Goal: Task Accomplishment & Management: Use online tool/utility

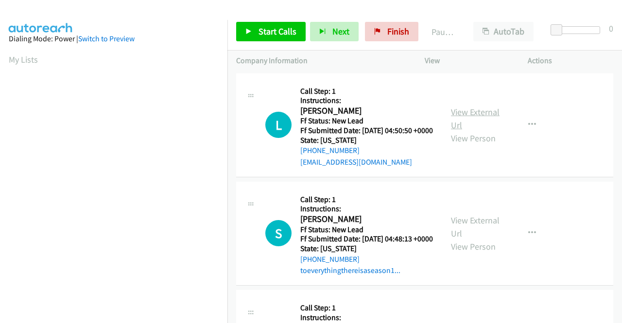
click at [475, 119] on link "View External Url" at bounding box center [475, 118] width 49 height 24
click at [466, 235] on link "View External Url" at bounding box center [475, 227] width 49 height 24
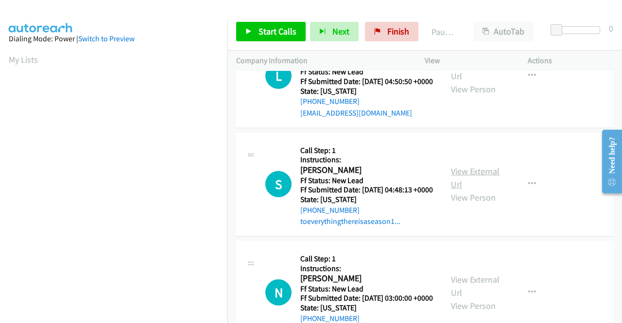
scroll to position [97, 0]
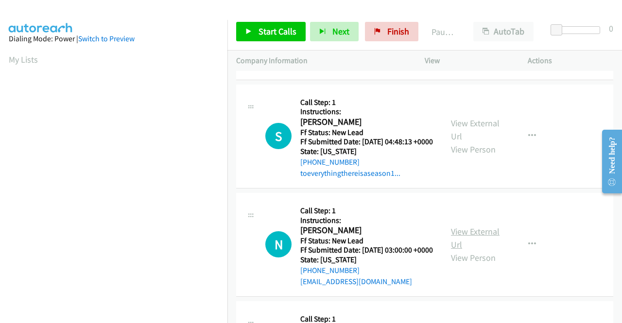
click at [481, 250] on link "View External Url" at bounding box center [475, 238] width 49 height 24
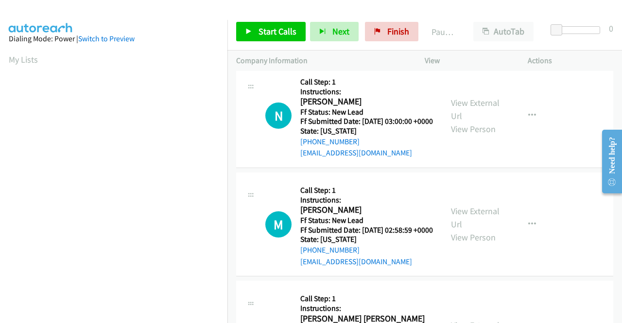
scroll to position [243, 0]
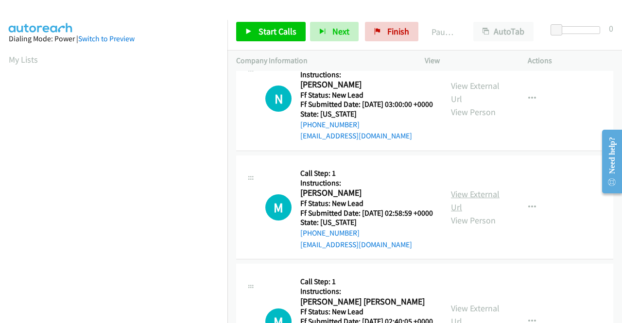
click at [461, 220] on div "View External Url View Person" at bounding box center [476, 206] width 50 height 39
click at [461, 213] on link "View External Url" at bounding box center [475, 200] width 49 height 24
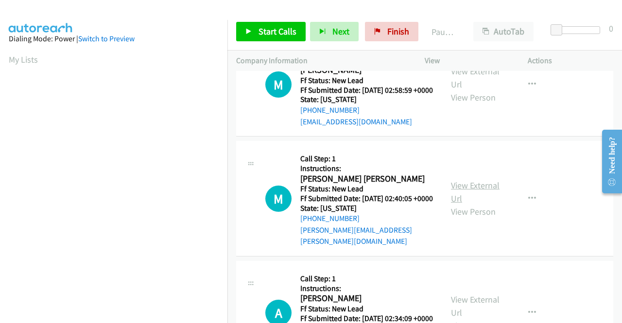
scroll to position [388, 0]
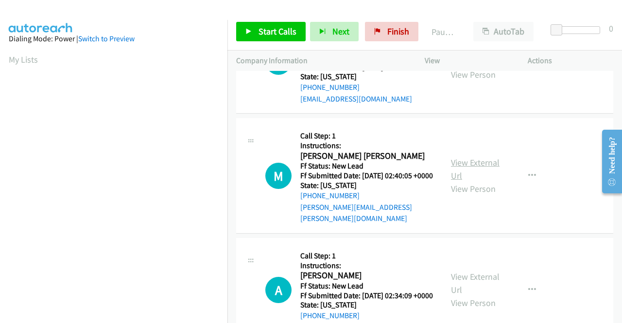
click at [459, 181] on link "View External Url" at bounding box center [475, 169] width 49 height 24
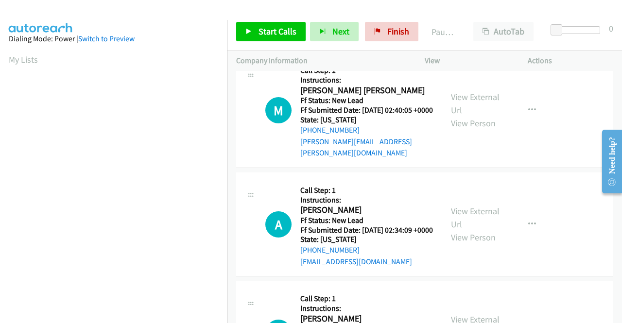
scroll to position [486, 0]
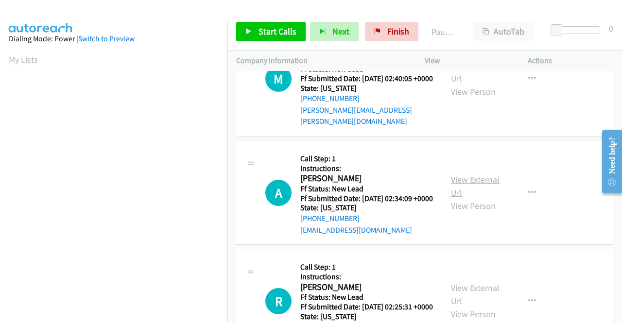
click at [490, 198] on link "View External Url" at bounding box center [475, 186] width 49 height 24
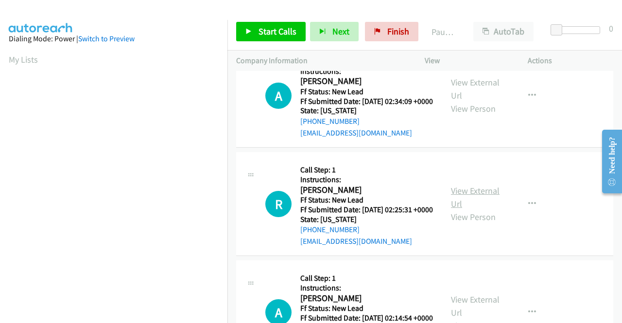
click at [466, 209] on link "View External Url" at bounding box center [475, 197] width 49 height 24
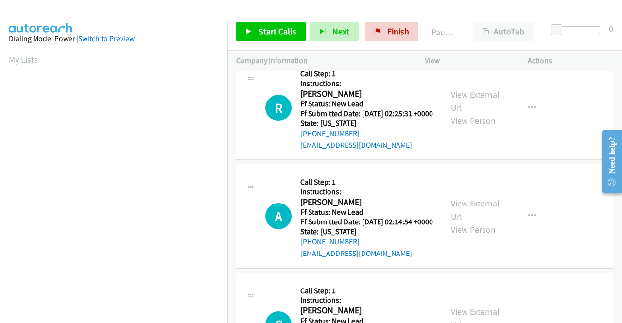
scroll to position [680, 0]
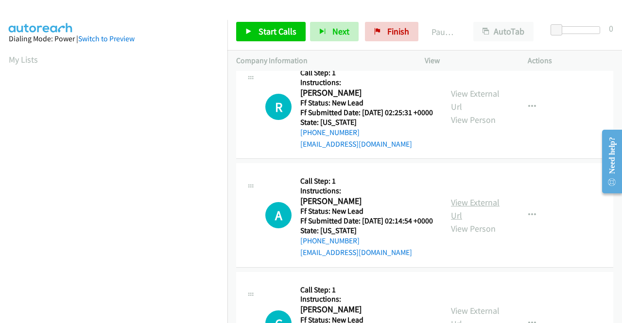
click at [467, 221] on link "View External Url" at bounding box center [475, 209] width 49 height 24
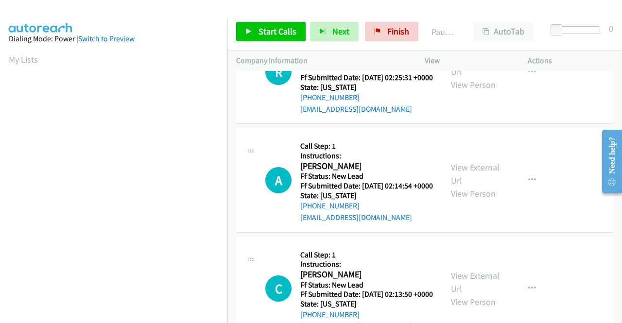
scroll to position [825, 0]
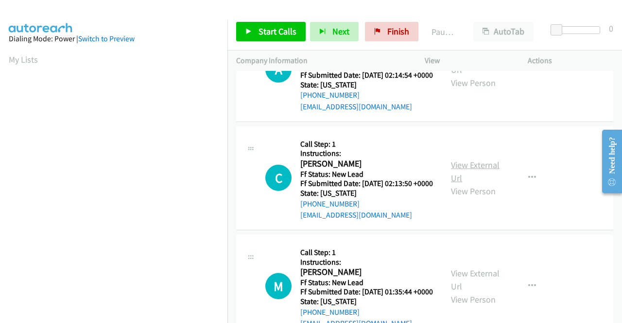
click at [460, 184] on link "View External Url" at bounding box center [475, 171] width 49 height 24
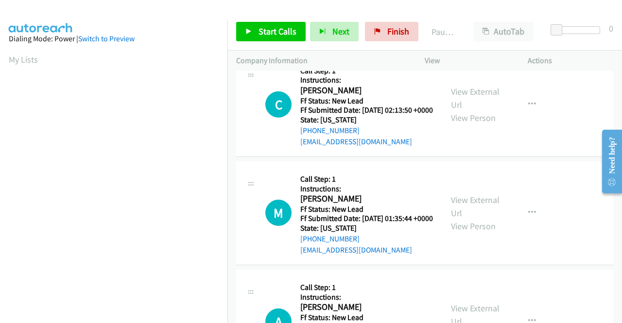
scroll to position [923, 0]
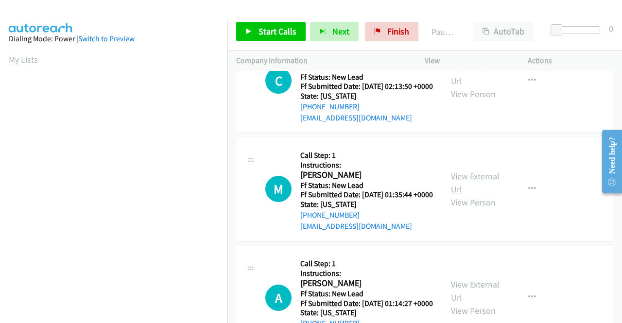
click at [478, 195] on link "View External Url" at bounding box center [475, 182] width 49 height 24
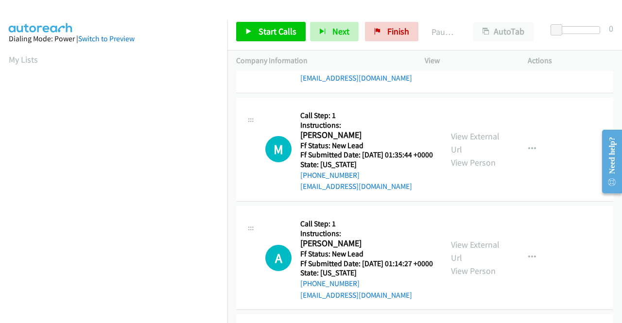
scroll to position [1117, 0]
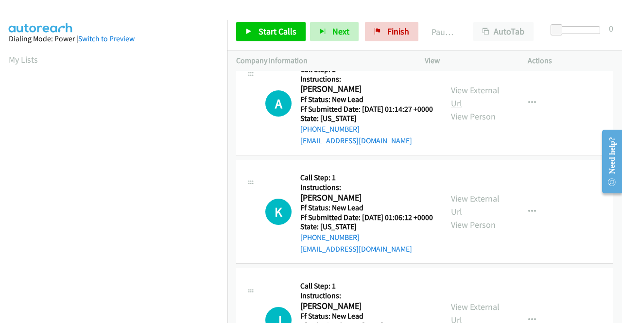
click at [469, 109] on link "View External Url" at bounding box center [475, 96] width 49 height 24
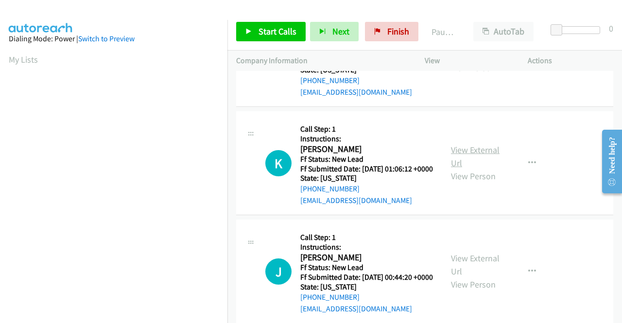
click at [463, 168] on link "View External Url" at bounding box center [475, 156] width 49 height 24
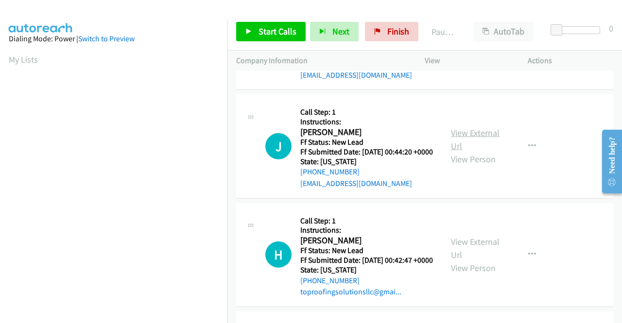
scroll to position [1311, 0]
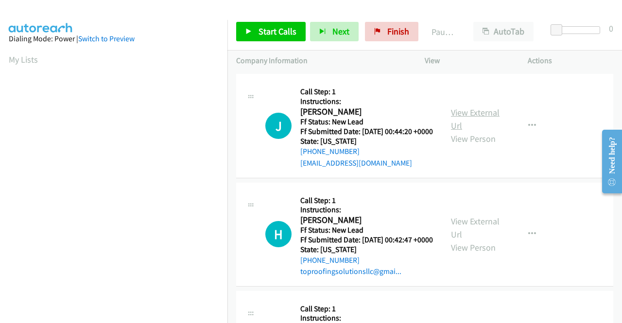
click at [475, 131] on link "View External Url" at bounding box center [475, 119] width 49 height 24
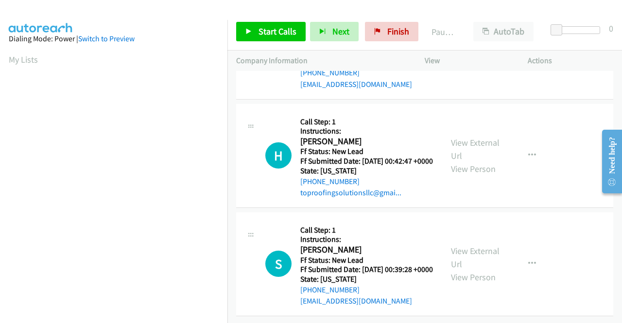
scroll to position [1457, 0]
click at [486, 161] on link "View External Url" at bounding box center [475, 149] width 49 height 24
click at [453, 245] on link "View External Url" at bounding box center [475, 257] width 49 height 24
click at [278, 33] on span "Start Calls" at bounding box center [277, 31] width 38 height 11
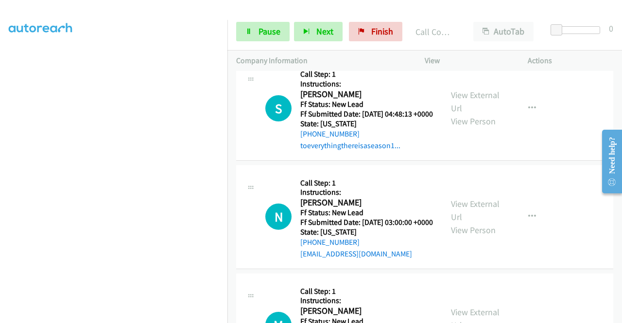
scroll to position [221, 0]
click at [133, 316] on section at bounding box center [114, 92] width 210 height 465
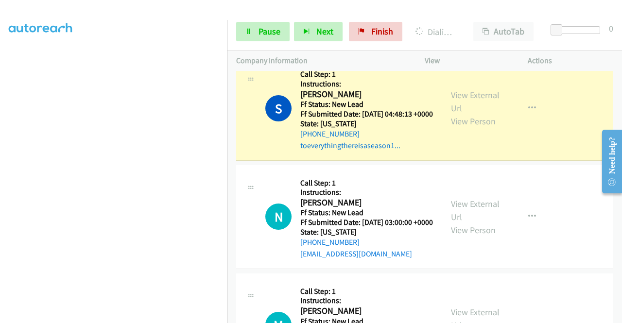
scroll to position [27, 0]
click at [272, 37] on link "Pause" at bounding box center [262, 31] width 53 height 19
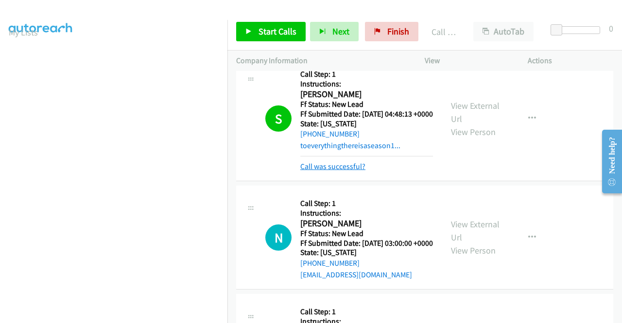
click at [355, 171] on link "Call was successful?" at bounding box center [332, 166] width 65 height 9
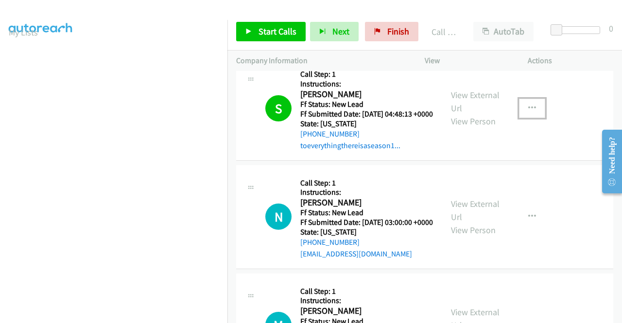
click at [521, 118] on button "button" at bounding box center [532, 108] width 26 height 19
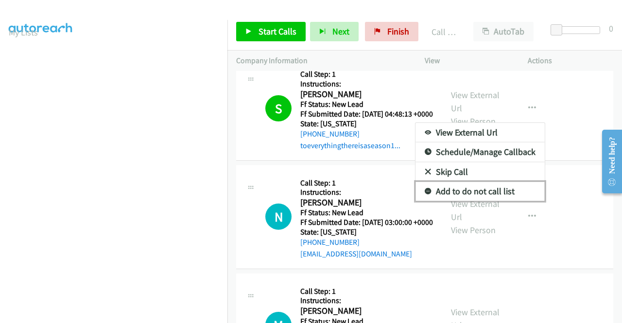
click at [478, 201] on link "Add to do not call list" at bounding box center [479, 191] width 129 height 19
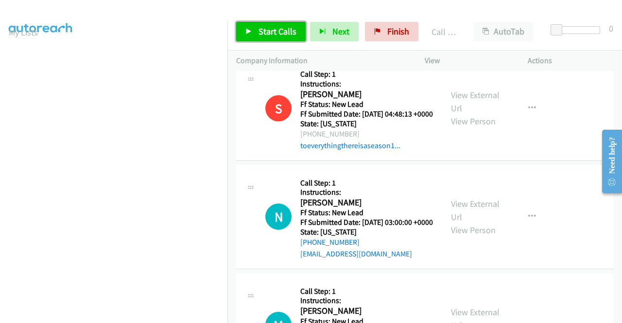
click at [280, 35] on span "Start Calls" at bounding box center [277, 31] width 38 height 11
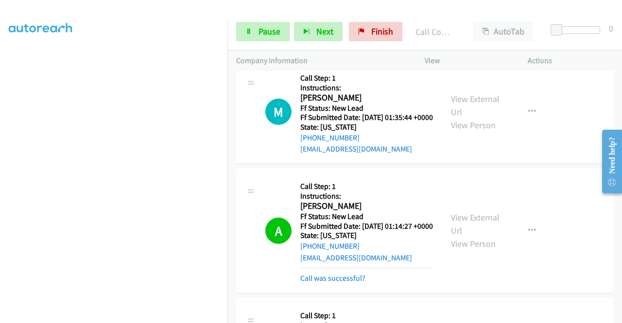
scroll to position [1262, 0]
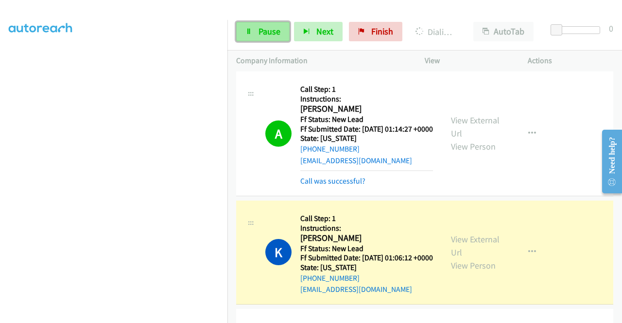
click at [262, 35] on span "Pause" at bounding box center [269, 31] width 22 height 11
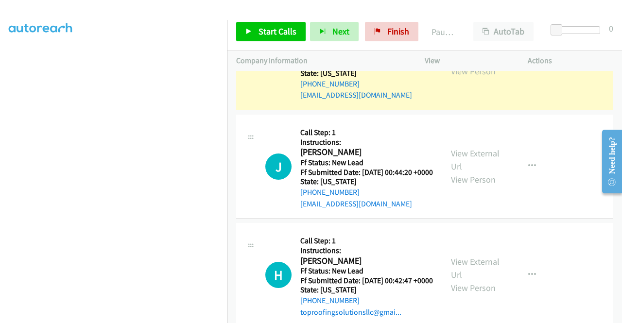
scroll to position [0, 0]
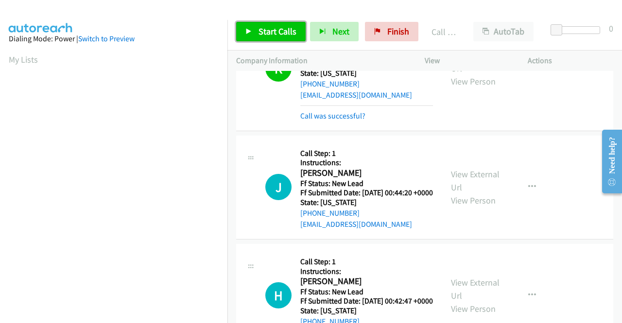
click at [297, 25] on link "Start Calls" at bounding box center [270, 31] width 69 height 19
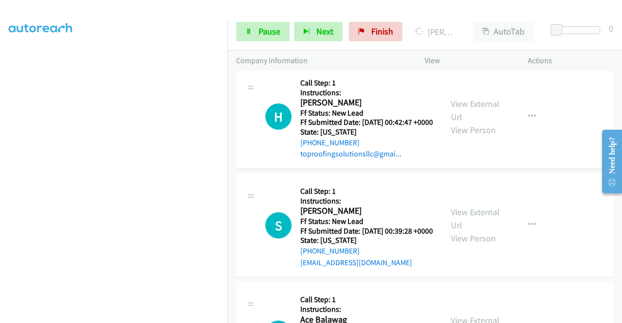
scroll to position [1651, 0]
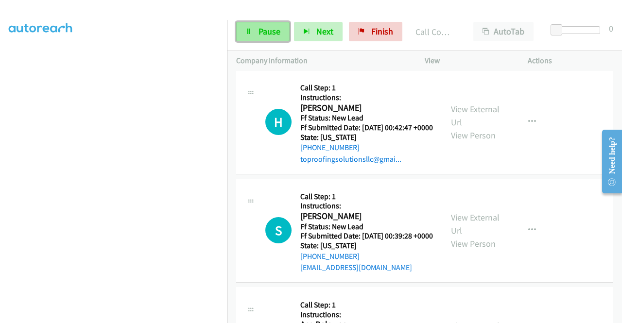
click at [275, 33] on span "Pause" at bounding box center [269, 31] width 22 height 11
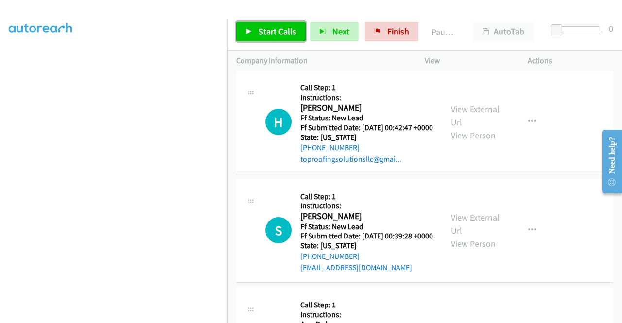
click at [278, 27] on span "Start Calls" at bounding box center [277, 31] width 38 height 11
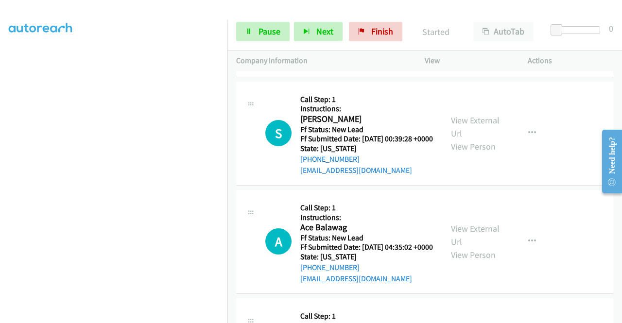
scroll to position [124, 0]
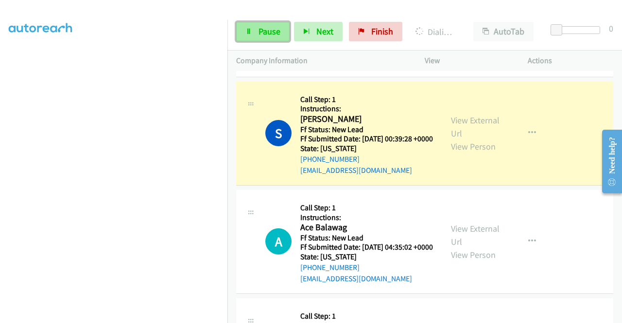
click at [277, 36] on span "Pause" at bounding box center [269, 31] width 22 height 11
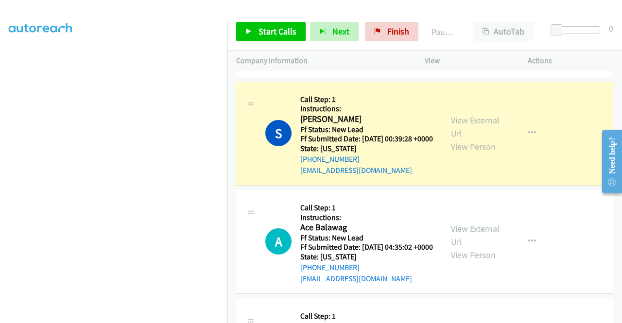
scroll to position [0, 0]
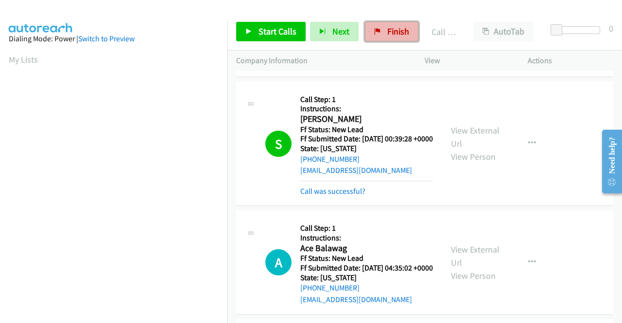
click at [390, 25] on link "Finish" at bounding box center [391, 31] width 53 height 19
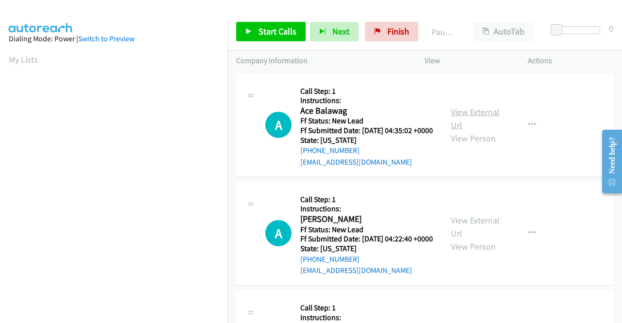
click at [484, 115] on link "View External Url" at bounding box center [475, 118] width 49 height 24
click at [484, 234] on link "View External Url" at bounding box center [475, 227] width 49 height 24
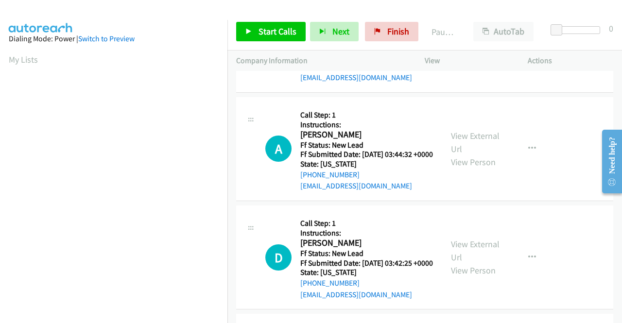
scroll to position [194, 0]
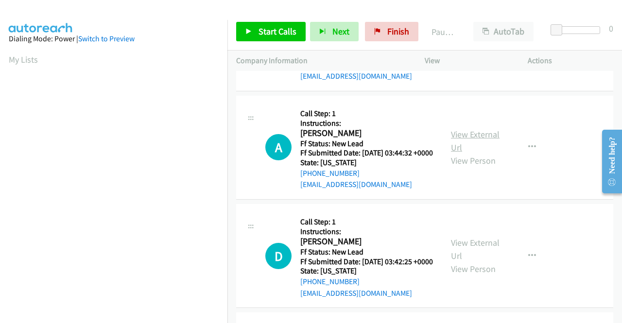
click at [474, 153] on link "View External Url" at bounding box center [475, 141] width 49 height 24
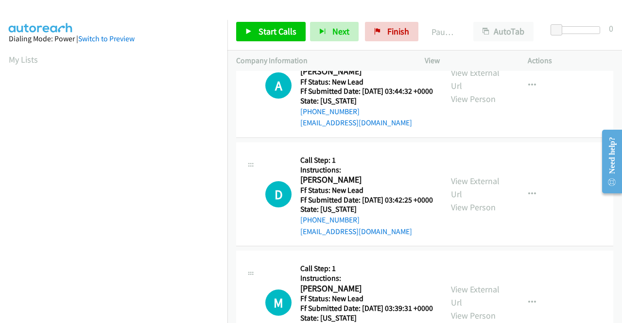
scroll to position [291, 0]
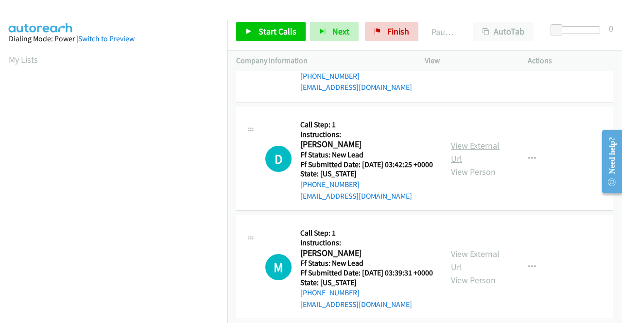
click at [473, 164] on link "View External Url" at bounding box center [475, 152] width 49 height 24
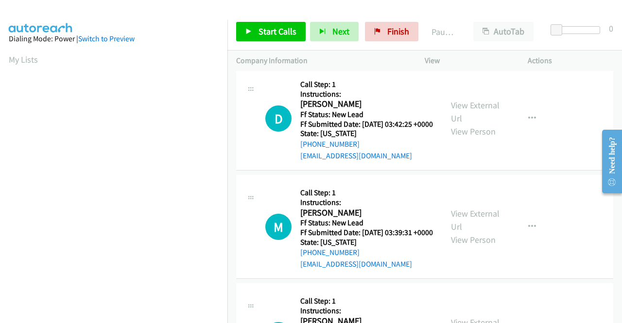
scroll to position [388, 0]
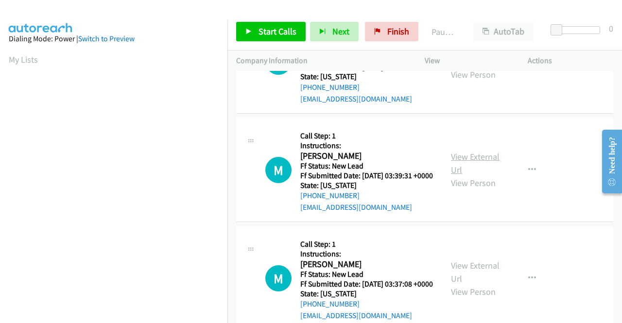
click at [466, 175] on link "View External Url" at bounding box center [475, 163] width 49 height 24
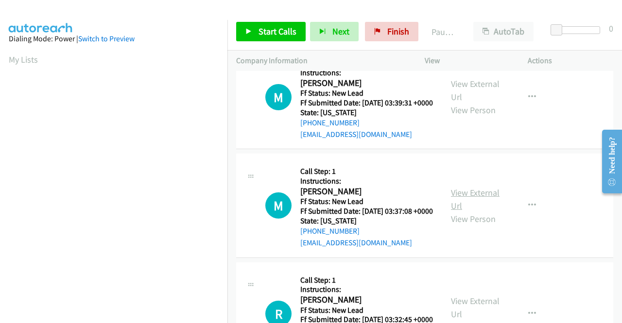
scroll to position [486, 0]
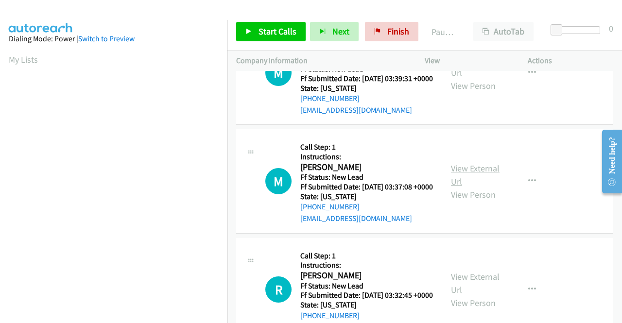
click at [462, 187] on link "View External Url" at bounding box center [475, 175] width 49 height 24
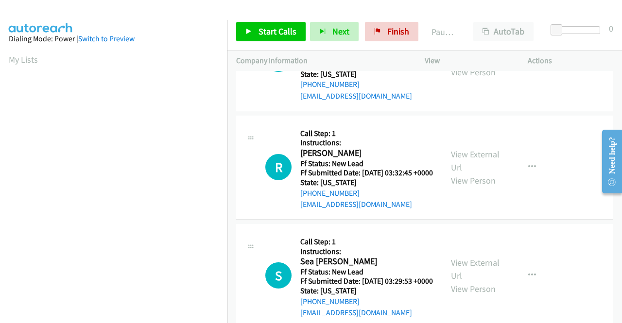
scroll to position [631, 0]
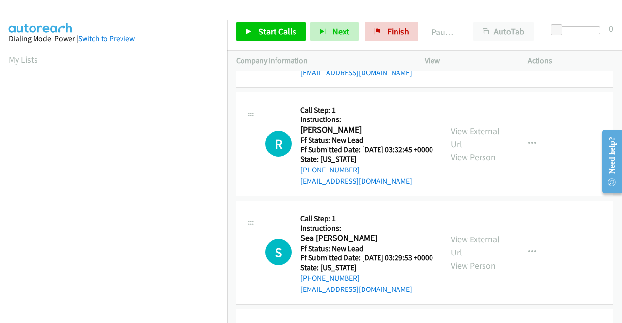
click at [470, 150] on link "View External Url" at bounding box center [475, 137] width 49 height 24
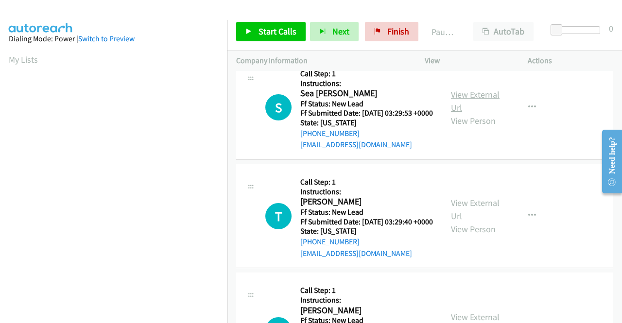
scroll to position [777, 0]
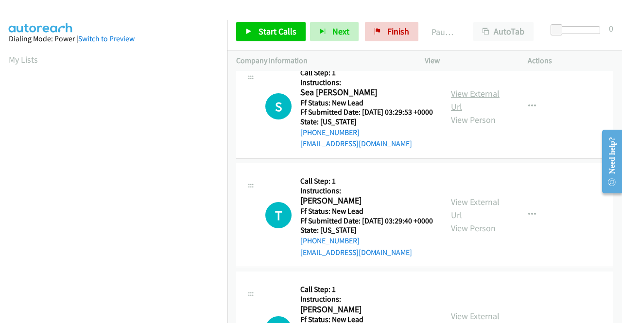
click at [476, 112] on link "View External Url" at bounding box center [475, 100] width 49 height 24
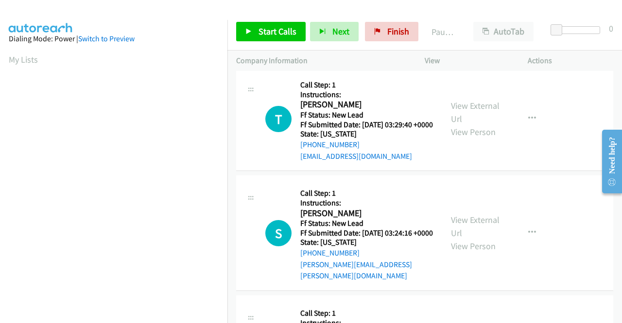
scroll to position [874, 0]
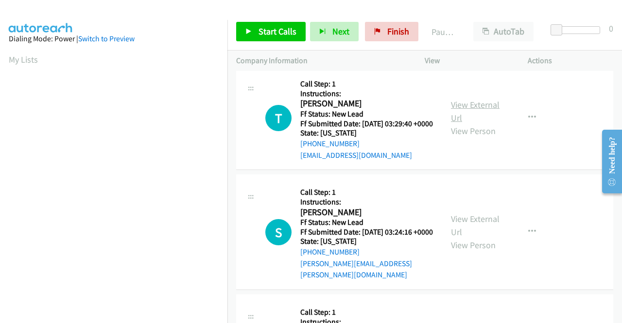
click at [485, 123] on link "View External Url" at bounding box center [475, 111] width 49 height 24
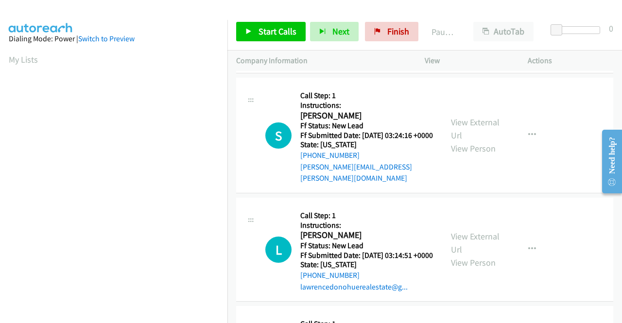
scroll to position [971, 0]
click at [473, 140] on link "View External Url" at bounding box center [475, 128] width 49 height 24
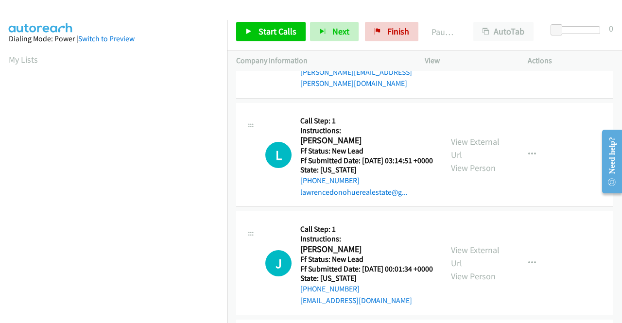
scroll to position [1068, 0]
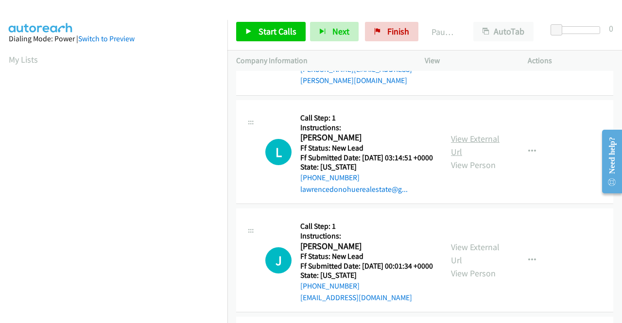
click at [477, 157] on link "View External Url" at bounding box center [475, 145] width 49 height 24
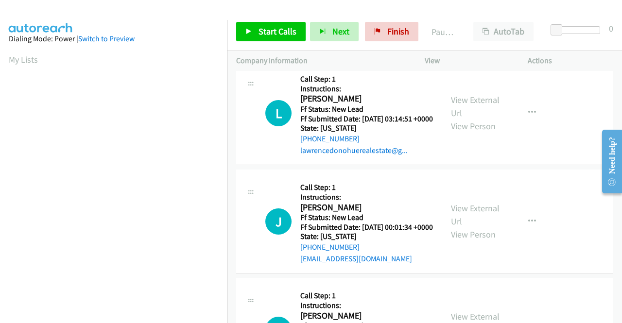
scroll to position [1165, 0]
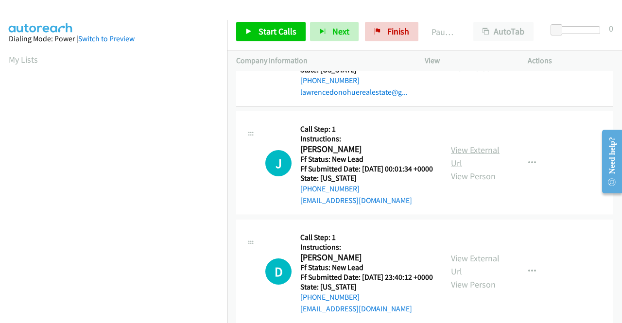
click at [472, 168] on link "View External Url" at bounding box center [475, 156] width 49 height 24
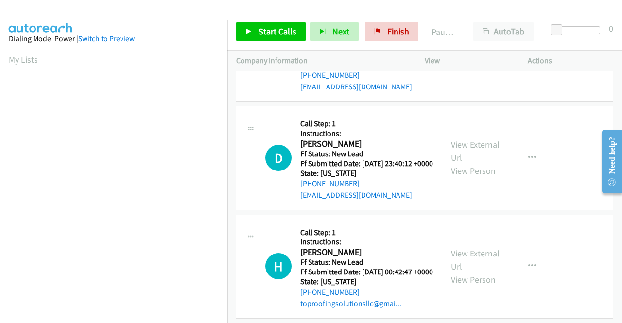
scroll to position [1311, 0]
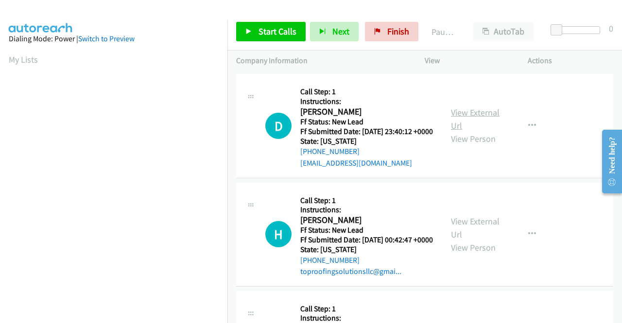
click at [464, 131] on link "View External Url" at bounding box center [475, 119] width 49 height 24
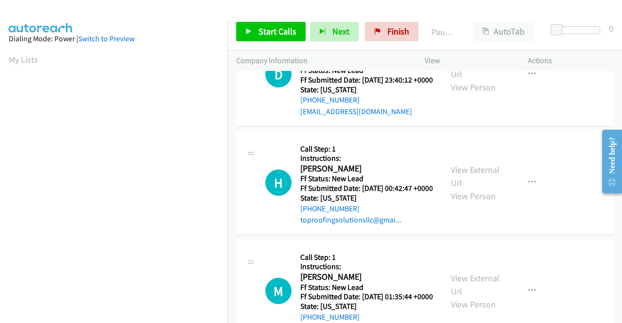
scroll to position [1408, 0]
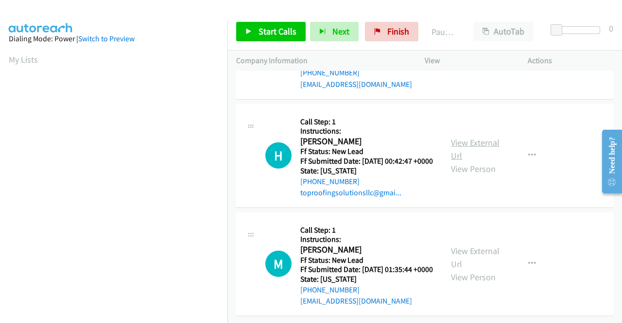
click at [472, 161] on link "View External Url" at bounding box center [475, 149] width 49 height 24
click at [462, 261] on link "View External Url" at bounding box center [475, 257] width 49 height 24
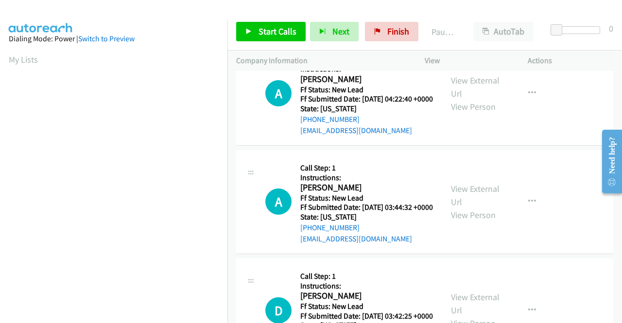
scroll to position [0, 0]
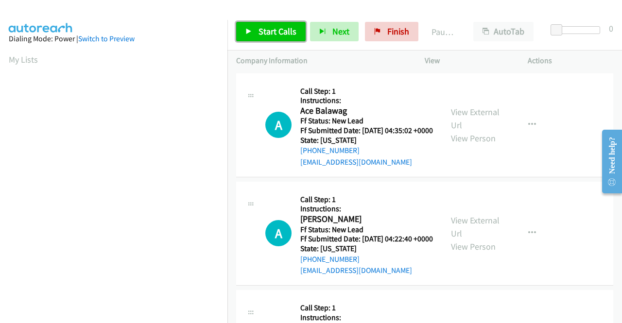
click at [283, 34] on span "Start Calls" at bounding box center [277, 31] width 38 height 11
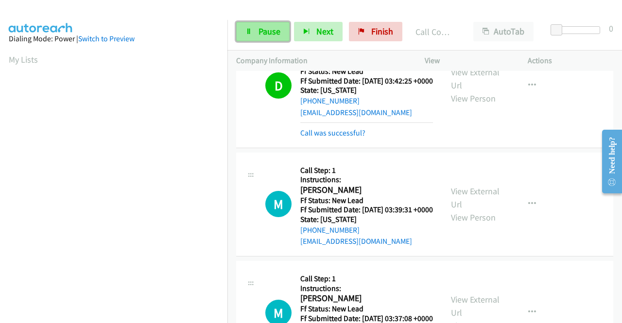
click at [275, 33] on span "Pause" at bounding box center [269, 31] width 22 height 11
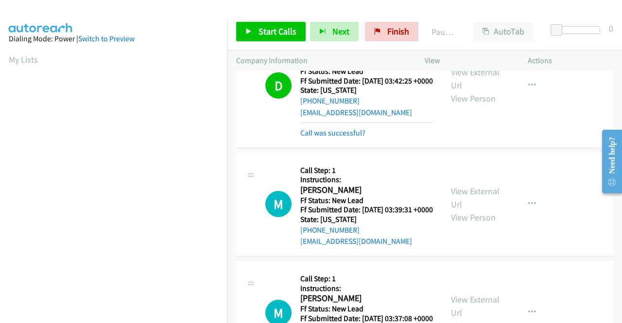
scroll to position [55, 0]
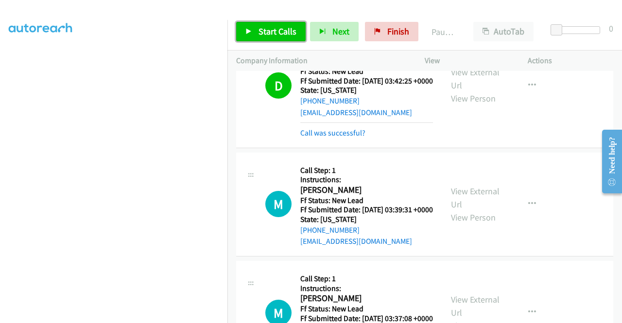
click at [271, 35] on span "Start Calls" at bounding box center [277, 31] width 38 height 11
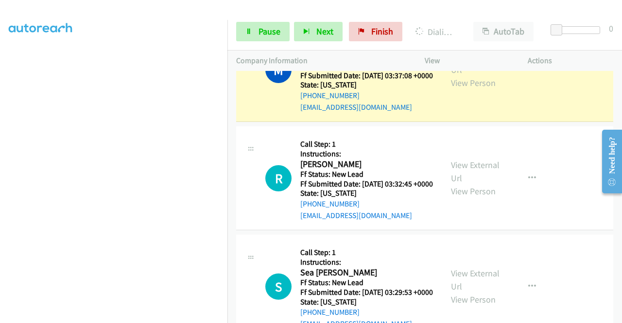
scroll to position [221, 0]
click at [240, 29] on link "Pause" at bounding box center [262, 31] width 53 height 19
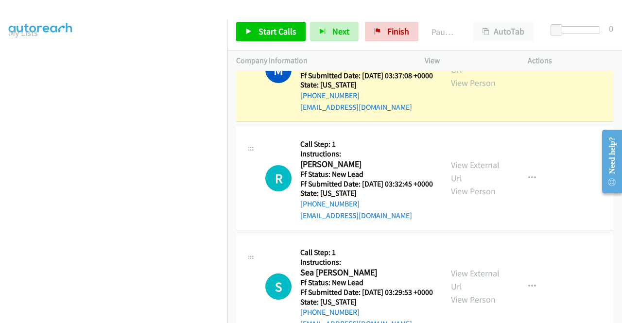
scroll to position [49, 0]
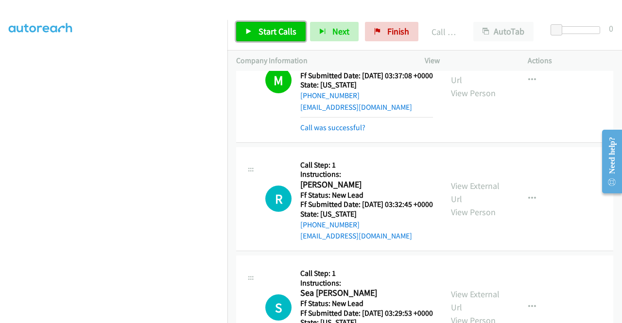
click at [270, 27] on span "Start Calls" at bounding box center [277, 31] width 38 height 11
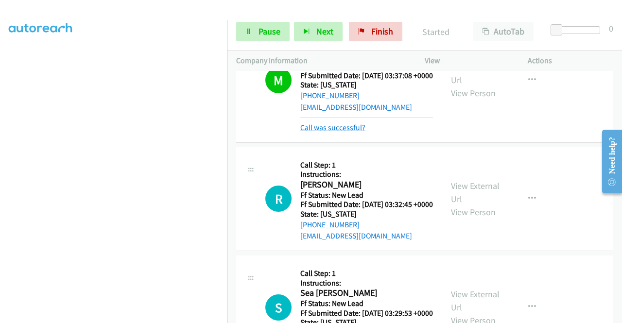
click at [358, 132] on link "Call was successful?" at bounding box center [332, 127] width 65 height 9
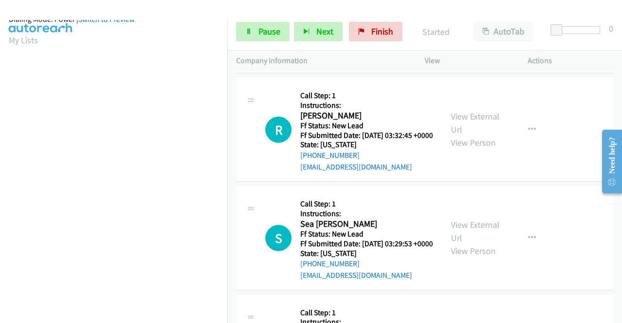
scroll to position [221, 0]
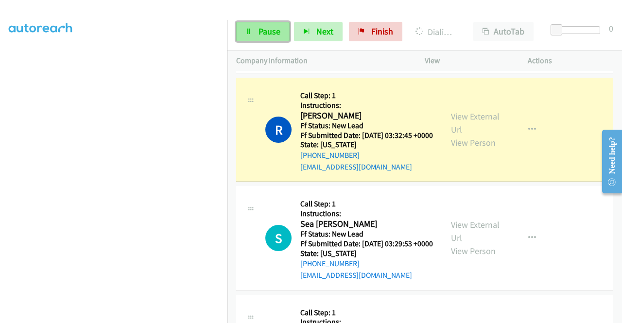
click at [253, 29] on link "Pause" at bounding box center [262, 31] width 53 height 19
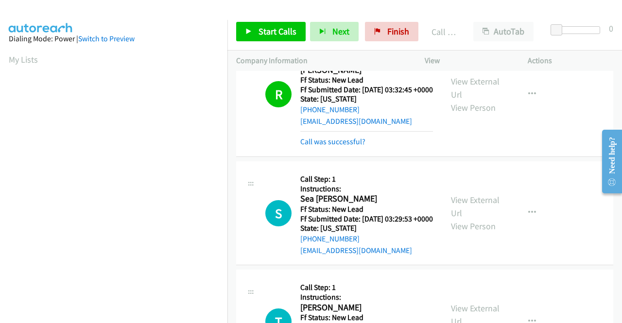
scroll to position [825, 0]
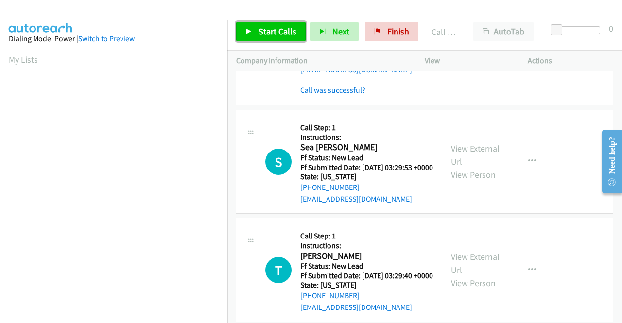
click at [288, 30] on span "Start Calls" at bounding box center [277, 31] width 38 height 11
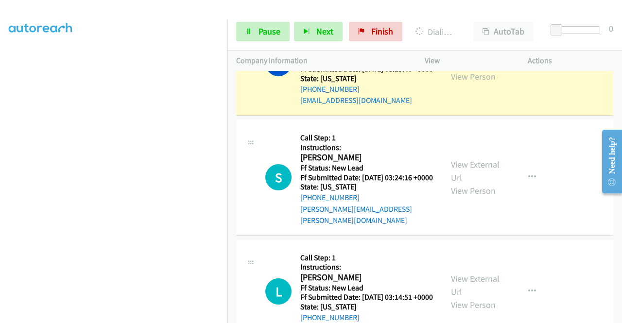
scroll to position [1068, 0]
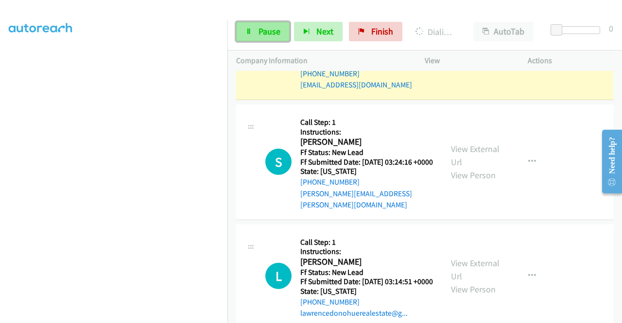
click at [267, 38] on link "Pause" at bounding box center [262, 31] width 53 height 19
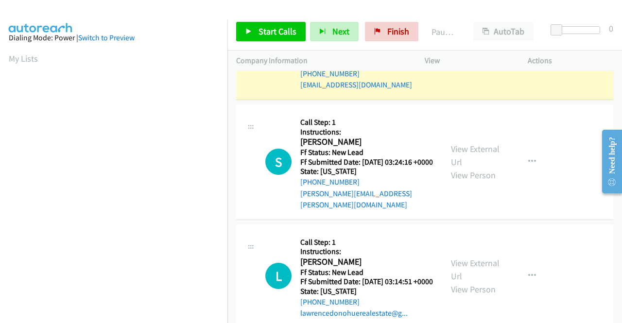
scroll to position [0, 0]
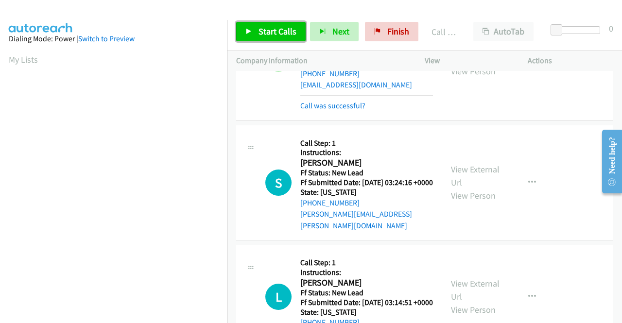
click at [280, 35] on span "Start Calls" at bounding box center [277, 31] width 38 height 11
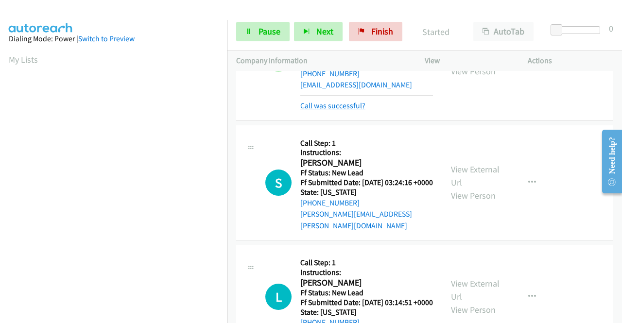
click at [350, 110] on link "Call was successful?" at bounding box center [332, 105] width 65 height 9
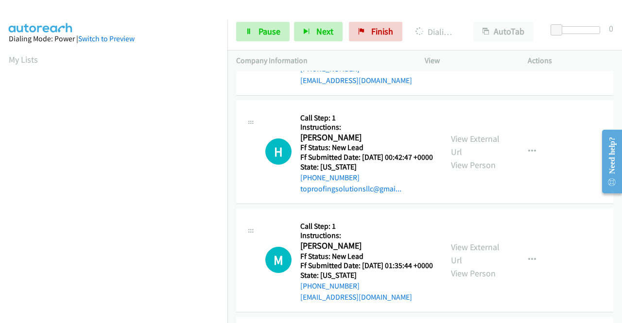
scroll to position [1574, 0]
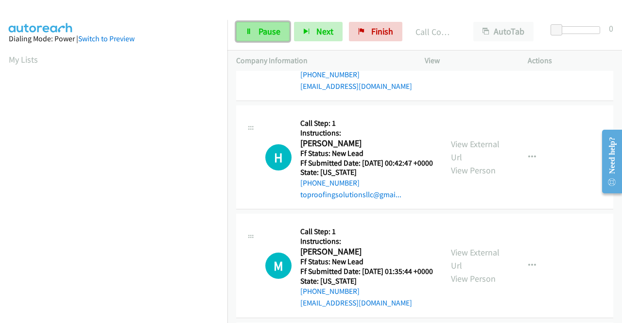
click at [264, 27] on span "Pause" at bounding box center [269, 31] width 22 height 11
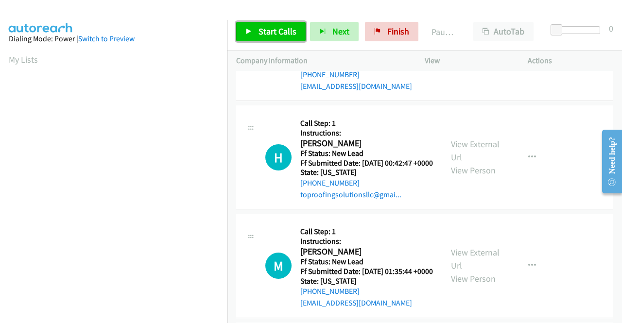
click at [264, 27] on span "Start Calls" at bounding box center [277, 31] width 38 height 11
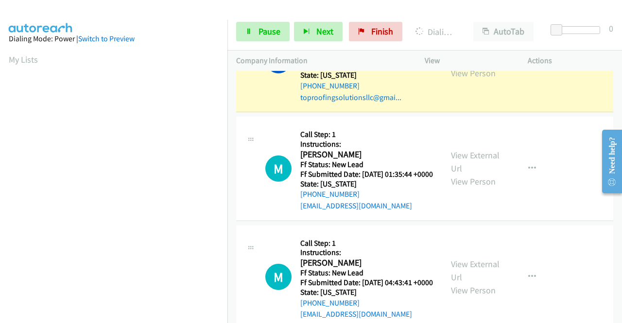
scroll to position [221, 0]
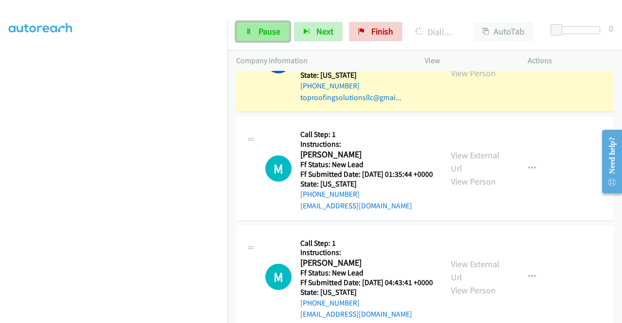
click at [274, 27] on span "Pause" at bounding box center [269, 31] width 22 height 11
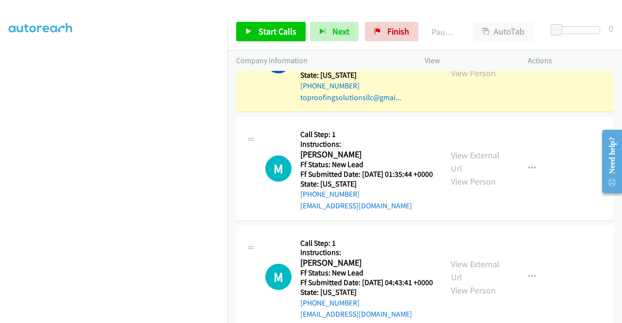
scroll to position [0, 0]
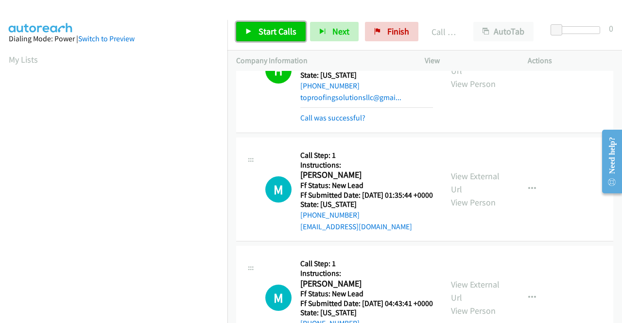
click at [288, 35] on span "Start Calls" at bounding box center [277, 31] width 38 height 11
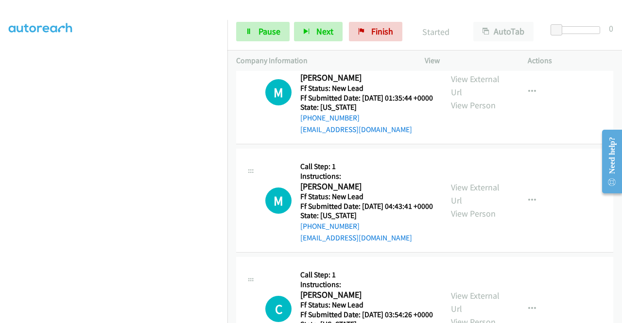
scroll to position [194, 0]
click at [262, 33] on span "Pause" at bounding box center [269, 31] width 22 height 11
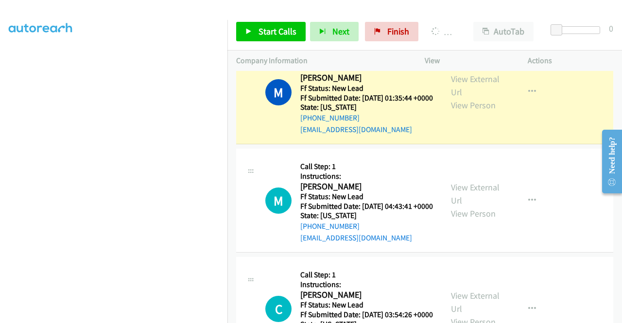
scroll to position [0, 0]
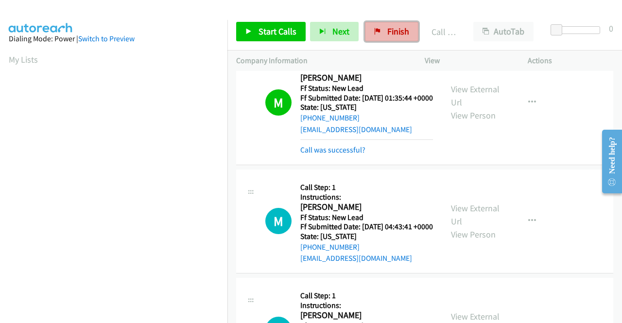
click at [387, 33] on span "Finish" at bounding box center [398, 31] width 22 height 11
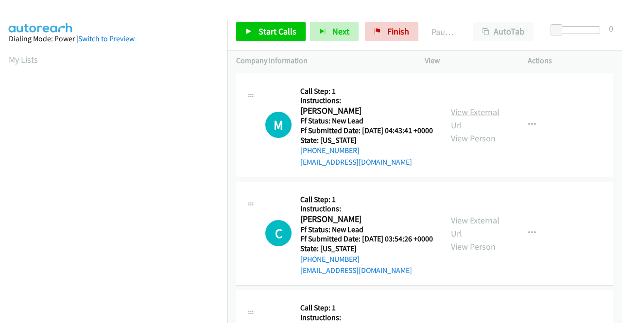
click at [487, 115] on link "View External Url" at bounding box center [475, 118] width 49 height 24
click at [465, 235] on link "View External Url" at bounding box center [475, 227] width 49 height 24
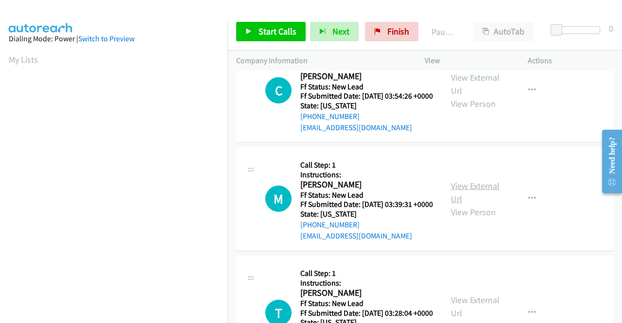
scroll to position [146, 0]
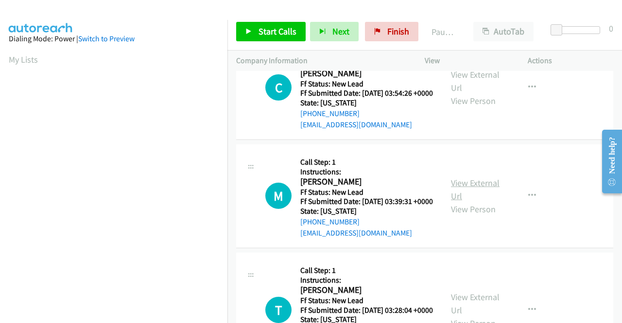
click at [485, 202] on link "View External Url" at bounding box center [475, 189] width 49 height 24
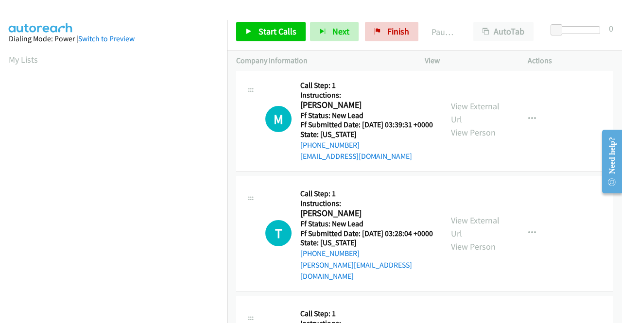
scroll to position [243, 0]
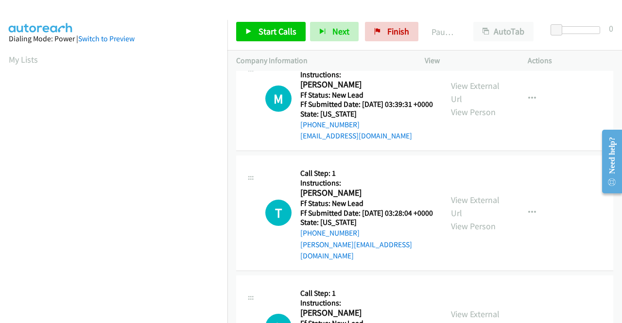
click at [489, 233] on div "View External Url View Person" at bounding box center [476, 212] width 50 height 39
click at [487, 218] on link "View External Url" at bounding box center [475, 206] width 49 height 24
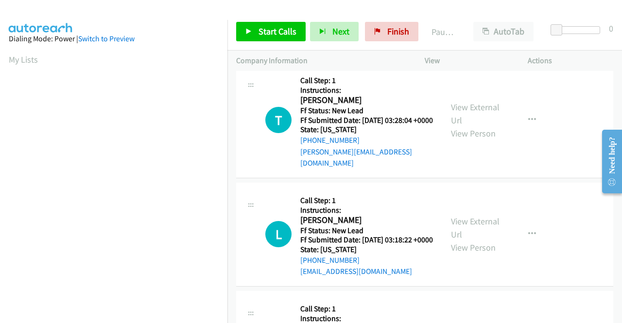
scroll to position [340, 0]
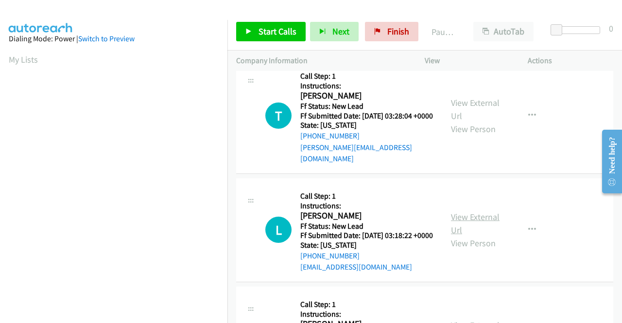
click at [473, 235] on link "View External Url" at bounding box center [475, 223] width 49 height 24
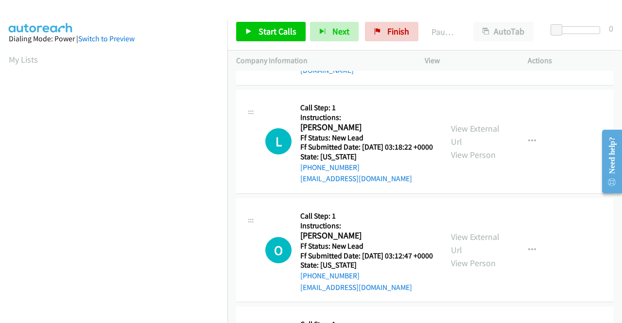
scroll to position [437, 0]
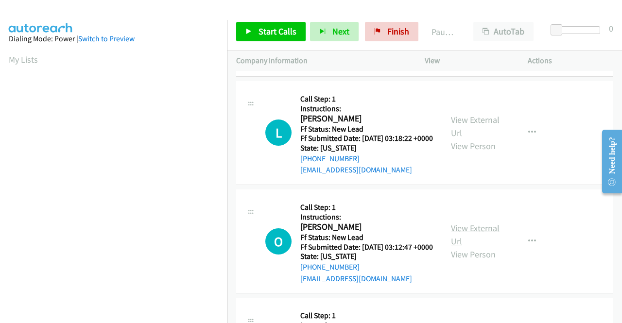
click at [483, 247] on link "View External Url" at bounding box center [475, 234] width 49 height 24
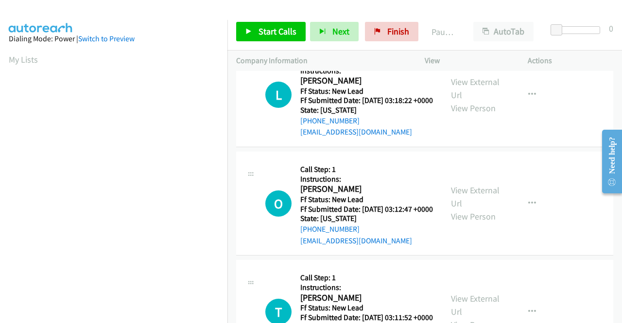
scroll to position [583, 0]
click at [458, 209] on link "View External Url" at bounding box center [475, 197] width 49 height 24
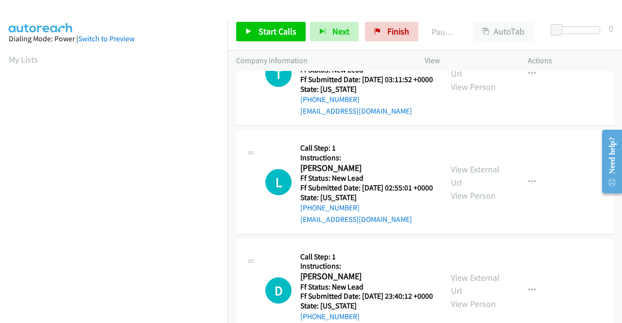
scroll to position [728, 0]
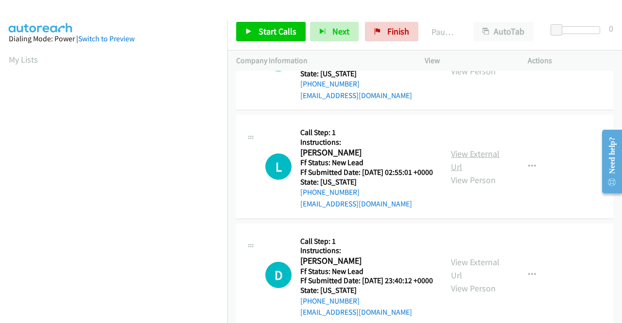
click at [469, 172] on link "View External Url" at bounding box center [475, 160] width 49 height 24
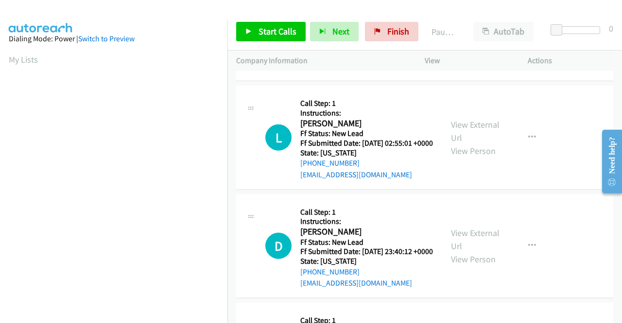
scroll to position [825, 0]
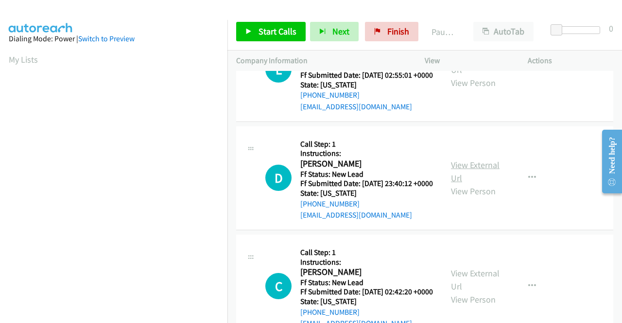
click at [480, 184] on link "View External Url" at bounding box center [475, 171] width 49 height 24
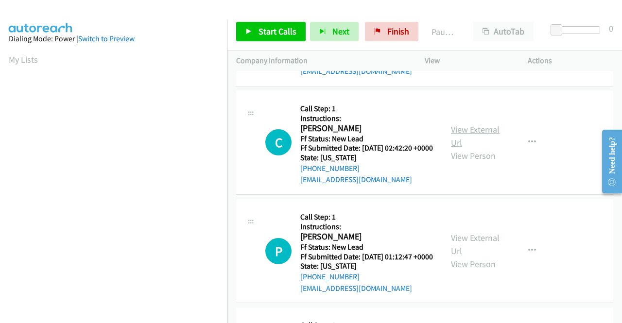
scroll to position [971, 0]
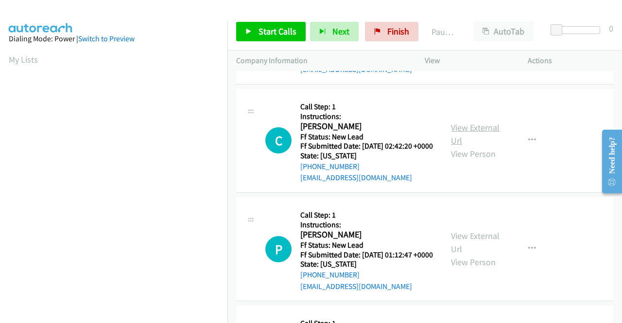
click at [493, 146] on link "View External Url" at bounding box center [475, 134] width 49 height 24
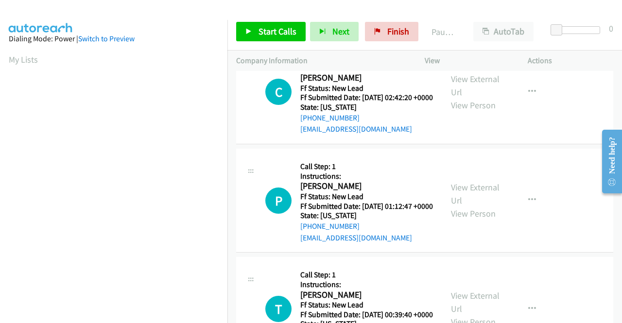
scroll to position [1068, 0]
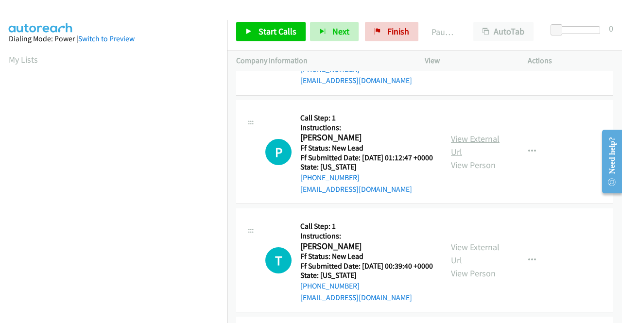
click at [481, 157] on link "View External Url" at bounding box center [475, 145] width 49 height 24
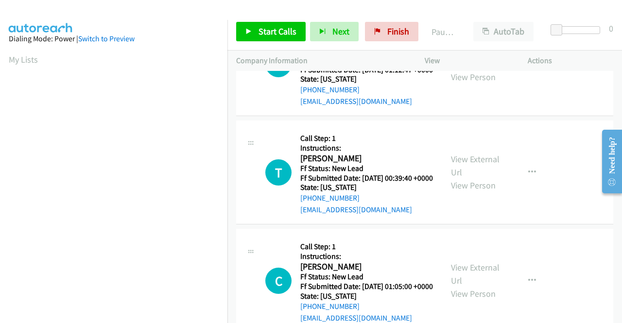
scroll to position [1165, 0]
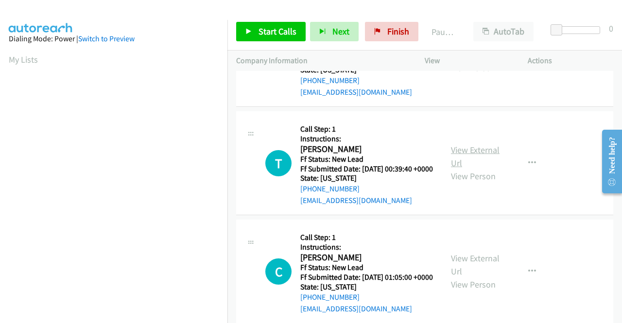
click at [473, 168] on link "View External Url" at bounding box center [475, 156] width 49 height 24
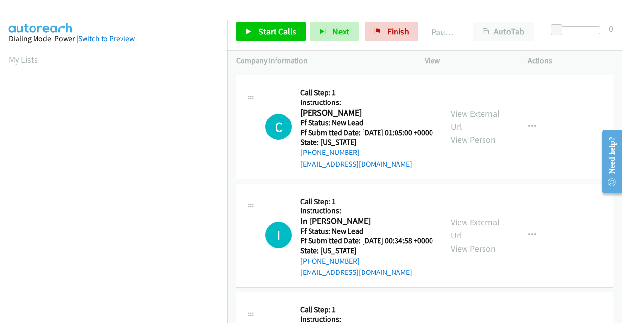
scroll to position [1311, 0]
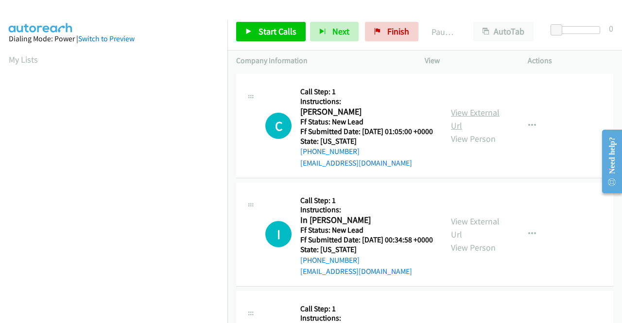
click at [481, 131] on link "View External Url" at bounding box center [475, 119] width 49 height 24
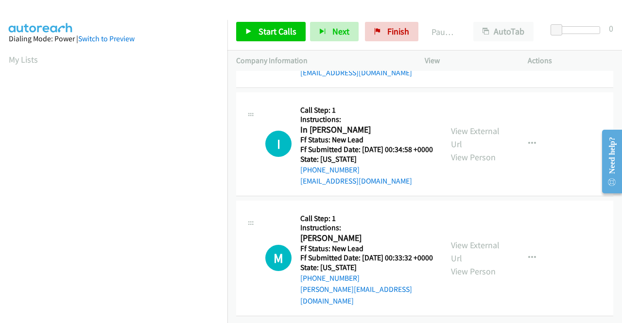
scroll to position [1408, 0]
click at [477, 150] on link "View External Url" at bounding box center [475, 137] width 49 height 24
click at [491, 261] on link "View External Url" at bounding box center [475, 251] width 49 height 24
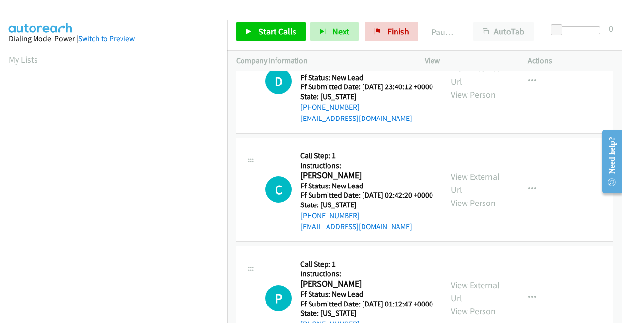
scroll to position [0, 0]
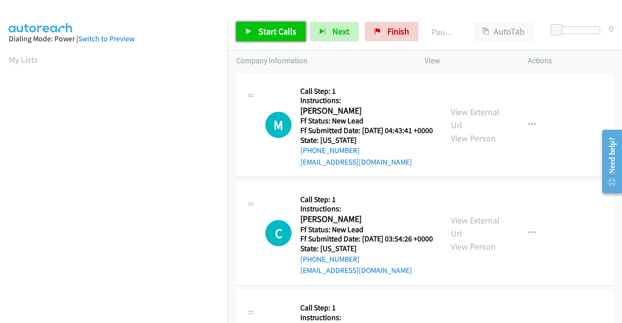
click at [290, 31] on span "Start Calls" at bounding box center [277, 31] width 38 height 11
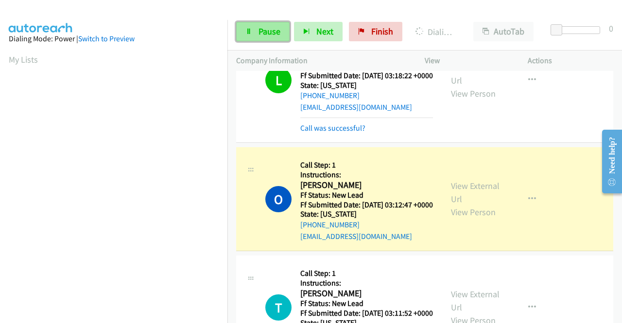
click at [253, 26] on link "Pause" at bounding box center [262, 31] width 53 height 19
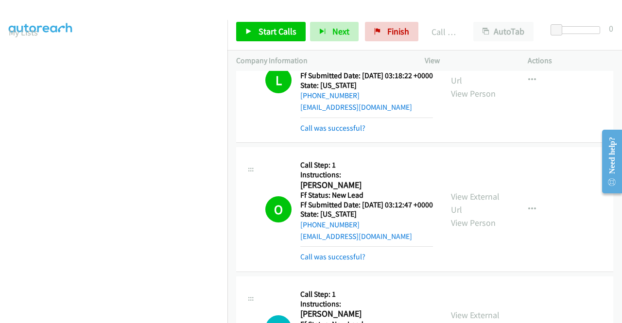
scroll to position [221, 0]
click at [269, 29] on span "Start Calls" at bounding box center [277, 31] width 38 height 11
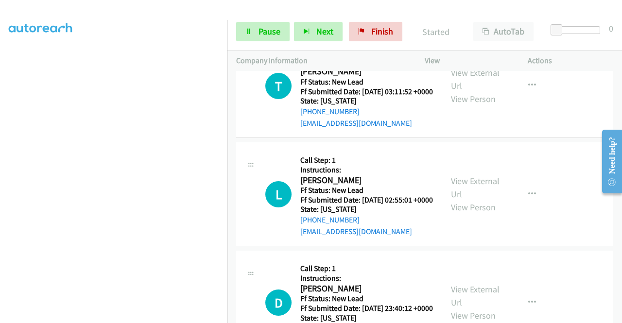
scroll to position [825, 0]
click at [277, 33] on span "Pause" at bounding box center [269, 31] width 22 height 11
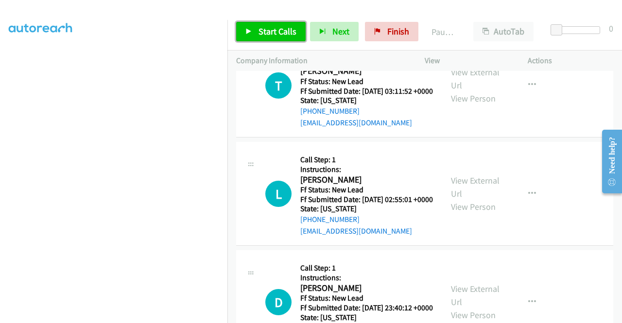
click at [277, 33] on span "Start Calls" at bounding box center [277, 31] width 38 height 11
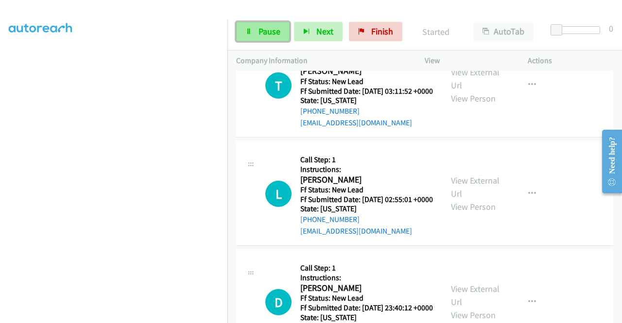
click at [268, 31] on span "Pause" at bounding box center [269, 31] width 22 height 11
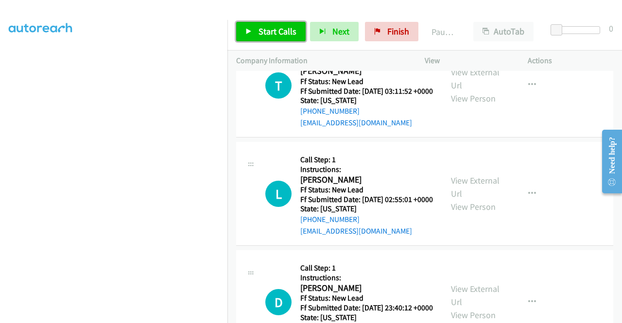
click at [268, 31] on span "Start Calls" at bounding box center [277, 31] width 38 height 11
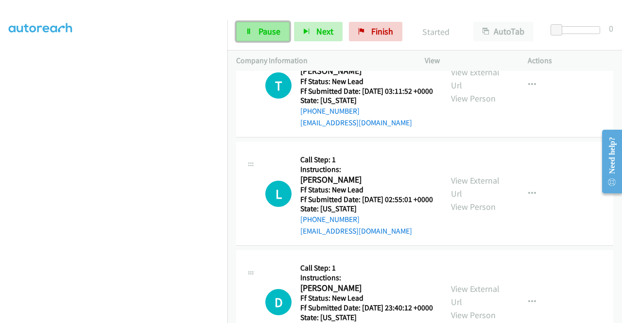
click at [268, 31] on span "Pause" at bounding box center [269, 31] width 22 height 11
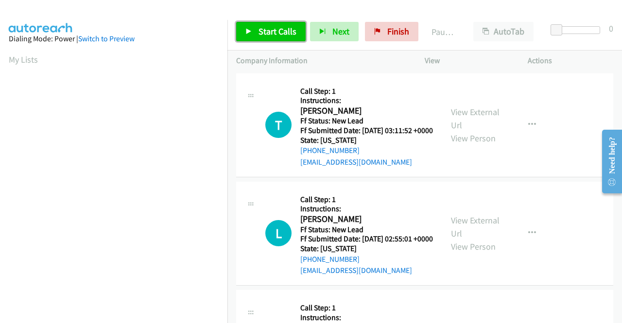
click at [281, 37] on link "Start Calls" at bounding box center [270, 31] width 69 height 19
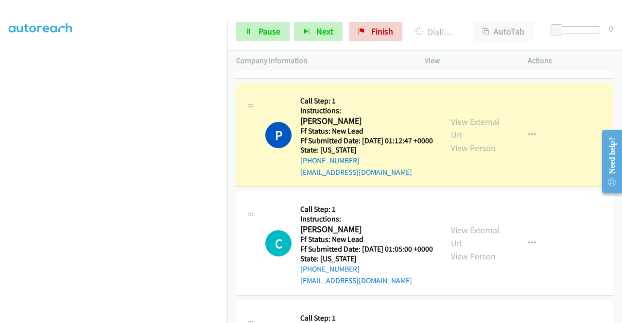
scroll to position [221, 0]
click at [271, 35] on span "Pause" at bounding box center [269, 31] width 22 height 11
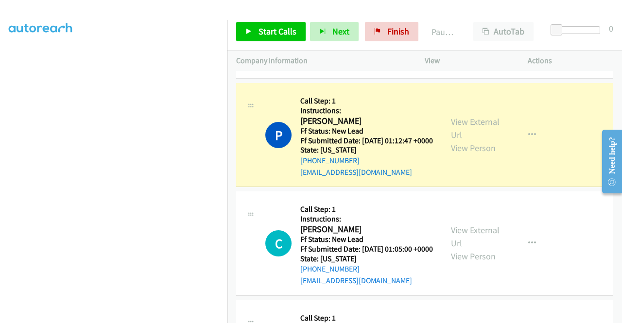
scroll to position [0, 0]
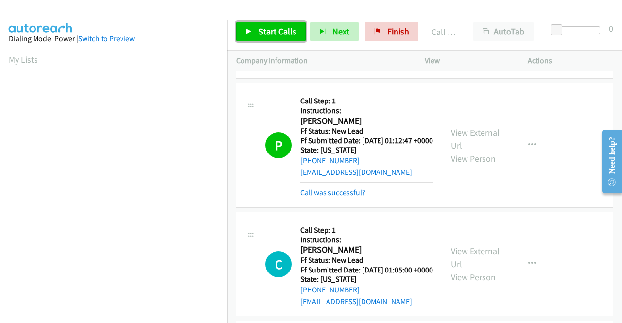
click at [291, 29] on span "Start Calls" at bounding box center [277, 31] width 38 height 11
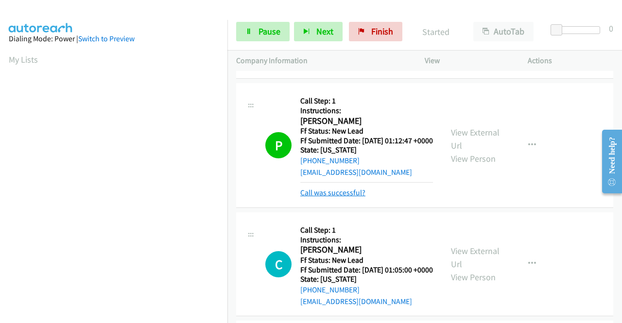
click at [335, 197] on link "Call was successful?" at bounding box center [332, 192] width 65 height 9
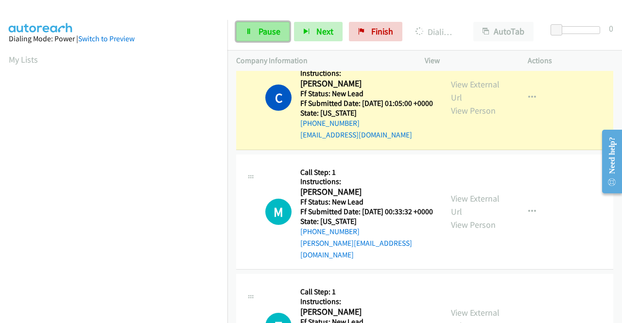
click at [257, 34] on link "Pause" at bounding box center [262, 31] width 53 height 19
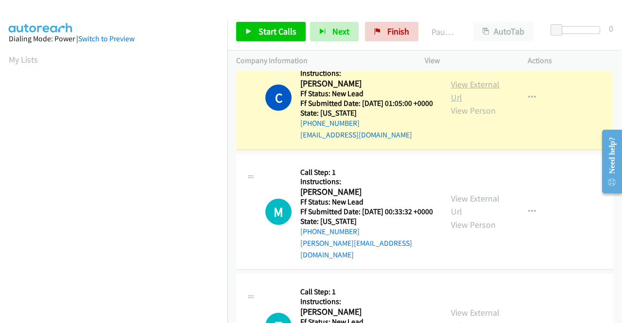
click at [486, 103] on link "View External Url" at bounding box center [475, 91] width 49 height 24
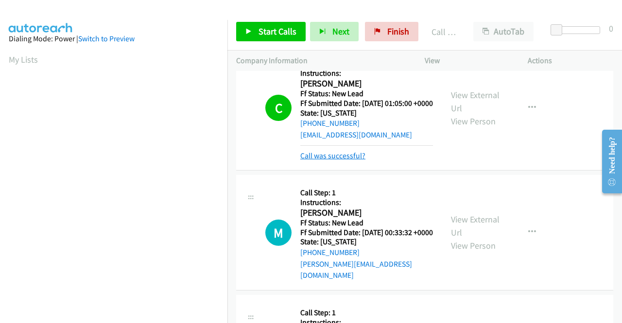
click at [360, 160] on link "Call was successful?" at bounding box center [332, 155] width 65 height 9
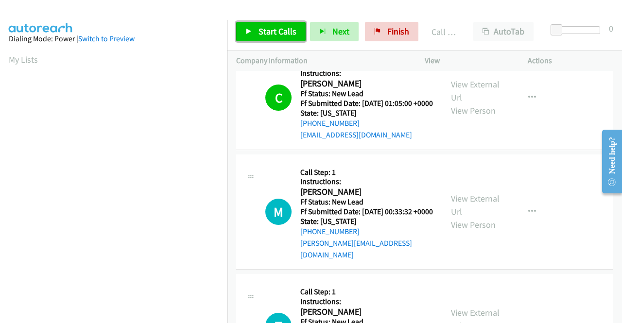
click at [267, 30] on span "Start Calls" at bounding box center [277, 31] width 38 height 11
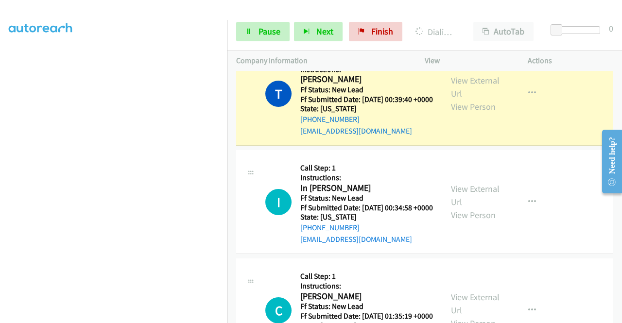
scroll to position [221, 0]
click at [281, 32] on link "Pause" at bounding box center [262, 31] width 53 height 19
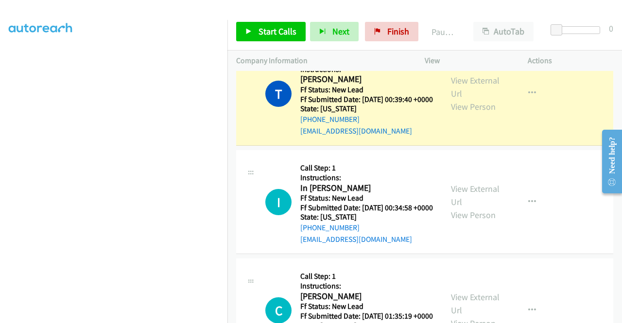
scroll to position [27, 0]
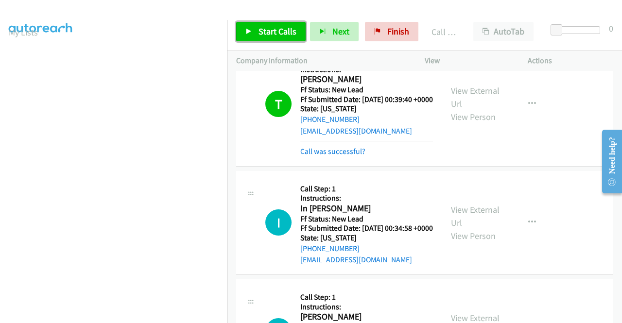
click at [291, 30] on span "Start Calls" at bounding box center [277, 31] width 38 height 11
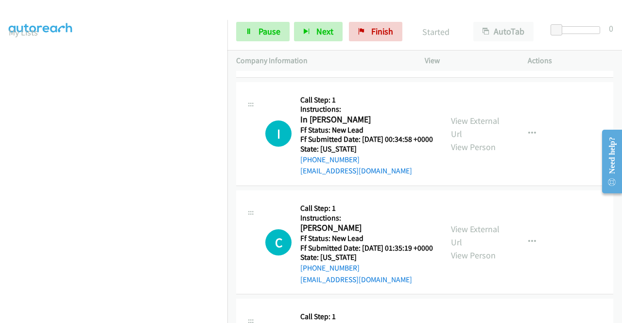
scroll to position [981, 0]
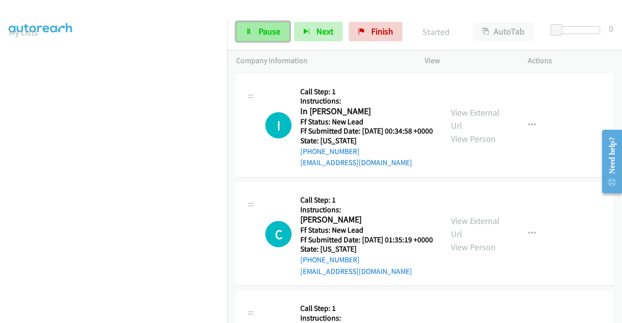
click at [273, 34] on span "Pause" at bounding box center [269, 31] width 22 height 11
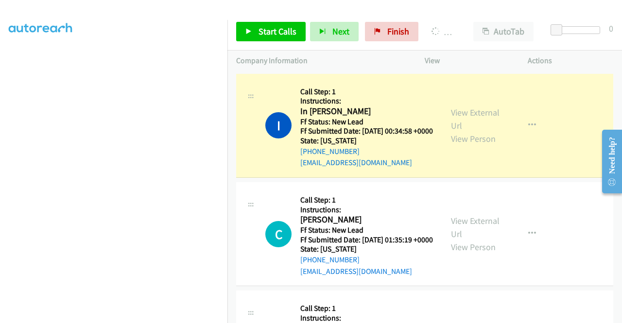
scroll to position [0, 0]
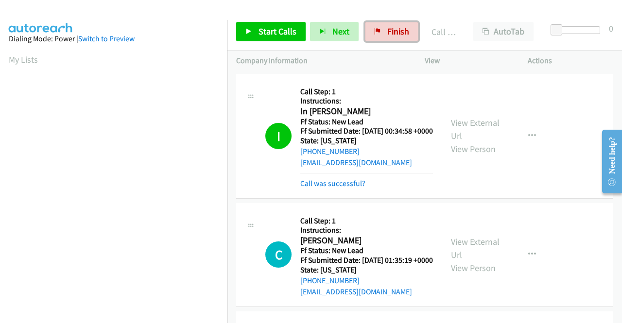
drag, startPoint x: 410, startPoint y: 28, endPoint x: 336, endPoint y: 54, distance: 78.6
click at [410, 28] on link "Finish" at bounding box center [391, 31] width 53 height 19
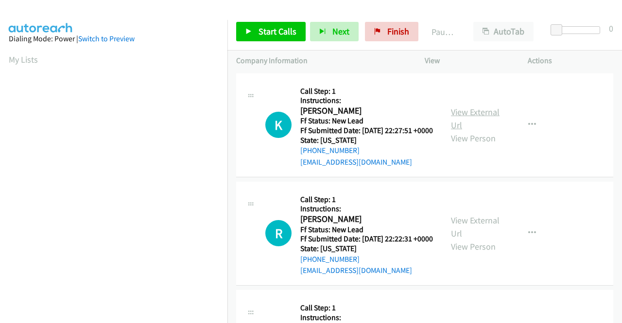
click at [473, 119] on link "View External Url" at bounding box center [475, 118] width 49 height 24
click at [464, 234] on link "View External Url" at bounding box center [475, 227] width 49 height 24
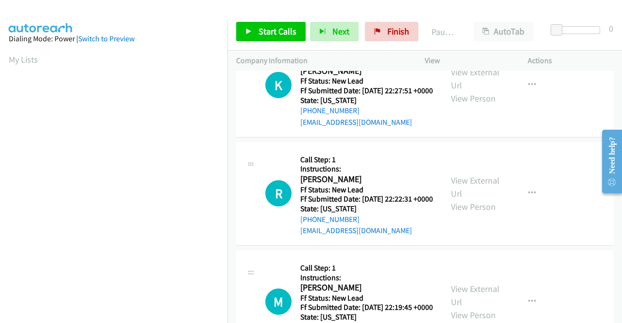
scroll to position [97, 0]
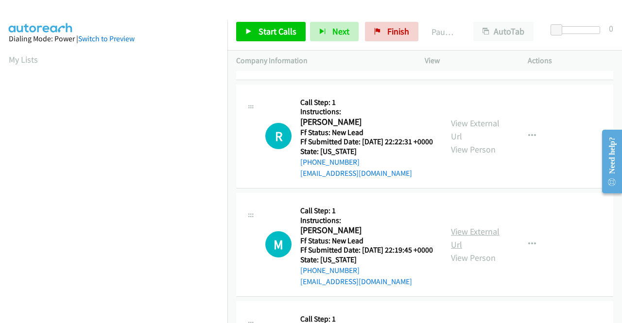
click at [474, 250] on link "View External Url" at bounding box center [475, 238] width 49 height 24
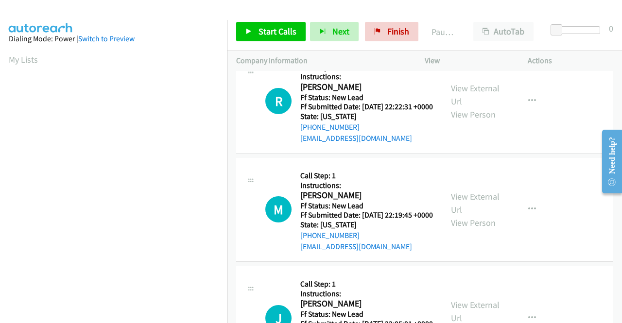
scroll to position [194, 0]
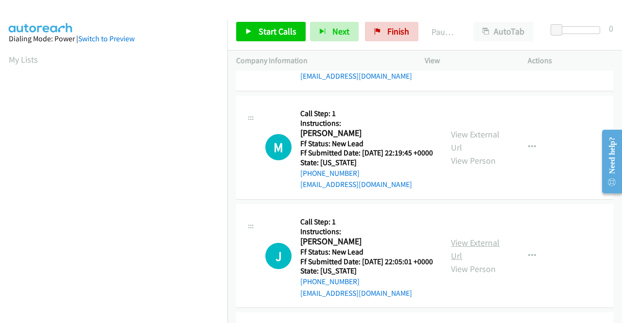
click at [462, 261] on link "View External Url" at bounding box center [475, 249] width 49 height 24
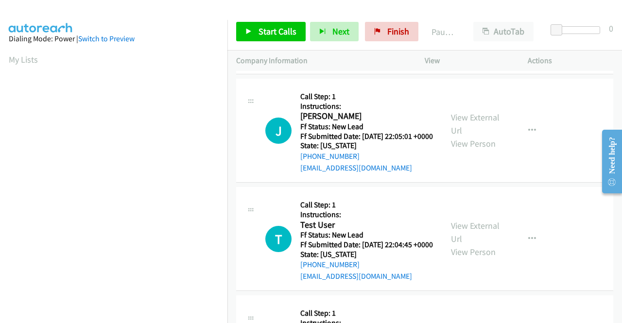
scroll to position [340, 0]
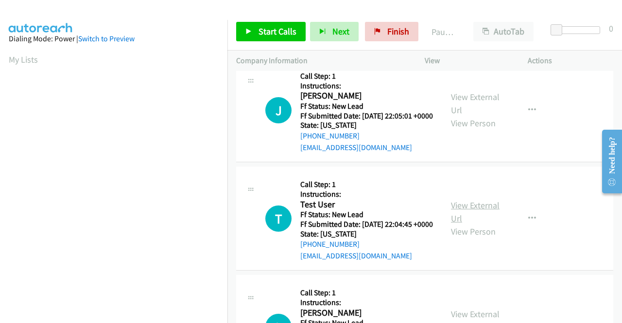
click at [473, 224] on link "View External Url" at bounding box center [475, 212] width 49 height 24
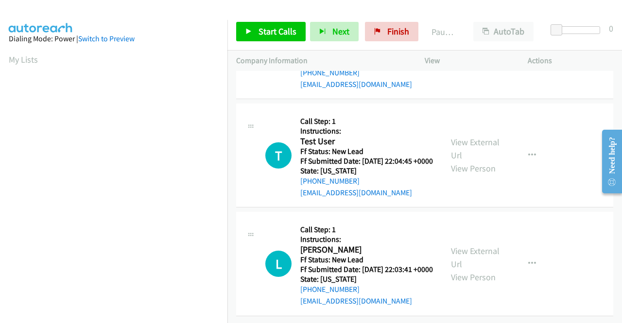
scroll to position [437, 0]
click at [476, 264] on link "View External Url" at bounding box center [475, 257] width 49 height 24
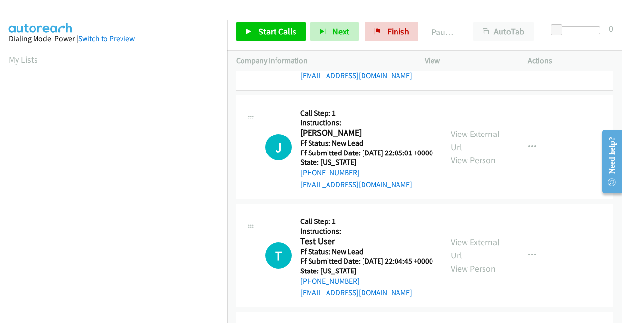
scroll to position [0, 0]
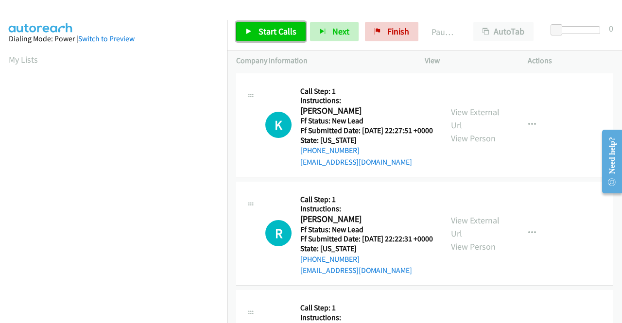
click at [272, 31] on span "Start Calls" at bounding box center [277, 31] width 38 height 11
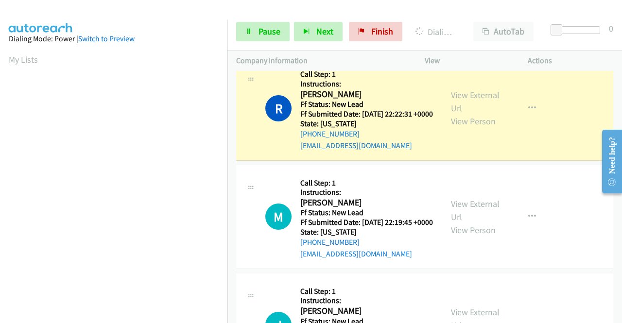
scroll to position [221, 0]
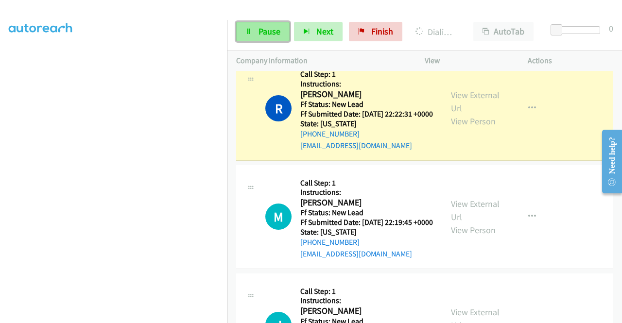
click at [268, 34] on span "Pause" at bounding box center [269, 31] width 22 height 11
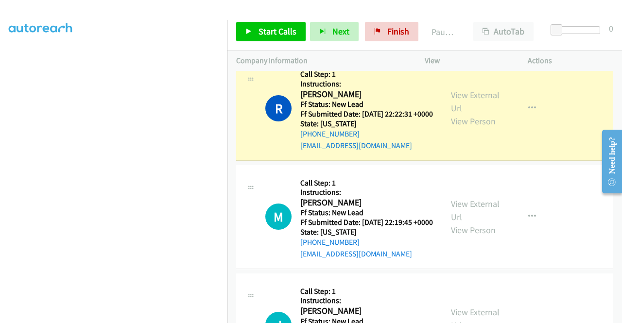
scroll to position [76, 0]
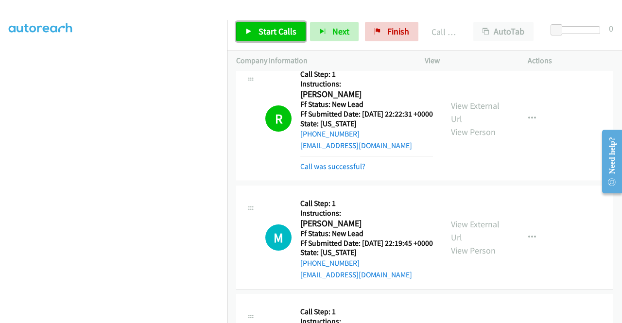
click at [290, 33] on span "Start Calls" at bounding box center [277, 31] width 38 height 11
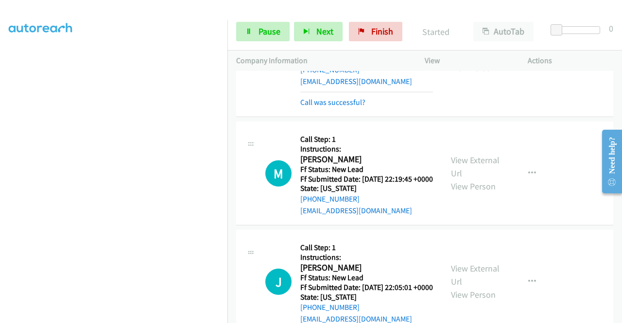
scroll to position [243, 0]
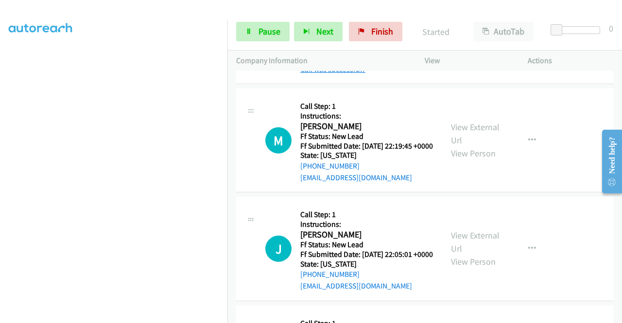
click at [355, 74] on link "Call was successful?" at bounding box center [332, 69] width 65 height 9
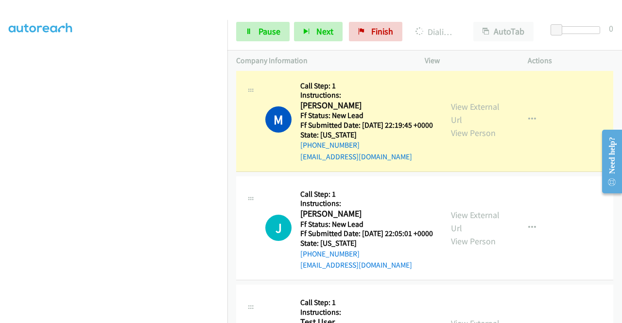
scroll to position [221, 0]
click at [254, 41] on div "Start Calls Pause Next Finish Dialing Melissa Hardy AutoTab AutoTab 0" at bounding box center [424, 31] width 394 height 37
click at [255, 39] on link "Pause" at bounding box center [262, 31] width 53 height 19
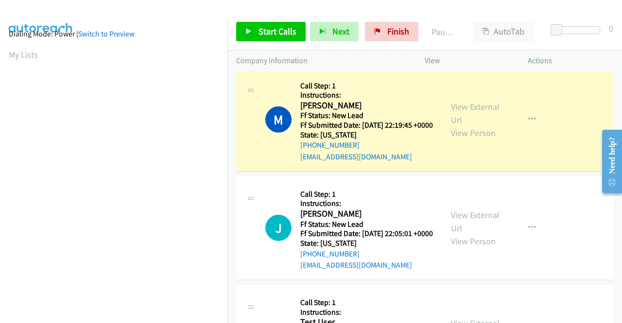
scroll to position [0, 0]
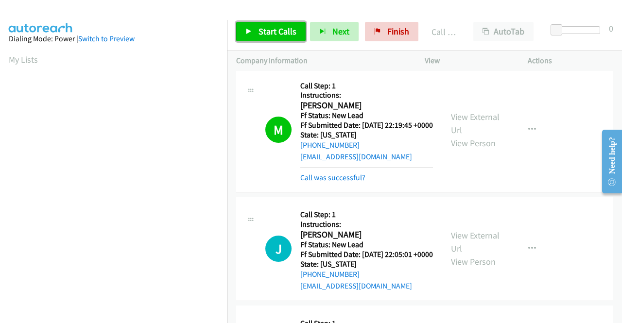
click at [281, 31] on span "Start Calls" at bounding box center [277, 31] width 38 height 11
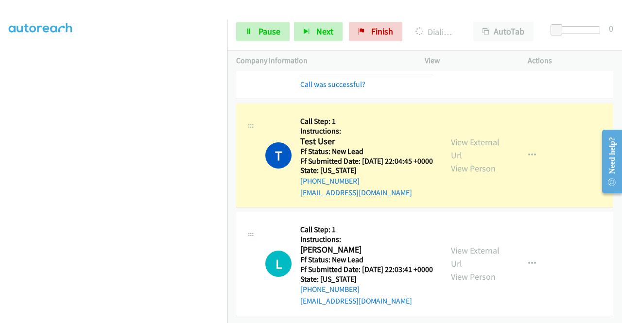
scroll to position [221, 0]
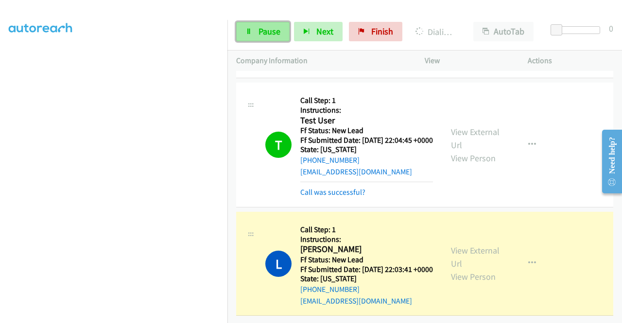
drag, startPoint x: 272, startPoint y: 29, endPoint x: 272, endPoint y: 34, distance: 4.9
click at [272, 29] on span "Pause" at bounding box center [269, 31] width 22 height 11
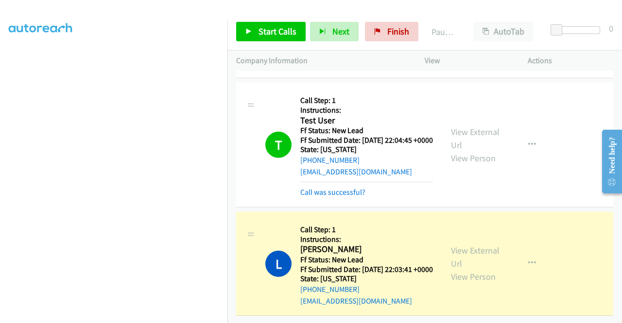
scroll to position [0, 0]
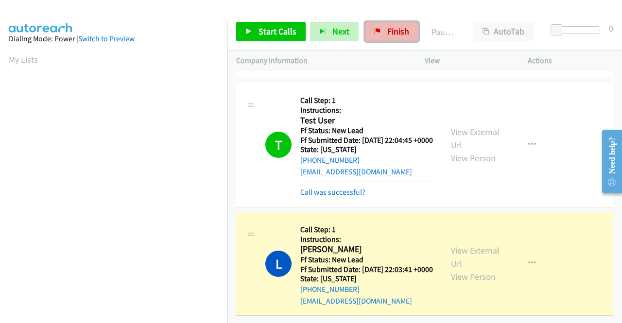
click at [388, 31] on span "Finish" at bounding box center [398, 31] width 22 height 11
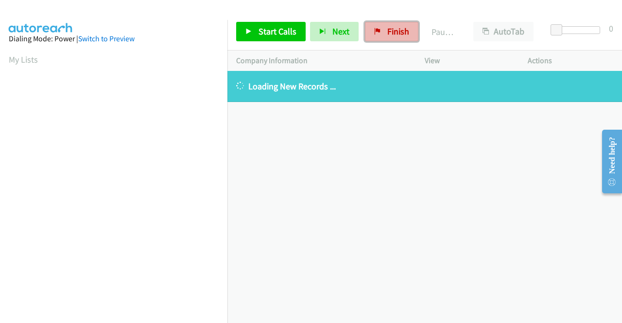
click at [398, 34] on span "Finish" at bounding box center [398, 31] width 22 height 11
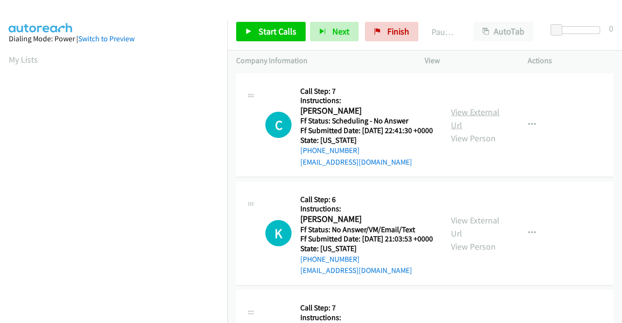
click at [472, 112] on link "View External Url" at bounding box center [475, 118] width 49 height 24
click at [475, 237] on link "View External Url" at bounding box center [475, 227] width 49 height 24
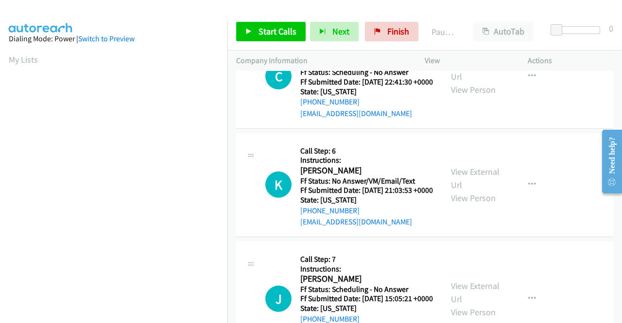
scroll to position [97, 0]
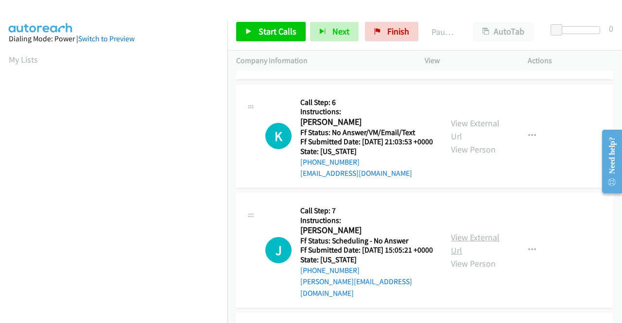
click at [480, 256] on link "View External Url" at bounding box center [475, 244] width 49 height 24
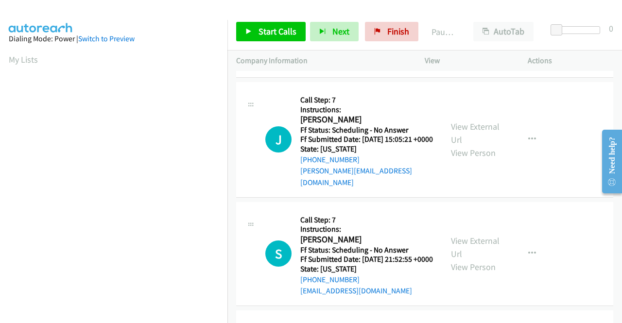
scroll to position [243, 0]
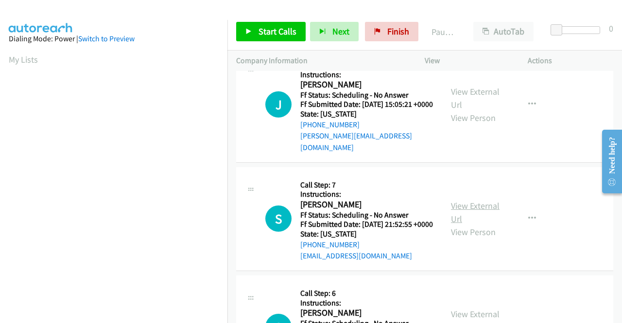
click at [488, 224] on link "View External Url" at bounding box center [475, 212] width 49 height 24
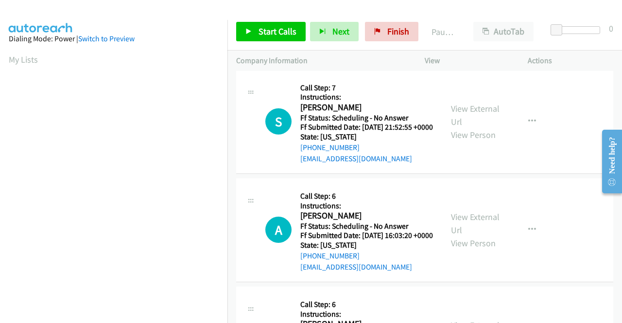
scroll to position [388, 0]
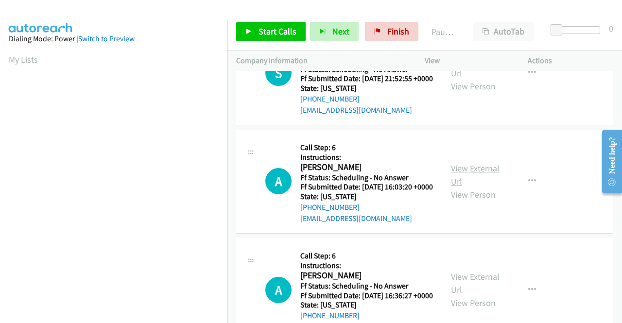
click at [465, 187] on link "View External Url" at bounding box center [475, 175] width 49 height 24
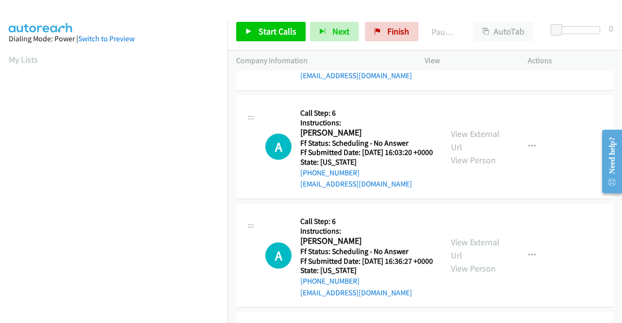
scroll to position [486, 0]
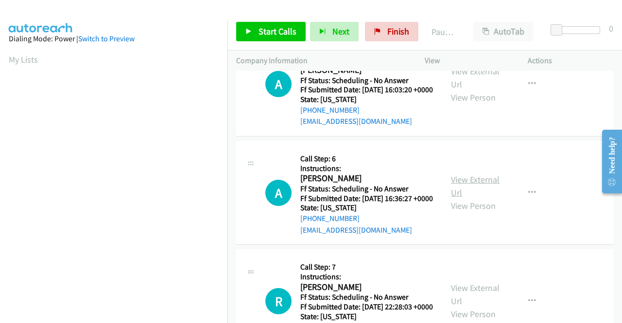
click at [487, 198] on link "View External Url" at bounding box center [475, 186] width 49 height 24
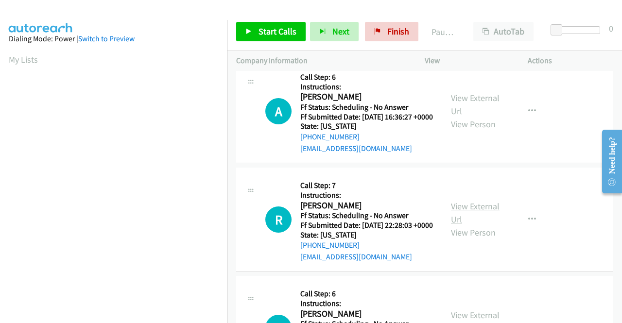
scroll to position [583, 0]
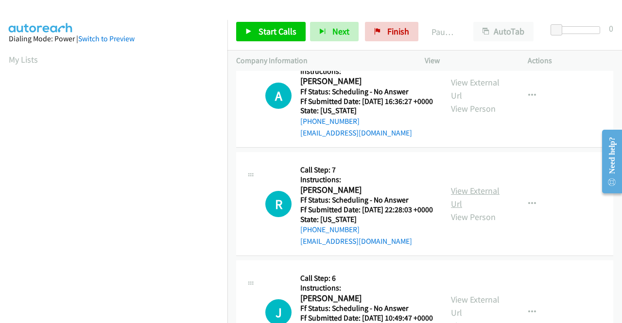
click at [464, 209] on link "View External Url" at bounding box center [475, 197] width 49 height 24
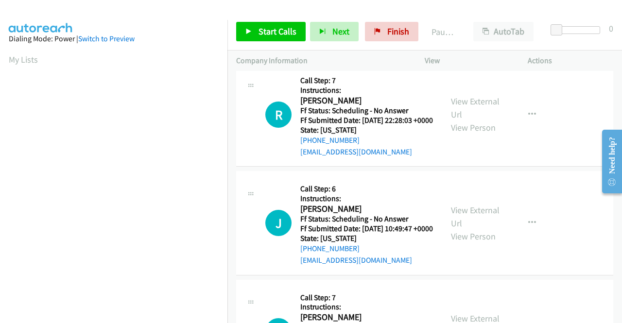
scroll to position [680, 0]
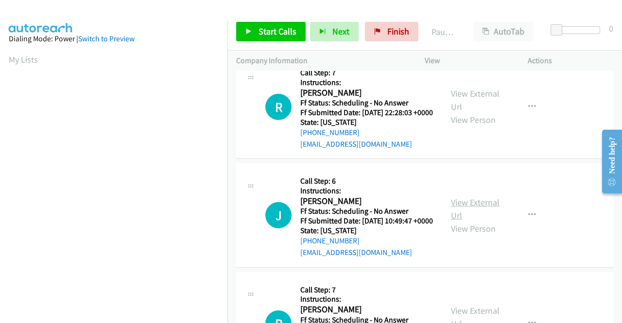
click at [466, 221] on link "View External Url" at bounding box center [475, 209] width 49 height 24
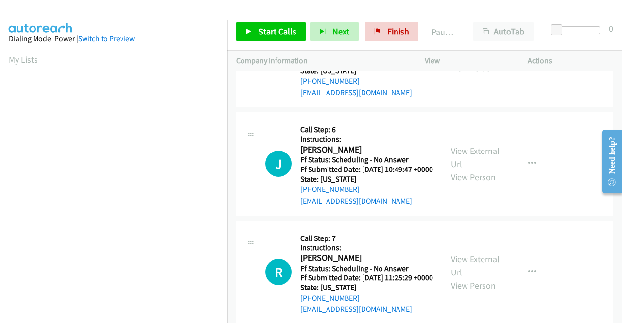
scroll to position [825, 0]
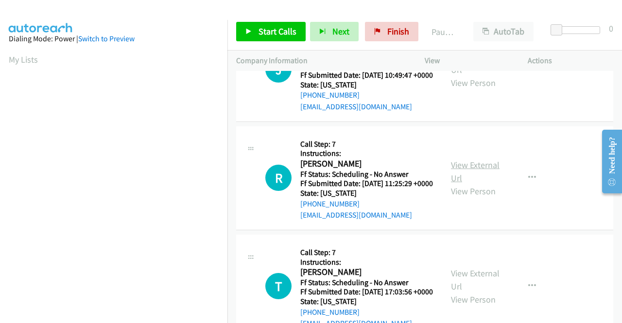
click at [455, 184] on link "View External Url" at bounding box center [475, 171] width 49 height 24
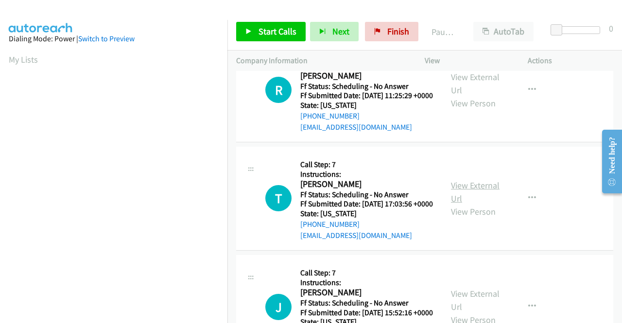
scroll to position [923, 0]
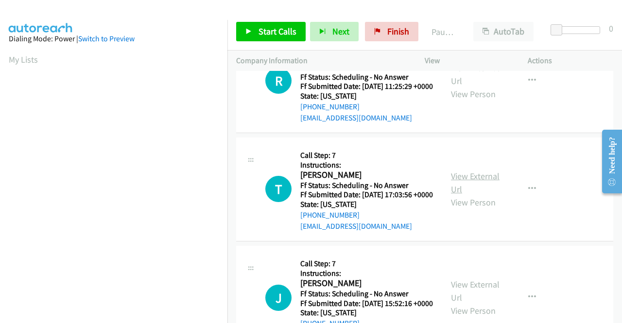
click at [461, 195] on link "View External Url" at bounding box center [475, 182] width 49 height 24
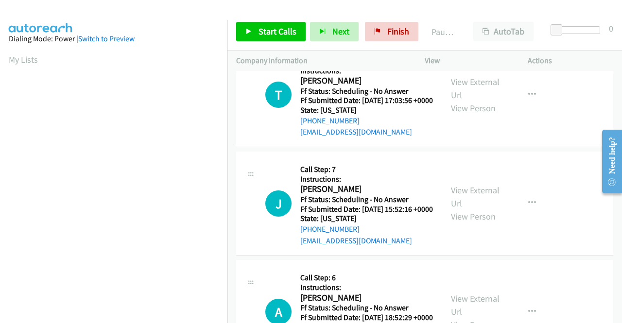
scroll to position [1020, 0]
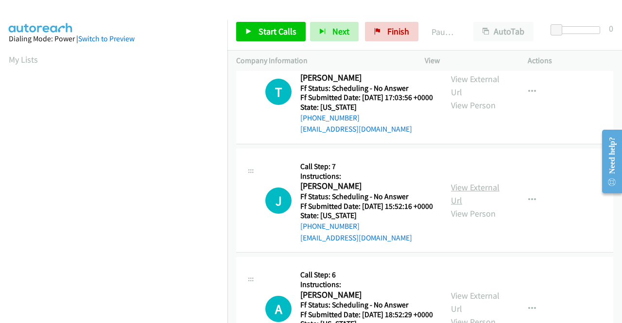
click at [471, 206] on link "View External Url" at bounding box center [475, 194] width 49 height 24
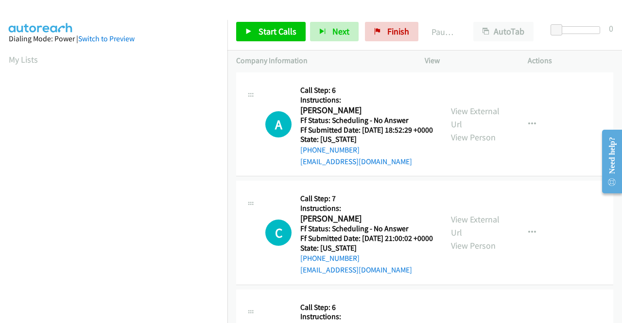
scroll to position [1214, 0]
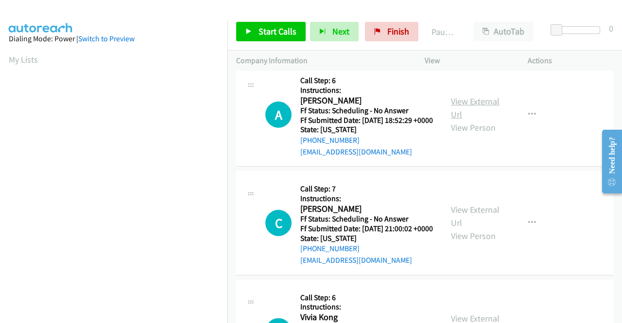
click at [451, 120] on link "View External Url" at bounding box center [475, 108] width 49 height 24
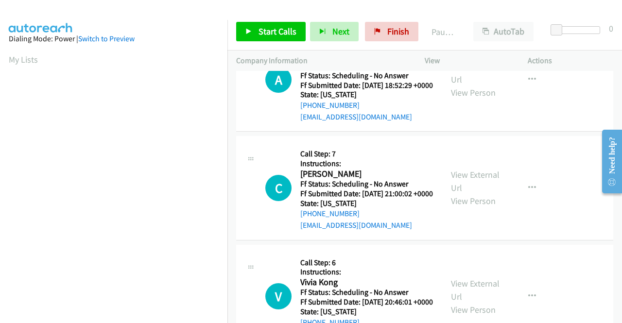
scroll to position [1311, 0]
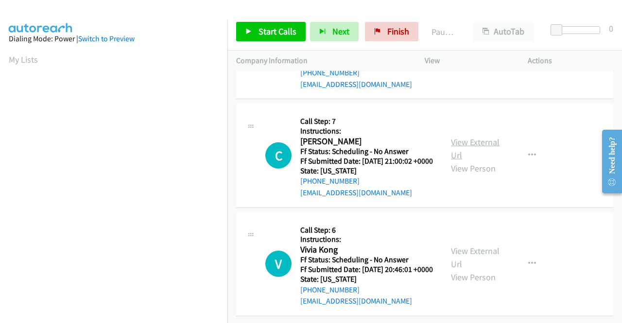
click at [459, 161] on link "View External Url" at bounding box center [475, 148] width 49 height 24
click at [458, 245] on link "View External Url" at bounding box center [475, 257] width 49 height 24
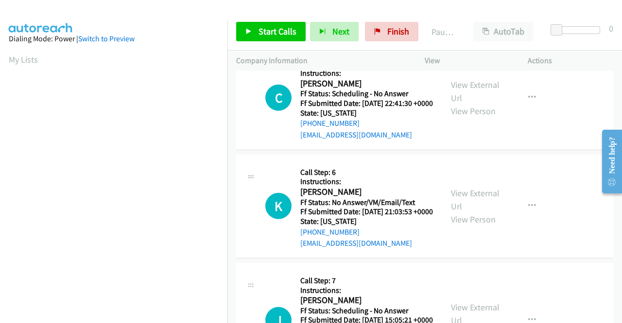
scroll to position [24, 0]
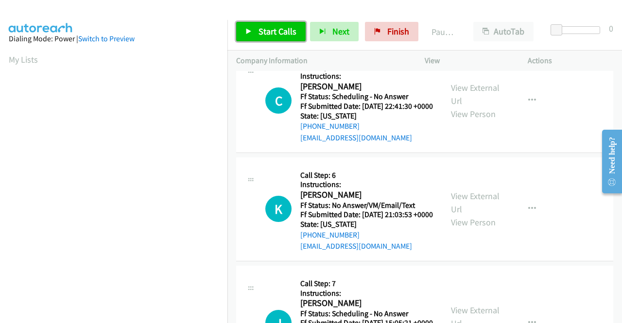
click at [280, 28] on span "Start Calls" at bounding box center [277, 31] width 38 height 11
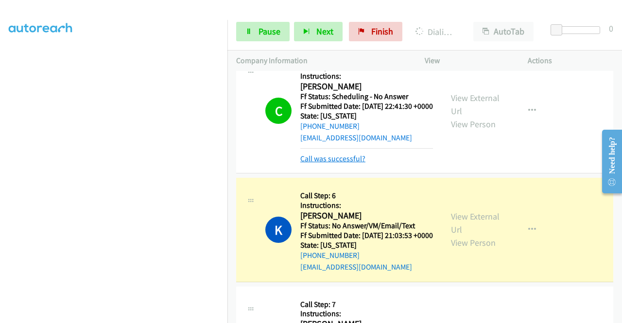
click at [321, 163] on link "Call was successful?" at bounding box center [332, 158] width 65 height 9
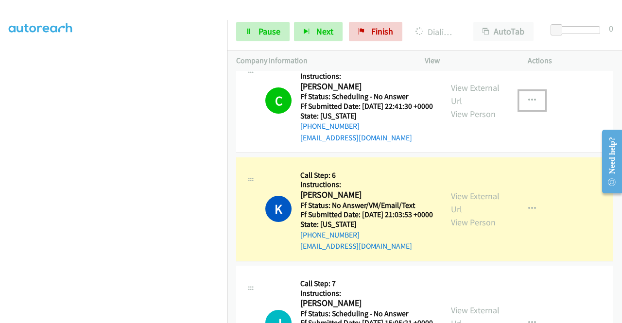
click at [521, 105] on button "button" at bounding box center [532, 100] width 26 height 19
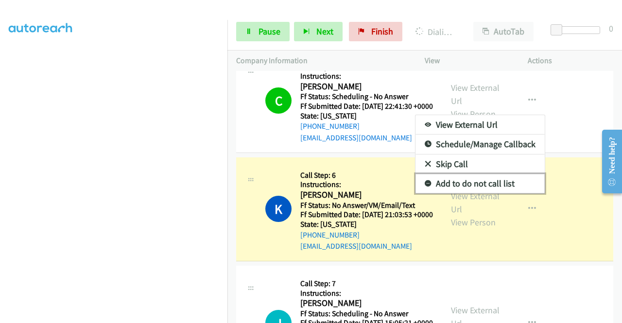
click at [501, 187] on link "Add to do not call list" at bounding box center [479, 183] width 129 height 19
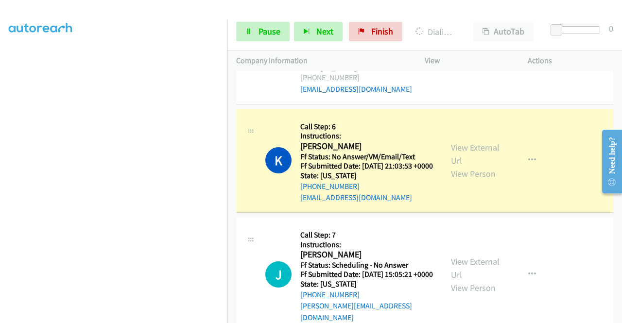
scroll to position [121, 0]
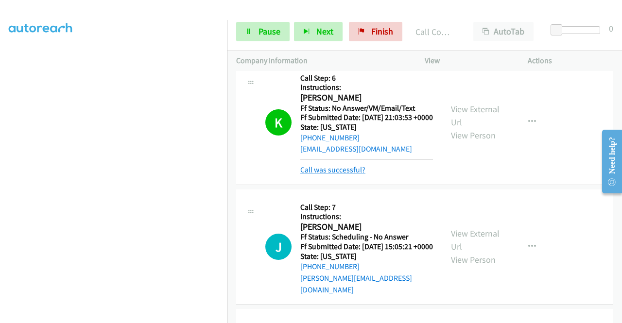
click at [347, 174] on link "Call was successful?" at bounding box center [332, 169] width 65 height 9
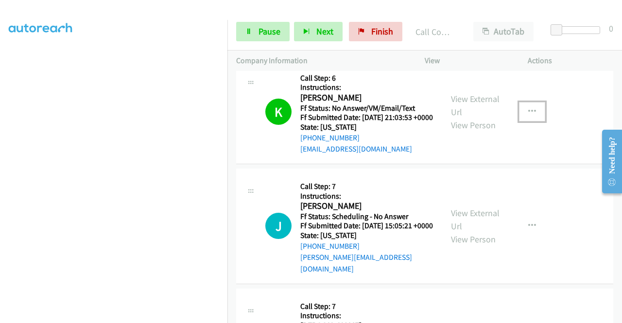
click at [528, 116] on icon "button" at bounding box center [532, 112] width 8 height 8
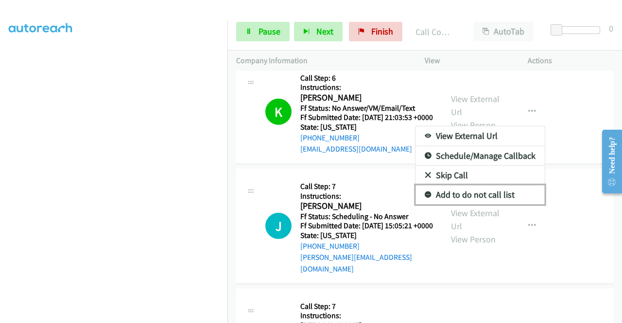
click at [472, 203] on link "Add to do not call list" at bounding box center [479, 194] width 129 height 19
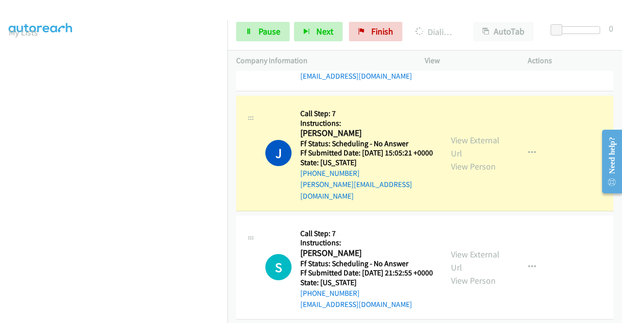
scroll to position [221, 0]
click at [283, 39] on link "Pause" at bounding box center [262, 31] width 53 height 19
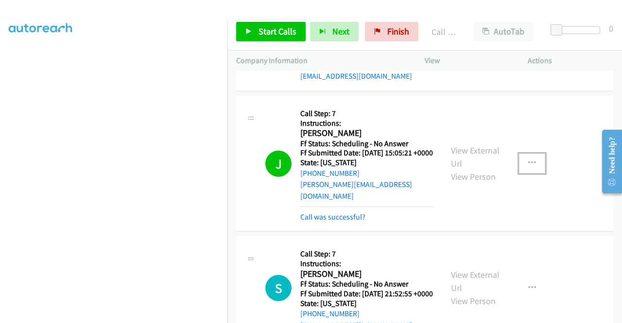
click at [531, 173] on button "button" at bounding box center [532, 162] width 26 height 19
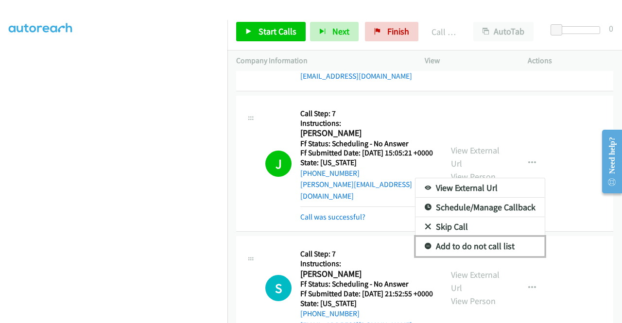
click at [486, 256] on link "Add to do not call list" at bounding box center [479, 245] width 129 height 19
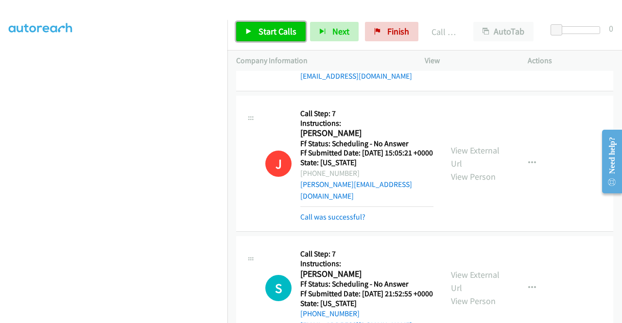
click at [286, 34] on span "Start Calls" at bounding box center [277, 31] width 38 height 11
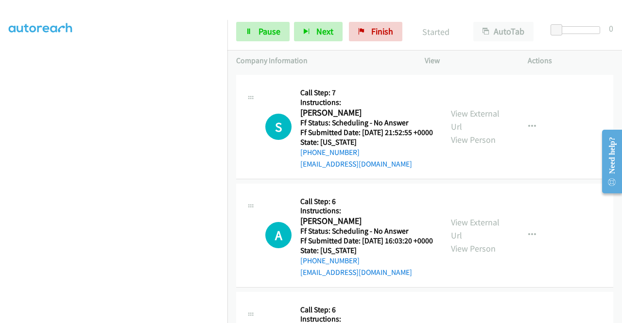
scroll to position [388, 0]
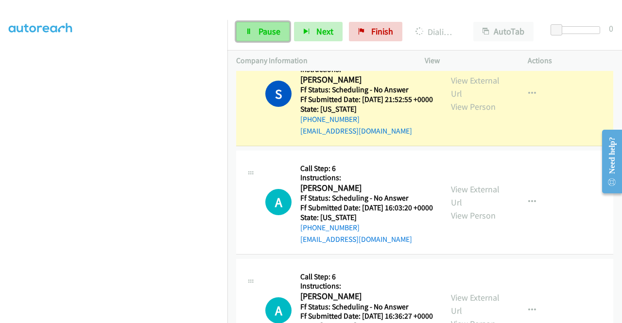
click at [273, 28] on span "Pause" at bounding box center [269, 31] width 22 height 11
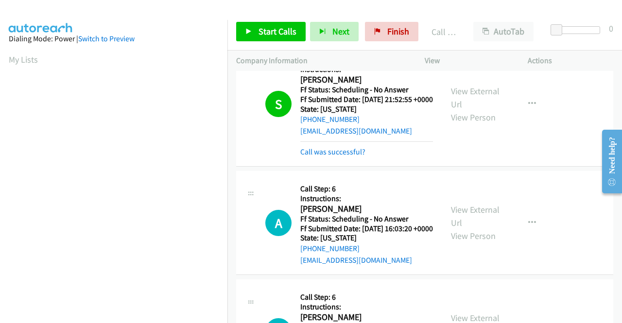
scroll to position [221, 0]
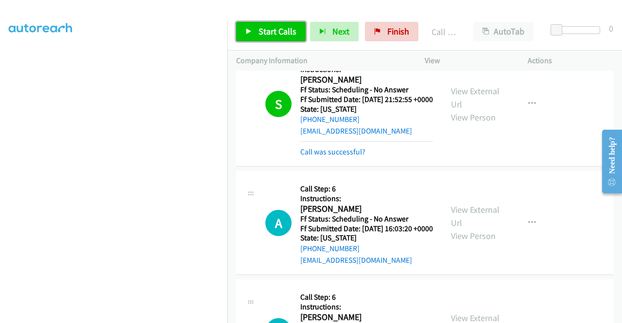
click at [278, 31] on span "Start Calls" at bounding box center [277, 31] width 38 height 11
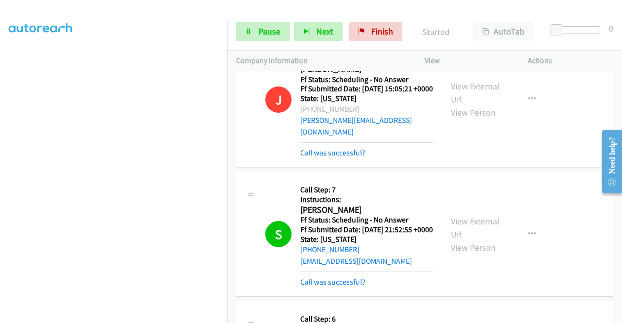
scroll to position [388, 0]
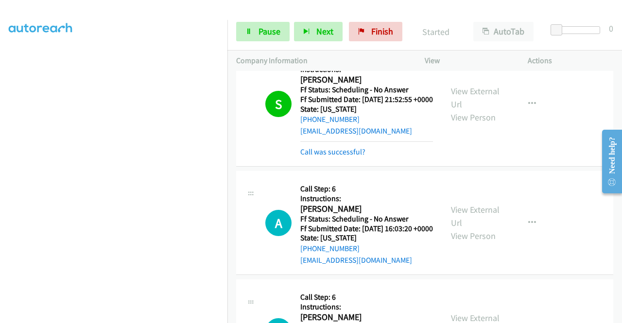
click at [343, 158] on div "Call was successful?" at bounding box center [366, 152] width 133 height 12
click at [345, 156] on link "Call was successful?" at bounding box center [332, 151] width 65 height 9
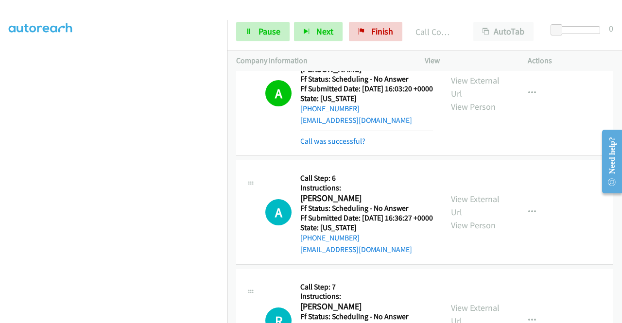
scroll to position [486, 0]
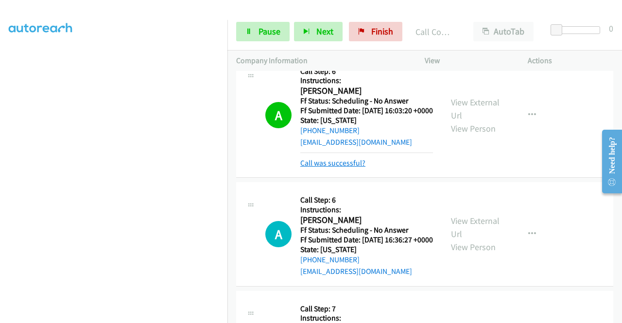
click at [354, 168] on link "Call was successful?" at bounding box center [332, 162] width 65 height 9
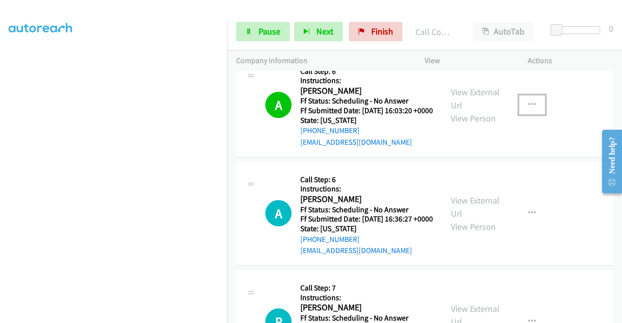
click at [528, 109] on icon "button" at bounding box center [532, 105] width 8 height 8
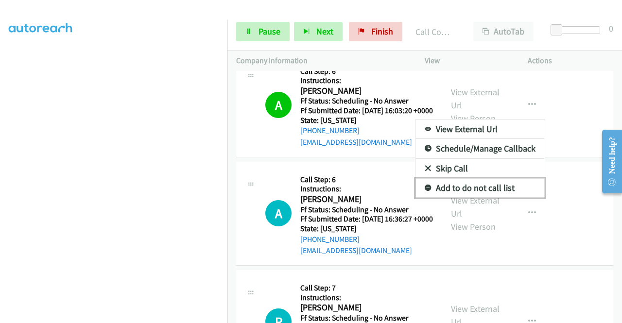
click at [480, 198] on link "Add to do not call list" at bounding box center [479, 187] width 129 height 19
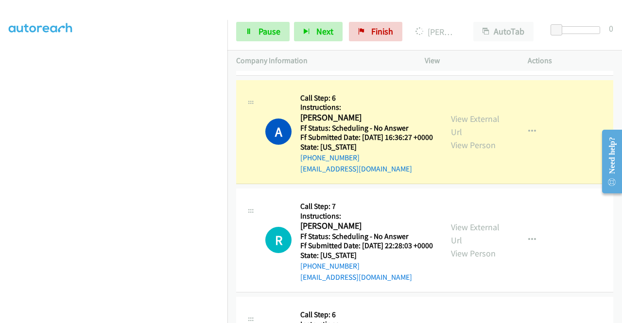
scroll to position [583, 0]
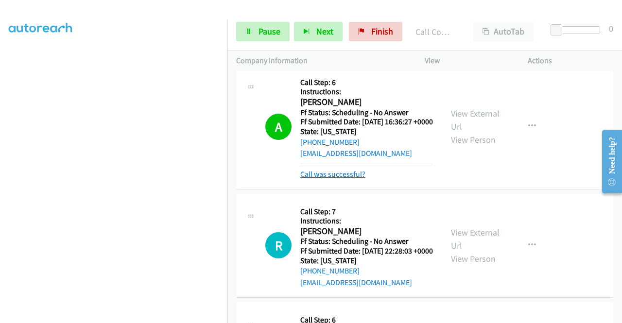
click at [347, 179] on link "Call was successful?" at bounding box center [332, 173] width 65 height 9
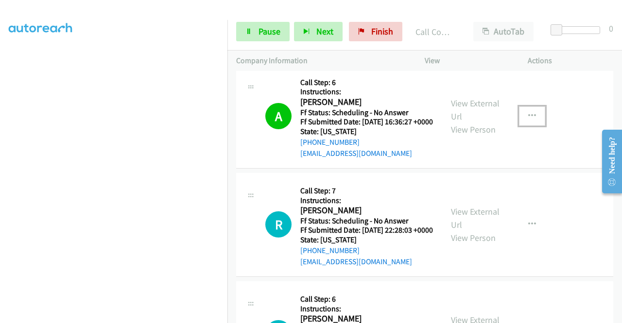
click at [533, 126] on button "button" at bounding box center [532, 115] width 26 height 19
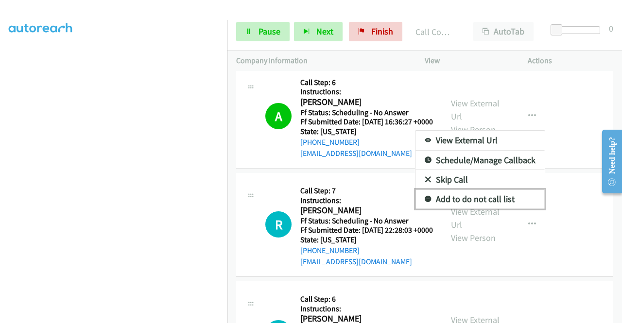
click at [497, 209] on link "Add to do not call list" at bounding box center [479, 198] width 129 height 19
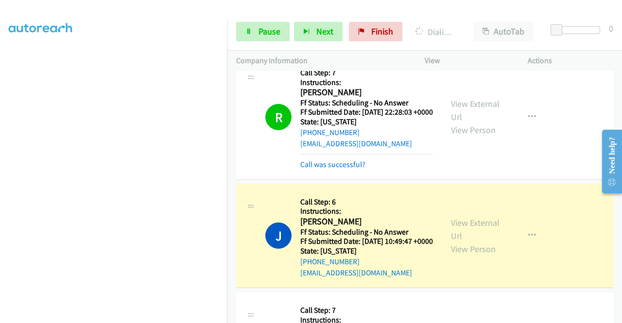
scroll to position [680, 0]
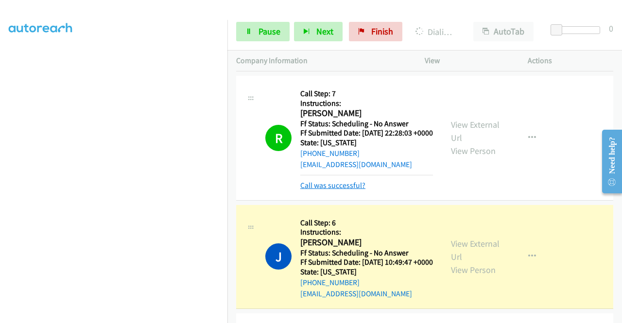
click at [353, 190] on link "Call was successful?" at bounding box center [332, 185] width 65 height 9
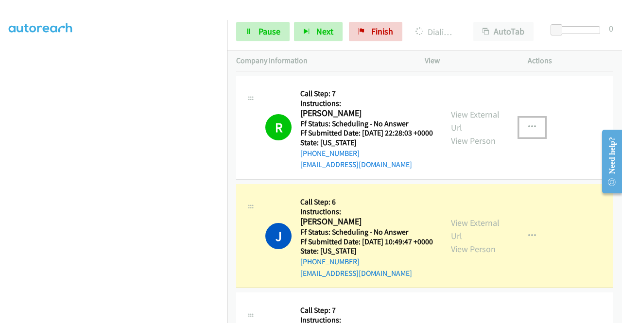
click at [528, 131] on icon "button" at bounding box center [532, 127] width 8 height 8
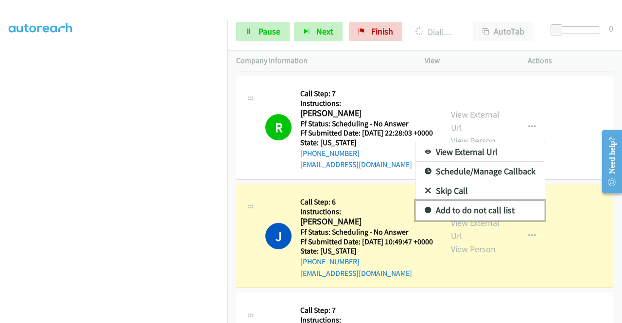
click at [483, 220] on link "Add to do not call list" at bounding box center [479, 210] width 129 height 19
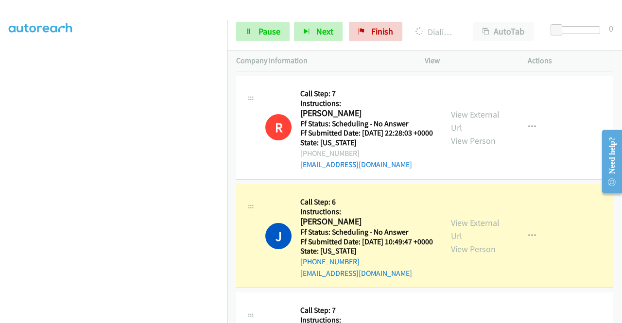
scroll to position [777, 0]
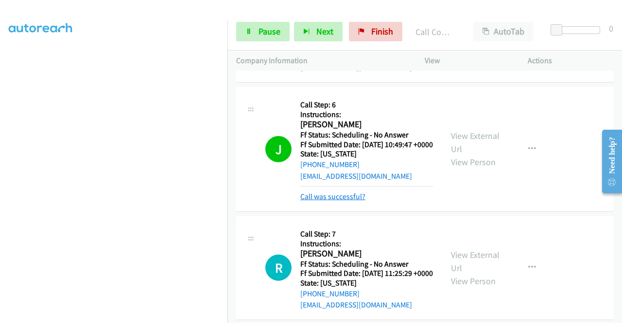
click at [320, 201] on link "Call was successful?" at bounding box center [332, 196] width 65 height 9
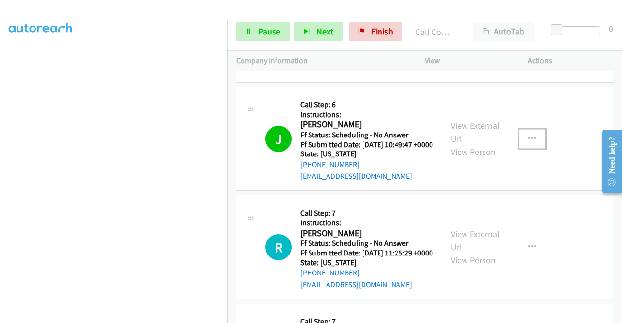
click at [531, 149] on button "button" at bounding box center [532, 138] width 26 height 19
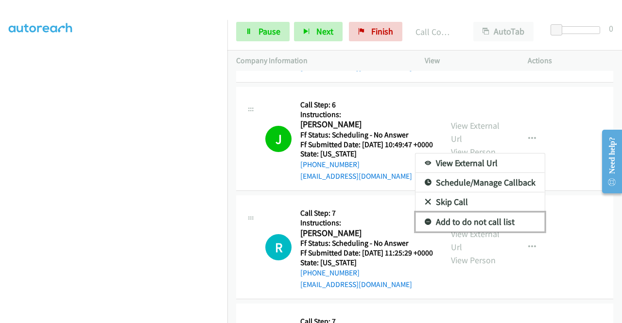
click at [465, 232] on link "Add to do not call list" at bounding box center [479, 221] width 129 height 19
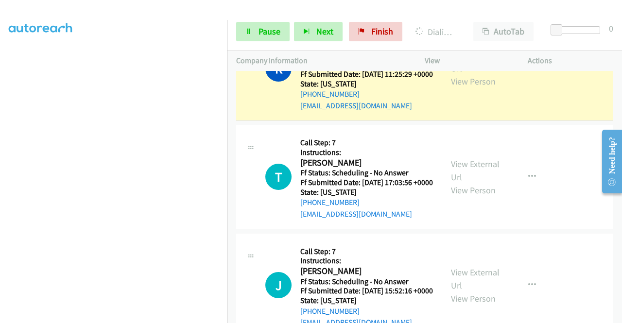
scroll to position [971, 0]
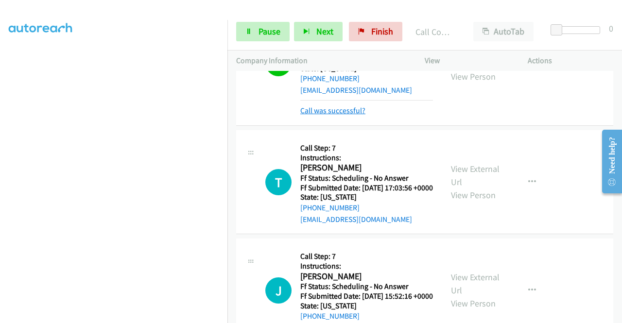
click at [359, 115] on link "Call was successful?" at bounding box center [332, 110] width 65 height 9
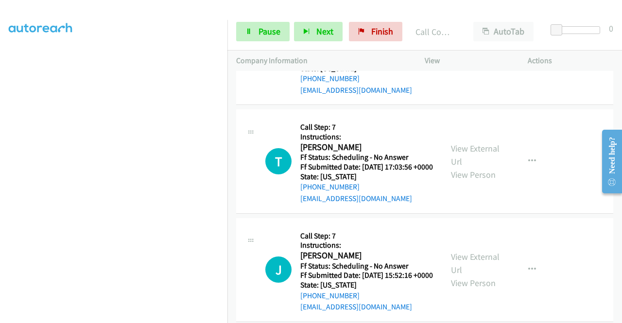
click at [529, 57] on icon "button" at bounding box center [532, 53] width 8 height 8
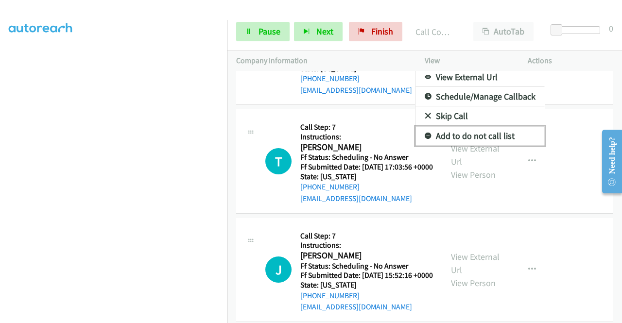
click at [484, 146] on link "Add to do not call list" at bounding box center [479, 135] width 129 height 19
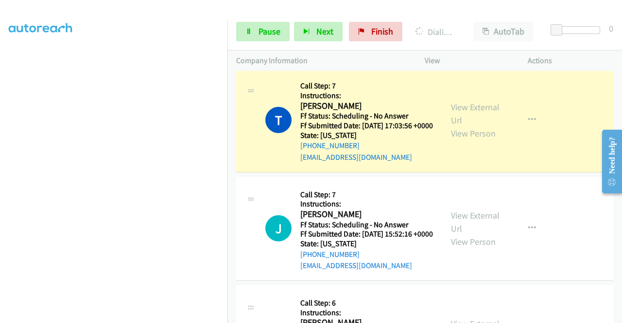
scroll to position [1068, 0]
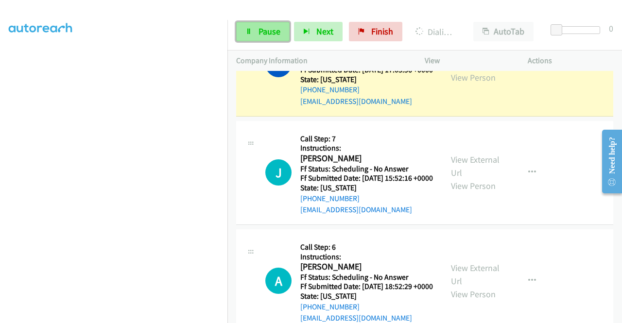
click at [264, 33] on span "Pause" at bounding box center [269, 31] width 22 height 11
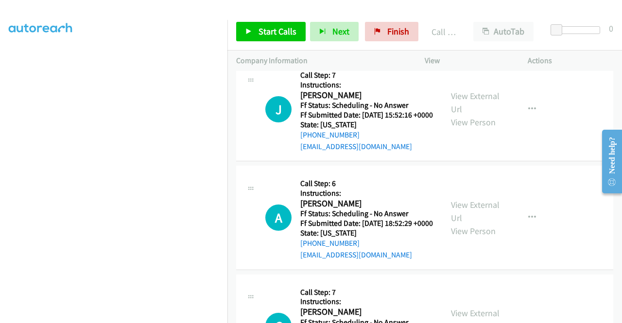
scroll to position [1165, 0]
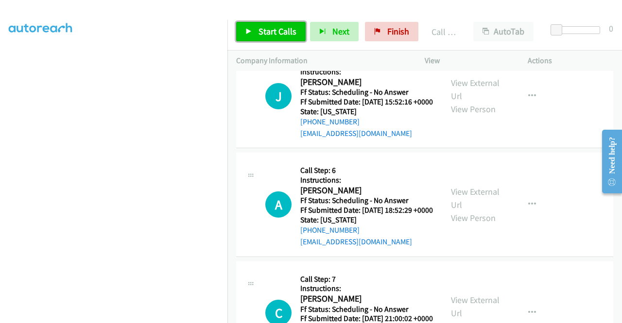
click at [281, 34] on span "Start Calls" at bounding box center [277, 31] width 38 height 11
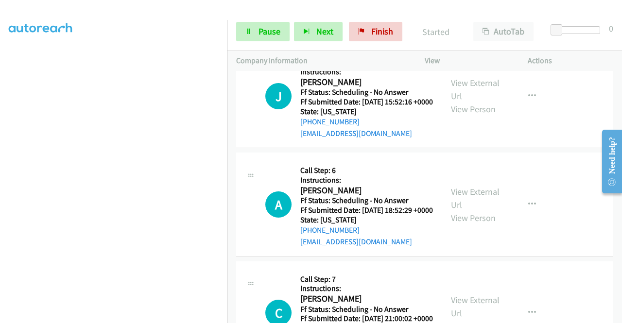
scroll to position [1214, 0]
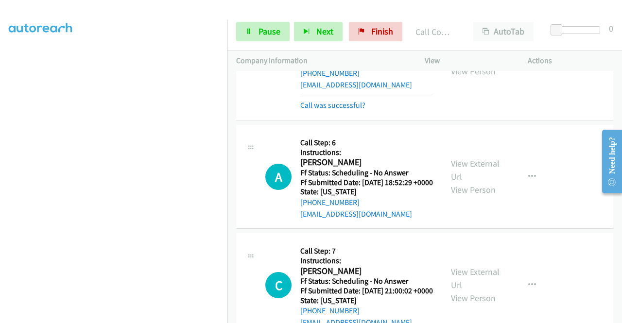
click at [335, 111] on div "Call was successful?" at bounding box center [366, 106] width 133 height 12
click at [338, 110] on link "Call was successful?" at bounding box center [332, 105] width 65 height 9
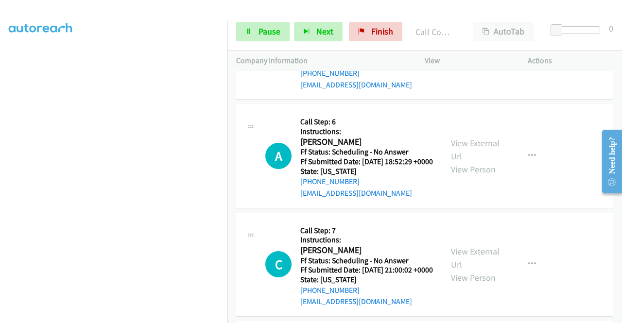
click at [528, 51] on icon "button" at bounding box center [532, 48] width 8 height 8
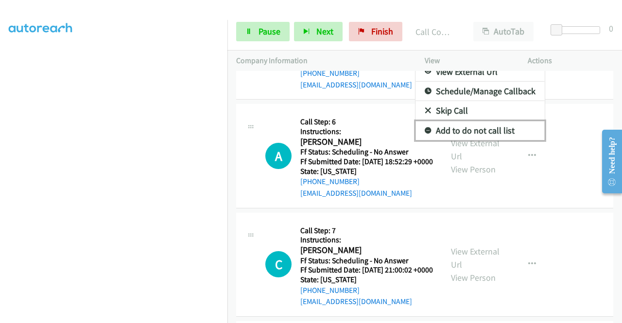
click at [469, 140] on link "Add to do not call list" at bounding box center [479, 130] width 129 height 19
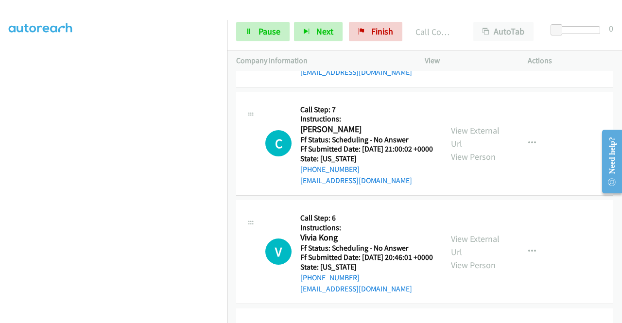
scroll to position [1360, 0]
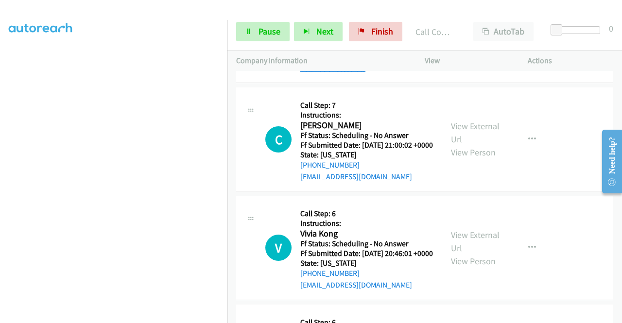
click at [357, 73] on link "Call was successful?" at bounding box center [332, 68] width 65 height 9
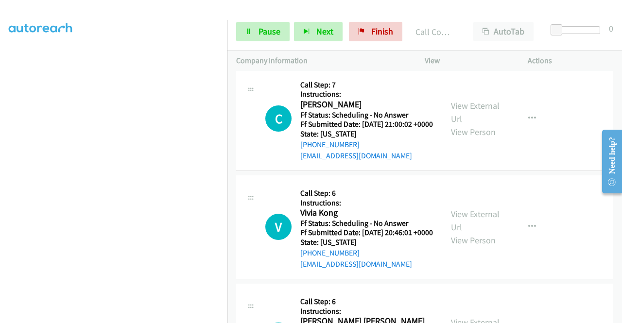
click at [528, 14] on icon "button" at bounding box center [532, 10] width 8 height 8
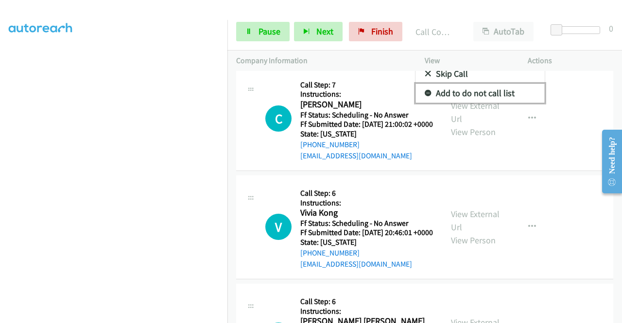
click at [472, 103] on link "Add to do not call list" at bounding box center [479, 93] width 129 height 19
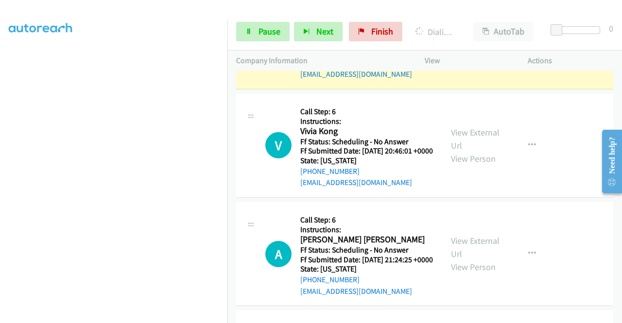
scroll to position [1457, 0]
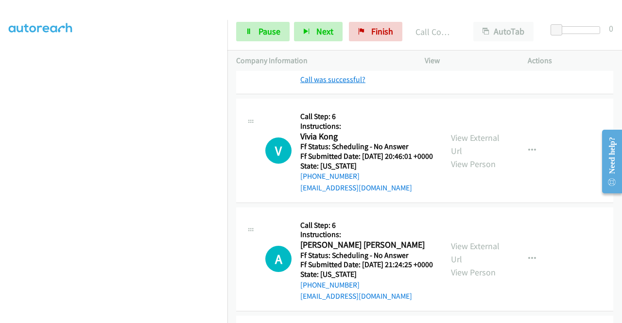
click at [356, 84] on link "Call was successful?" at bounding box center [332, 79] width 65 height 9
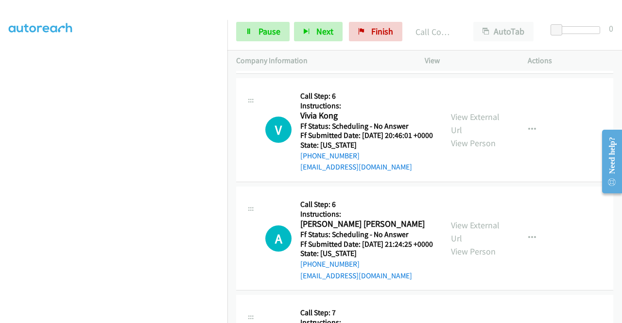
click at [528, 25] on icon "button" at bounding box center [532, 21] width 8 height 8
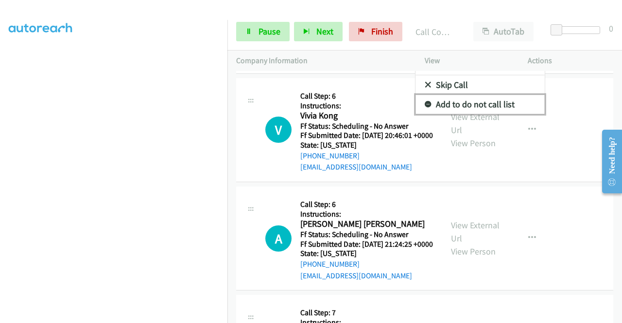
click at [488, 114] on link "Add to do not call list" at bounding box center [479, 104] width 129 height 19
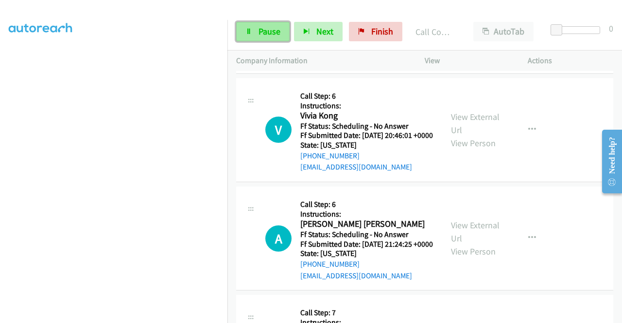
click at [277, 32] on span "Pause" at bounding box center [269, 31] width 22 height 11
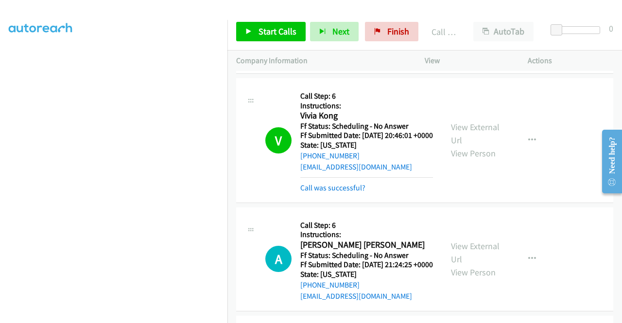
click at [364, 194] on div "Call was successful?" at bounding box center [366, 188] width 133 height 12
click at [331, 192] on link "Call was successful?" at bounding box center [332, 187] width 65 height 9
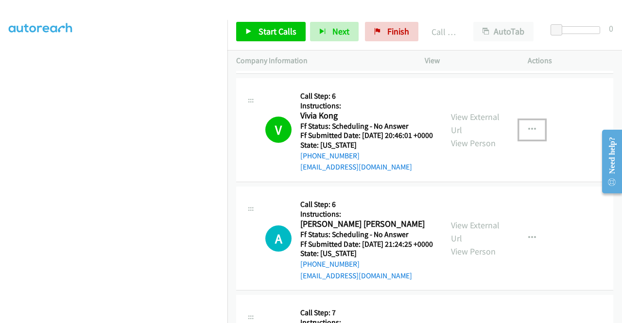
drag, startPoint x: 538, startPoint y: 239, endPoint x: 530, endPoint y: 244, distance: 8.8
click at [538, 139] on button "button" at bounding box center [532, 129] width 26 height 19
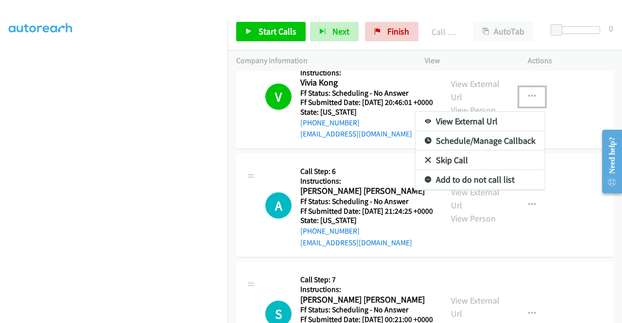
scroll to position [1505, 0]
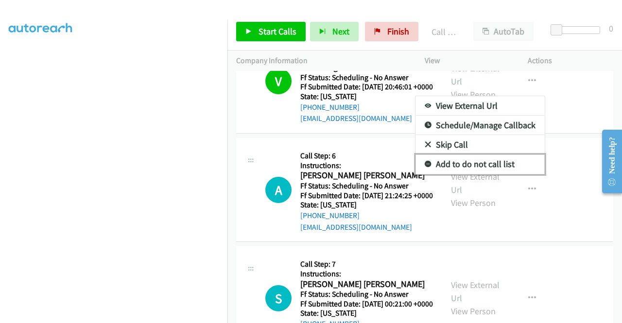
click at [473, 174] on link "Add to do not call list" at bounding box center [479, 163] width 129 height 19
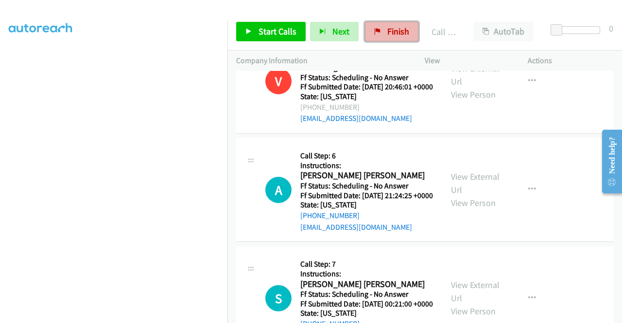
click at [379, 32] on link "Finish" at bounding box center [391, 31] width 53 height 19
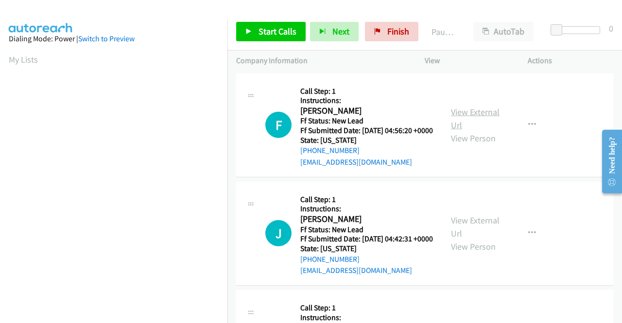
click at [482, 119] on link "View External Url" at bounding box center [475, 118] width 49 height 24
click at [474, 232] on link "View External Url" at bounding box center [475, 227] width 49 height 24
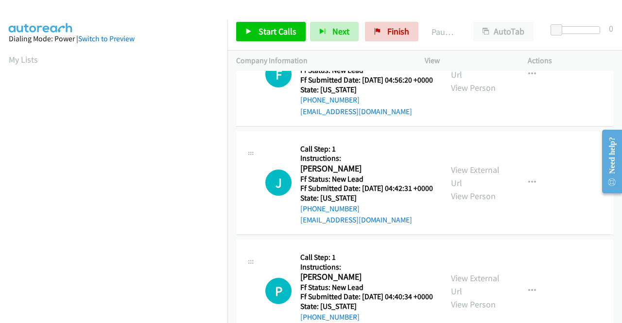
scroll to position [97, 0]
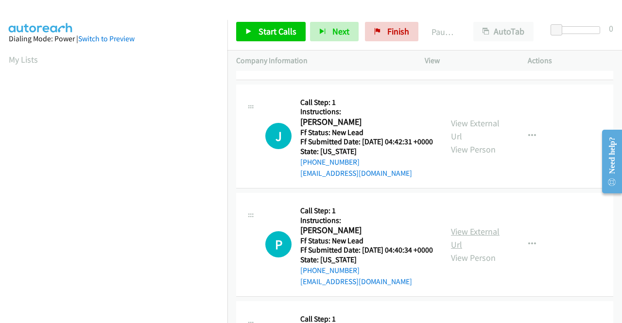
click at [481, 250] on link "View External Url" at bounding box center [475, 238] width 49 height 24
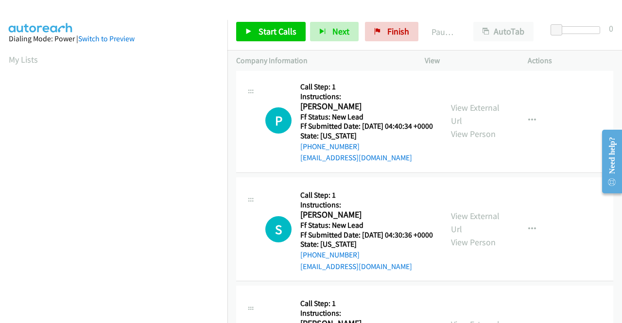
scroll to position [243, 0]
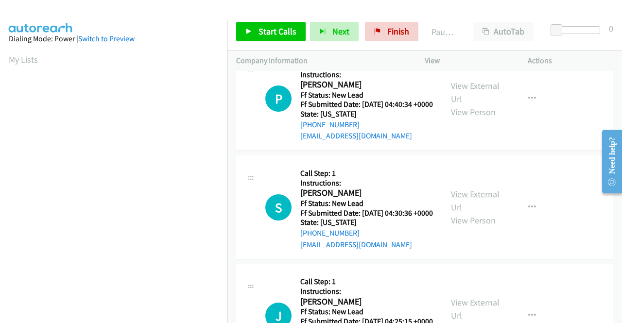
click at [484, 213] on link "View External Url" at bounding box center [475, 200] width 49 height 24
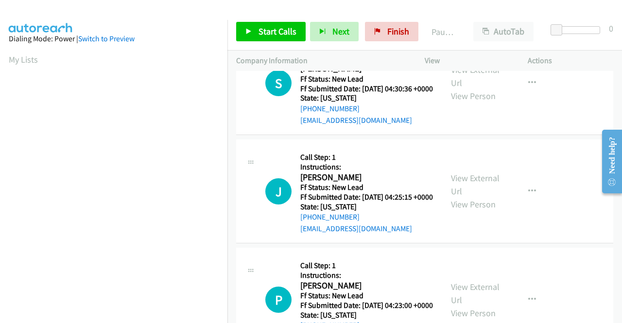
scroll to position [388, 0]
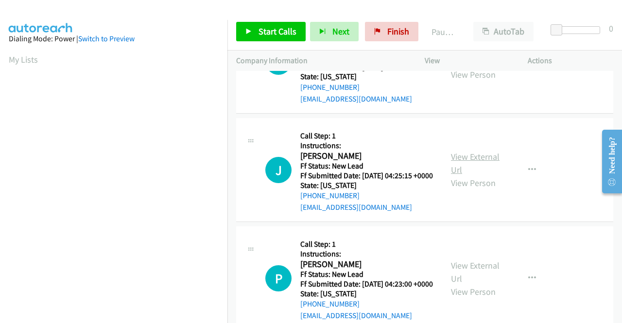
click at [461, 175] on link "View External Url" at bounding box center [475, 163] width 49 height 24
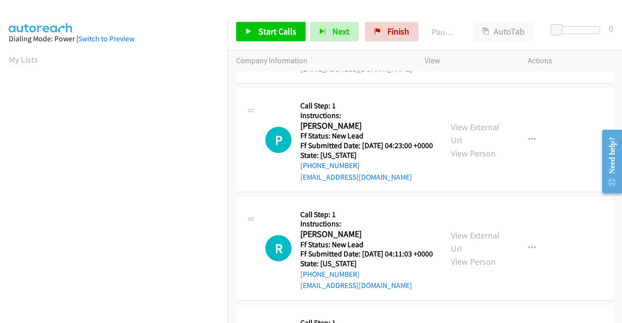
scroll to position [534, 0]
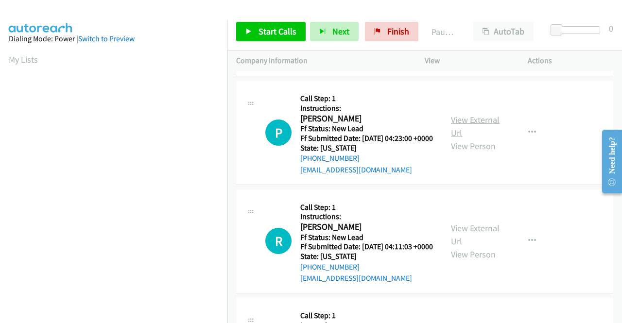
click at [474, 138] on link "View External Url" at bounding box center [475, 126] width 49 height 24
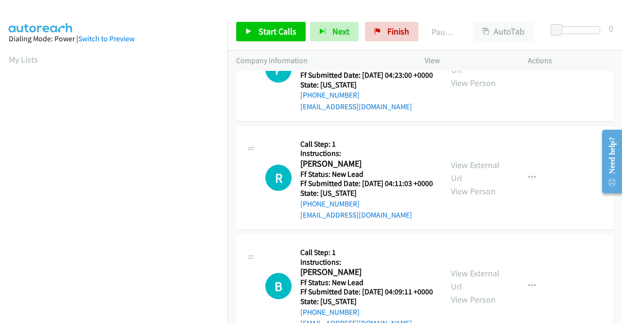
scroll to position [631, 0]
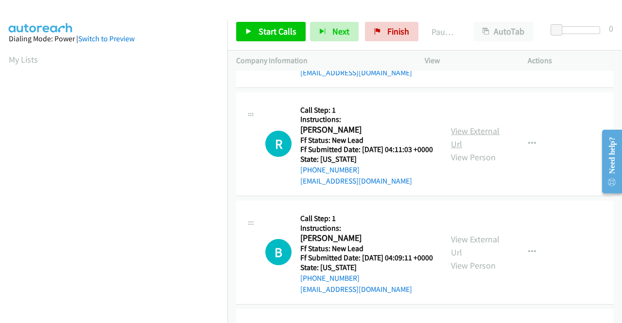
click at [487, 150] on link "View External Url" at bounding box center [475, 137] width 49 height 24
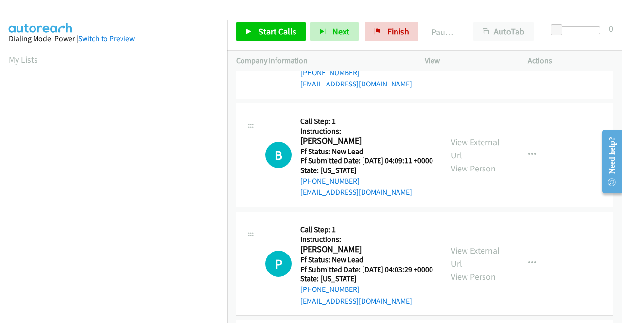
click at [486, 161] on link "View External Url" at bounding box center [475, 148] width 49 height 24
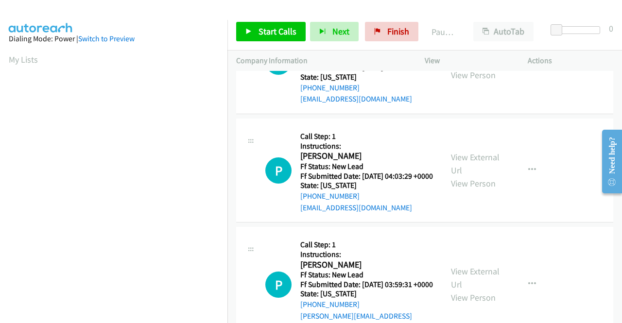
scroll to position [825, 0]
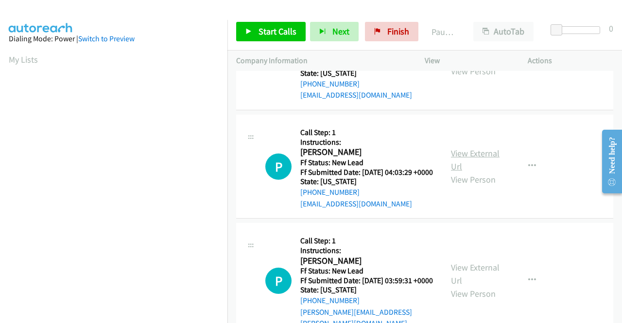
click at [474, 172] on link "View External Url" at bounding box center [475, 160] width 49 height 24
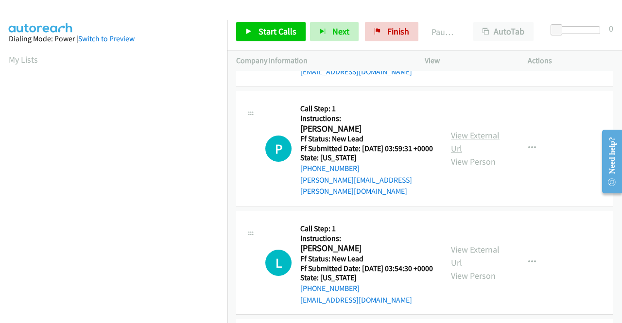
scroll to position [971, 0]
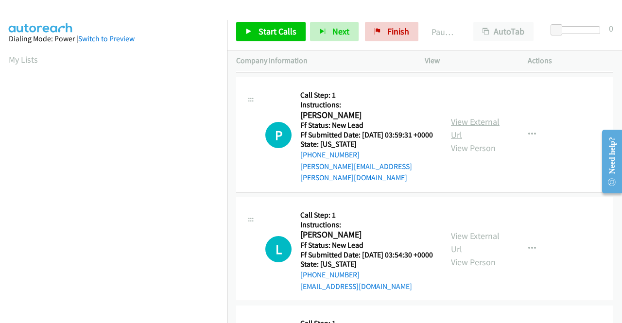
click at [468, 140] on link "View External Url" at bounding box center [475, 128] width 49 height 24
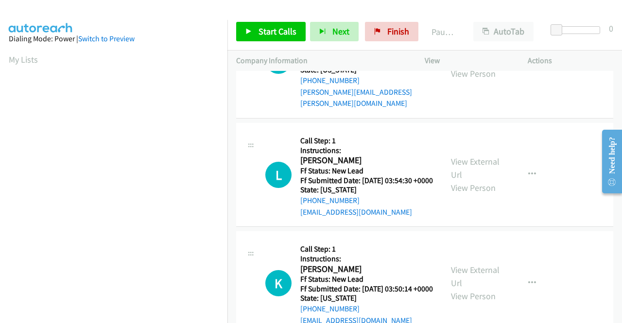
scroll to position [1068, 0]
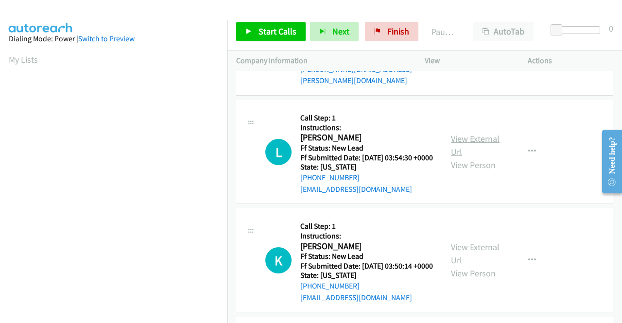
click at [476, 157] on link "View External Url" at bounding box center [475, 145] width 49 height 24
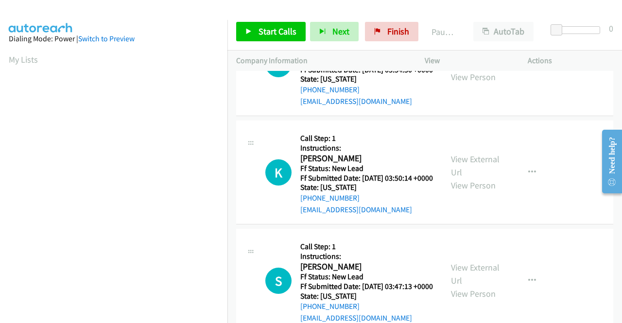
scroll to position [1165, 0]
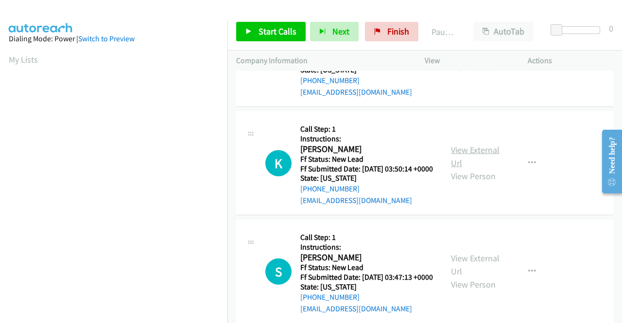
click at [486, 168] on link "View External Url" at bounding box center [475, 156] width 49 height 24
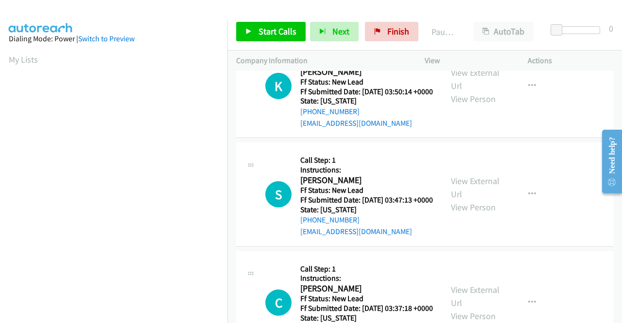
scroll to position [1262, 0]
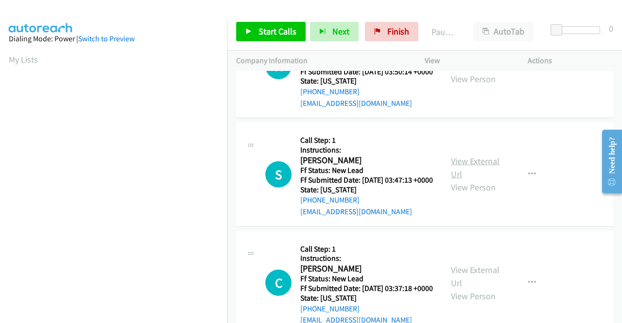
click at [477, 180] on link "View External Url" at bounding box center [475, 167] width 49 height 24
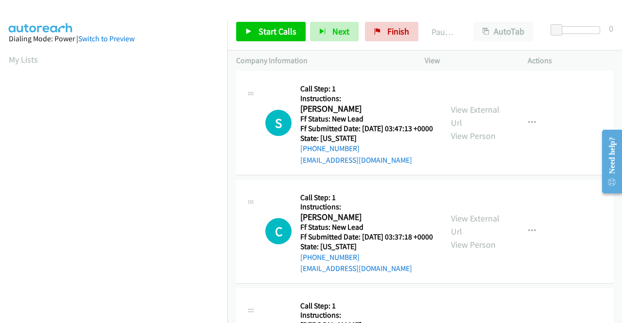
scroll to position [1360, 0]
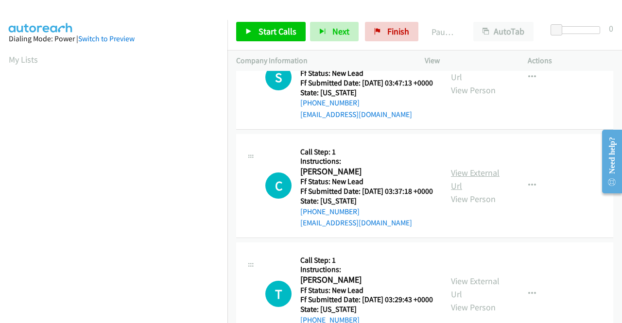
click at [484, 191] on link "View External Url" at bounding box center [475, 179] width 49 height 24
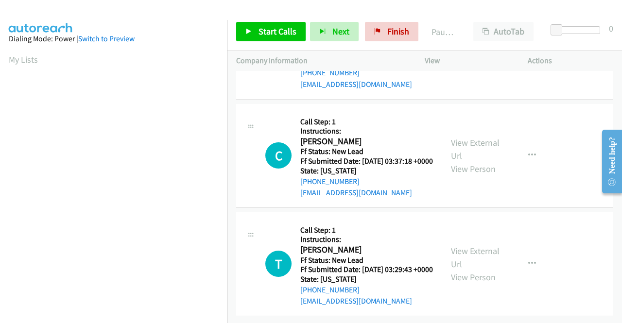
scroll to position [1505, 0]
click at [460, 258] on link "View External Url" at bounding box center [475, 257] width 49 height 24
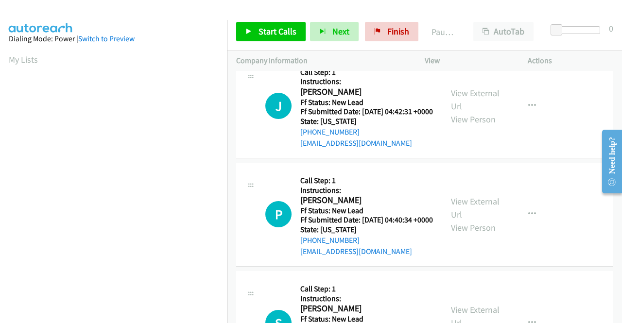
scroll to position [0, 0]
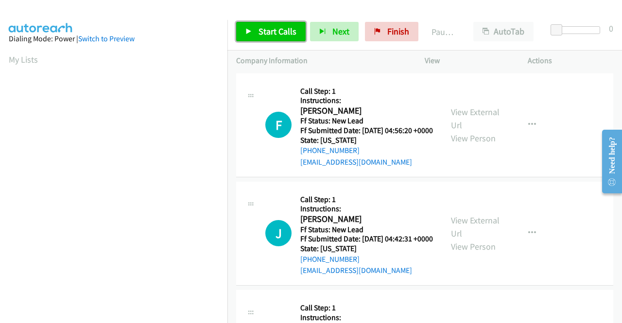
click at [264, 28] on span "Start Calls" at bounding box center [277, 31] width 38 height 11
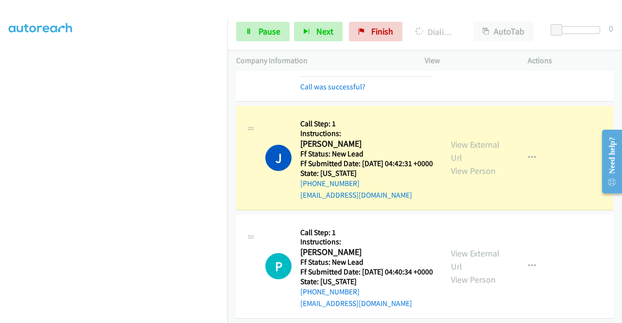
scroll to position [49, 0]
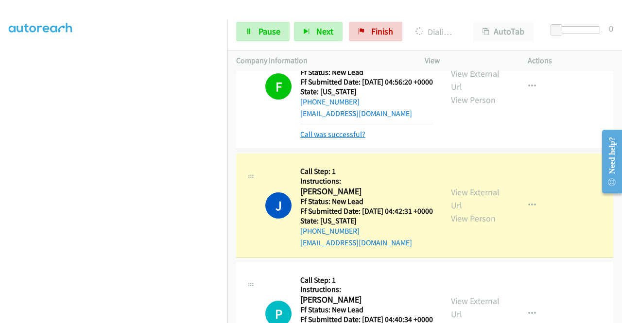
click at [333, 139] on link "Call was successful?" at bounding box center [332, 134] width 65 height 9
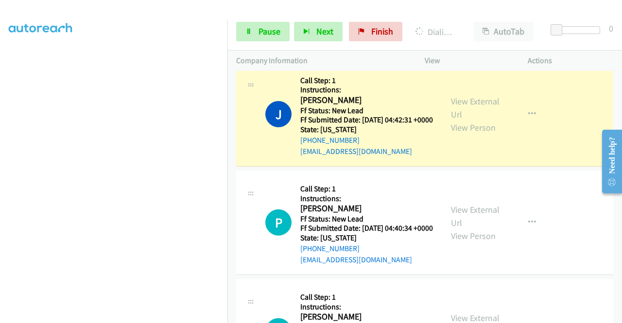
scroll to position [135, 0]
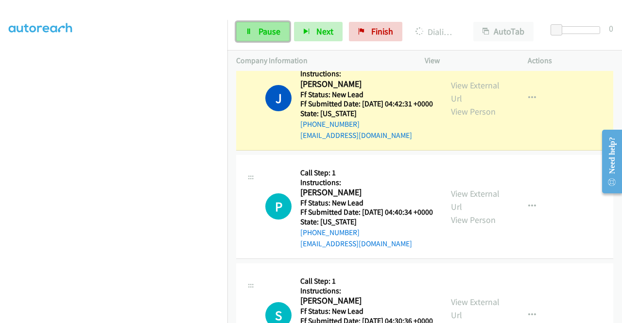
click at [262, 24] on link "Pause" at bounding box center [262, 31] width 53 height 19
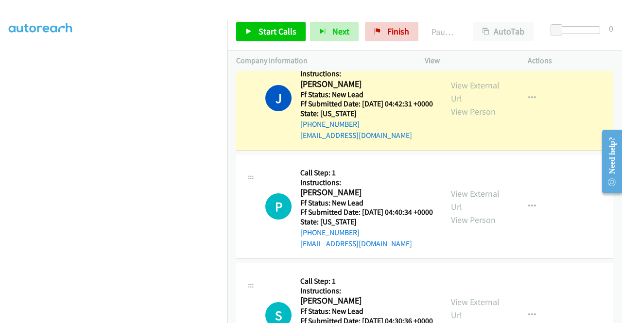
scroll to position [0, 0]
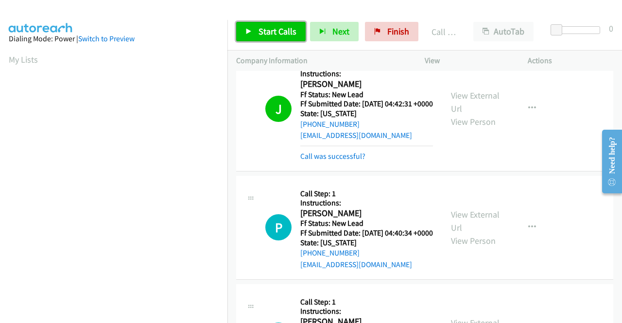
click at [272, 32] on span "Start Calls" at bounding box center [277, 31] width 38 height 11
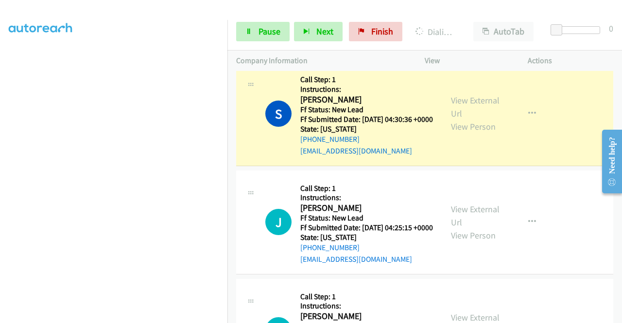
scroll to position [221, 0]
click at [247, 27] on link "Pause" at bounding box center [262, 31] width 53 height 19
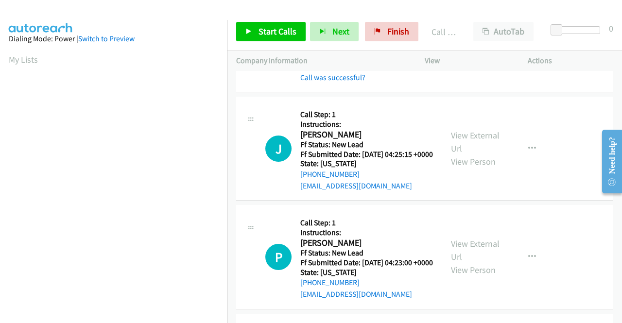
scroll to position [475, 0]
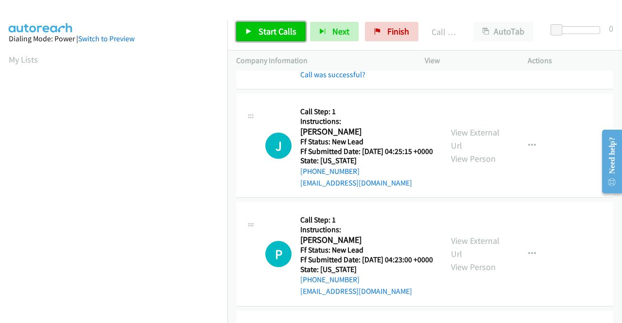
click at [276, 28] on span "Start Calls" at bounding box center [277, 31] width 38 height 11
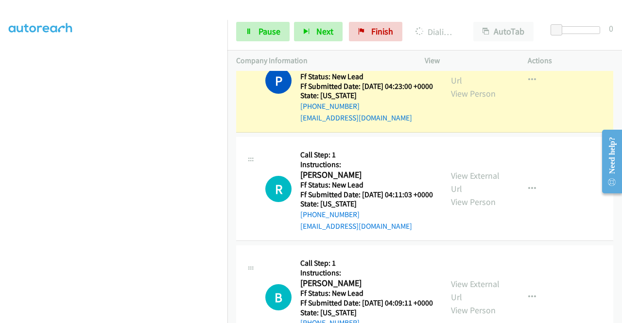
scroll to position [221, 0]
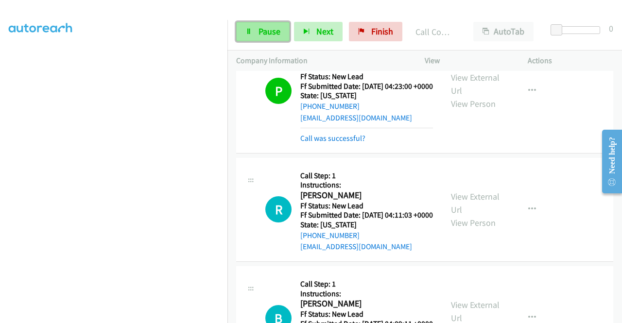
click at [244, 27] on link "Pause" at bounding box center [262, 31] width 53 height 19
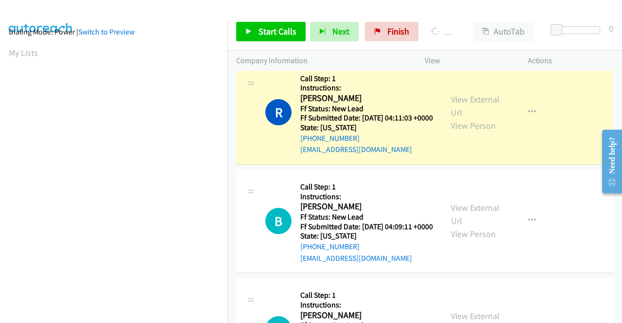
scroll to position [0, 0]
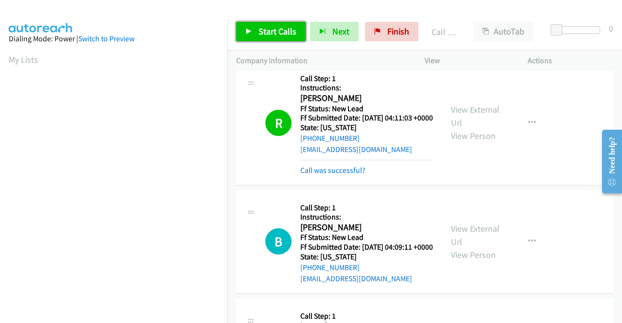
click at [280, 38] on link "Start Calls" at bounding box center [270, 31] width 69 height 19
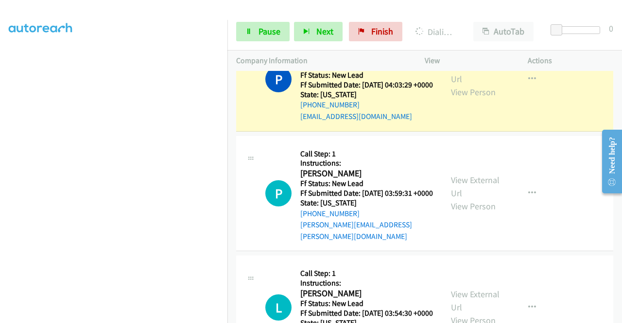
scroll to position [221, 0]
click at [277, 26] on span "Pause" at bounding box center [269, 31] width 22 height 11
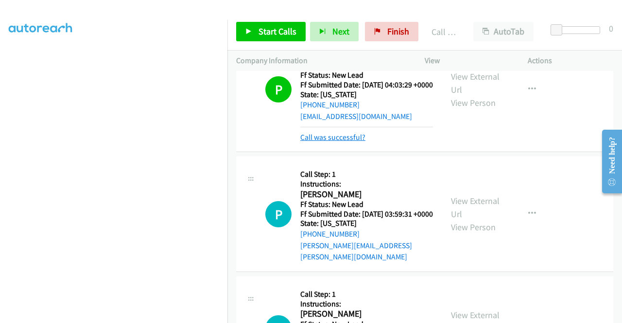
click at [341, 142] on link "Call was successful?" at bounding box center [332, 137] width 65 height 9
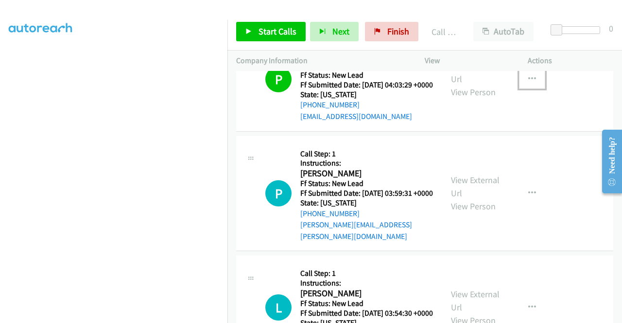
click at [528, 83] on icon "button" at bounding box center [532, 79] width 8 height 8
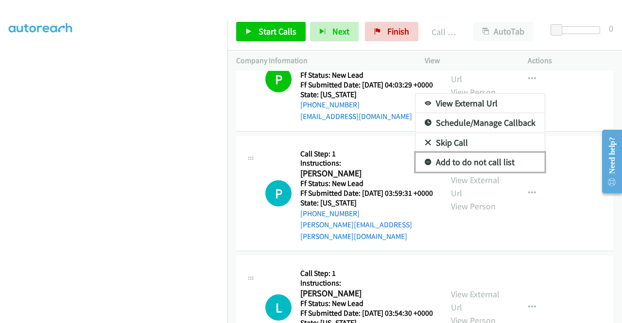
click at [463, 172] on link "Add to do not call list" at bounding box center [479, 161] width 129 height 19
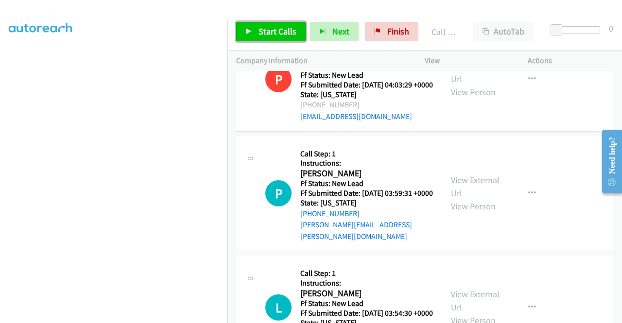
click at [271, 29] on span "Start Calls" at bounding box center [277, 31] width 38 height 11
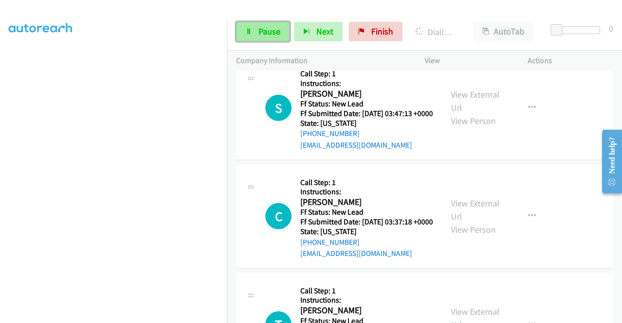
click at [250, 34] on icon at bounding box center [248, 32] width 7 height 7
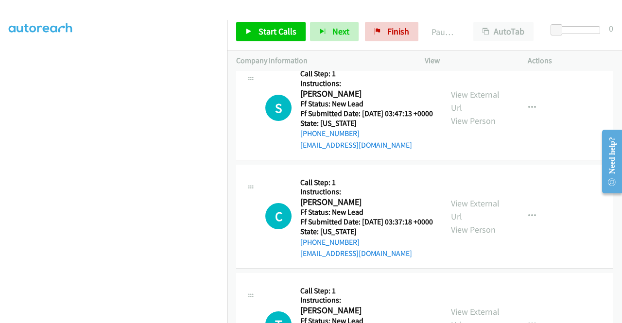
scroll to position [0, 0]
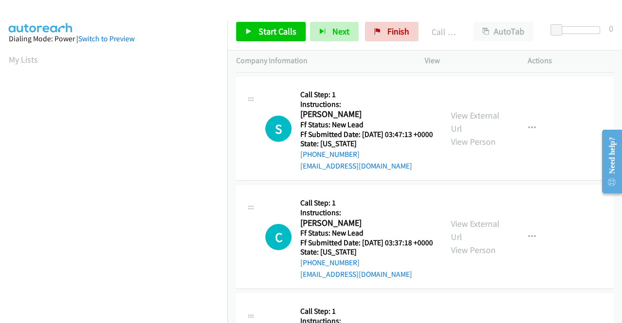
click at [357, 62] on link "Call was successful?" at bounding box center [332, 56] width 65 height 9
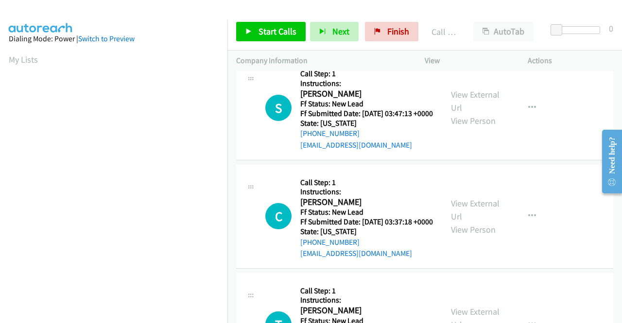
click at [527, 9] on button "button" at bounding box center [532, -1] width 26 height 19
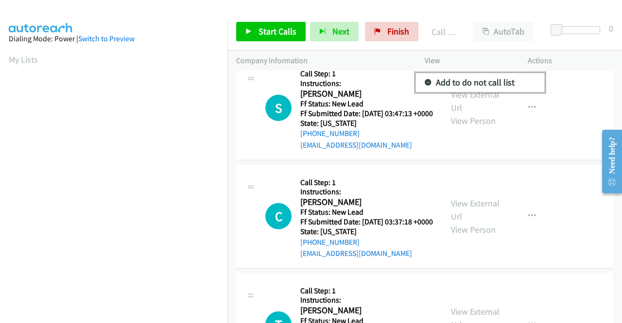
click at [484, 92] on link "Add to do not call list" at bounding box center [479, 82] width 129 height 19
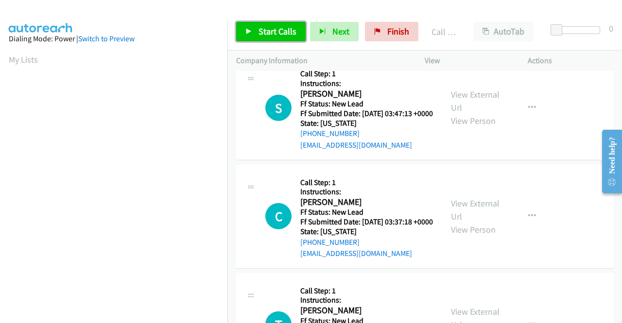
click at [283, 24] on link "Start Calls" at bounding box center [270, 31] width 69 height 19
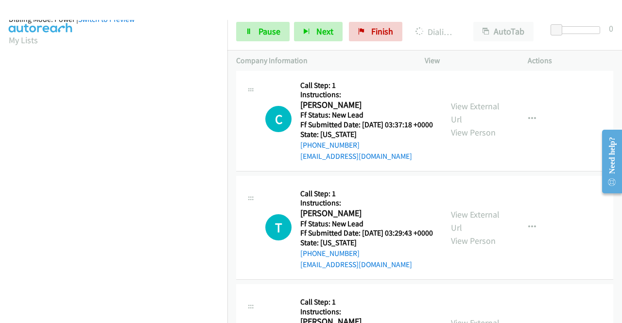
scroll to position [221, 0]
click at [261, 30] on span "Pause" at bounding box center [269, 31] width 22 height 11
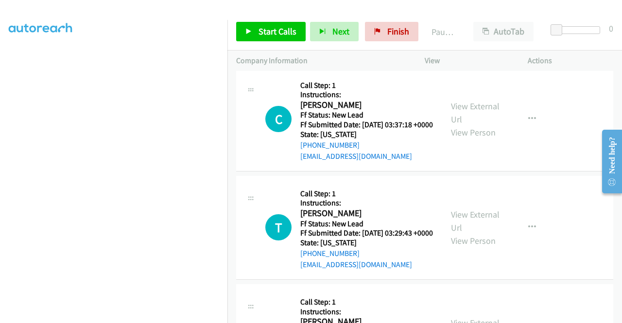
scroll to position [0, 0]
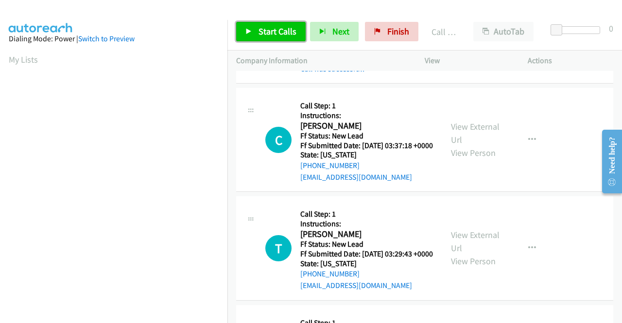
click at [287, 27] on span "Start Calls" at bounding box center [277, 31] width 38 height 11
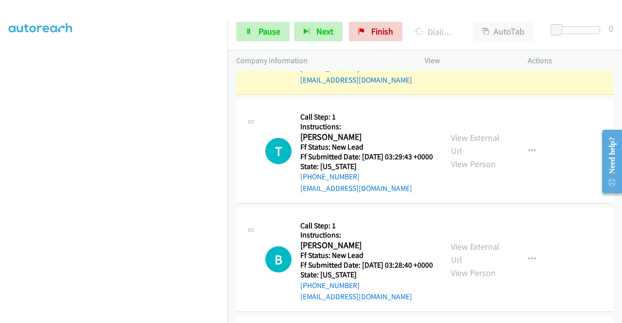
scroll to position [221, 0]
click at [272, 26] on span "Pause" at bounding box center [269, 31] width 22 height 11
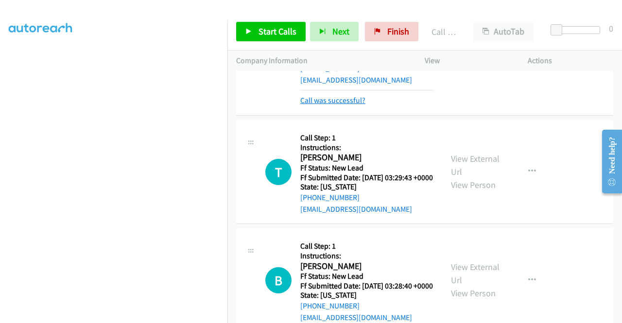
click at [315, 105] on link "Call was successful?" at bounding box center [332, 100] width 65 height 9
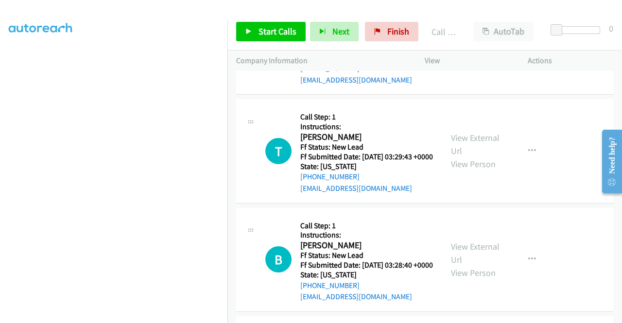
click at [521, 52] on button "button" at bounding box center [532, 42] width 26 height 19
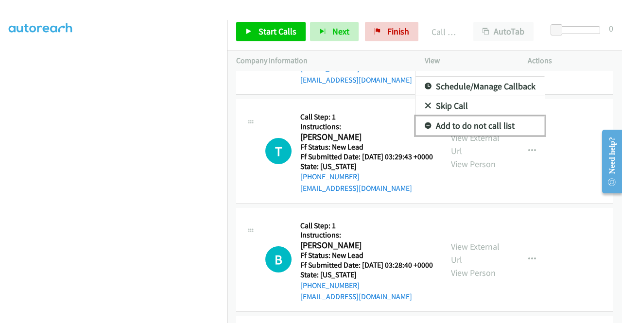
click at [481, 135] on link "Add to do not call list" at bounding box center [479, 125] width 129 height 19
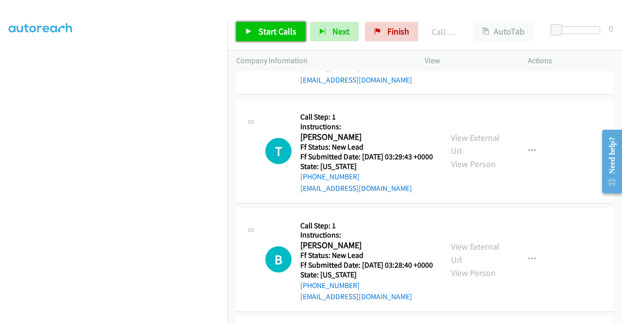
click at [282, 27] on span "Start Calls" at bounding box center [277, 31] width 38 height 11
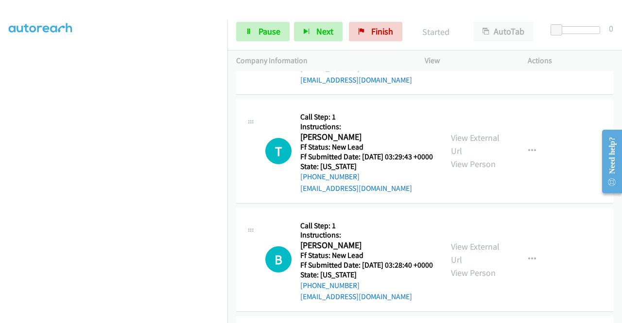
scroll to position [124, 0]
click at [277, 34] on span "Pause" at bounding box center [269, 31] width 22 height 11
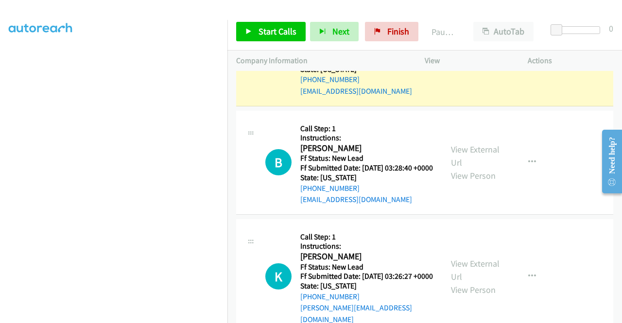
scroll to position [0, 0]
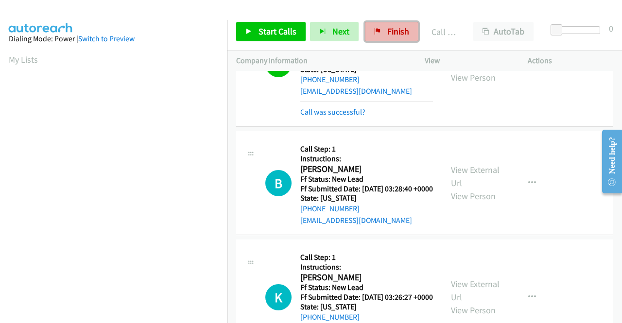
click at [377, 34] on icon at bounding box center [377, 32] width 7 height 7
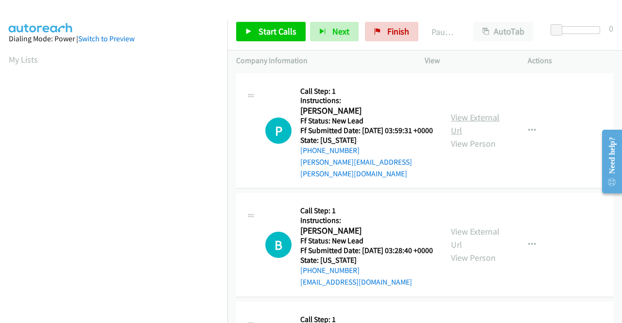
click at [474, 113] on link "View External Url" at bounding box center [475, 124] width 49 height 24
click at [470, 233] on link "View External Url" at bounding box center [475, 238] width 49 height 24
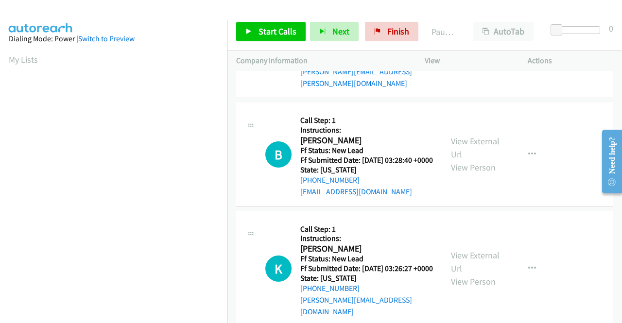
scroll to position [97, 0]
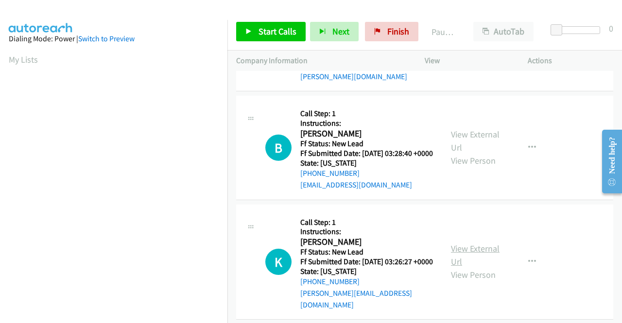
click at [471, 257] on link "View External Url" at bounding box center [475, 255] width 49 height 24
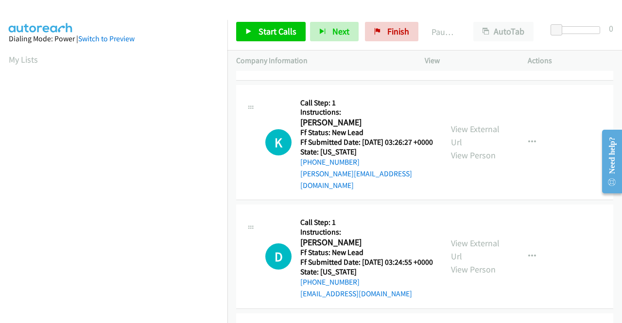
scroll to position [243, 0]
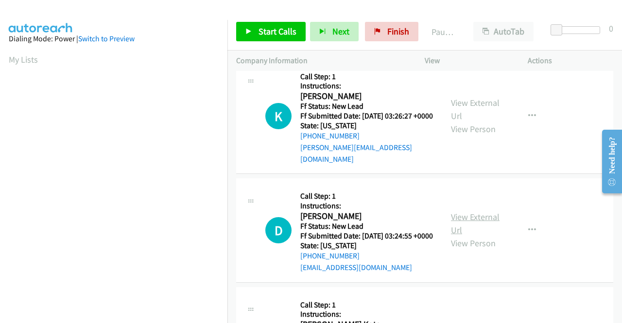
click at [460, 226] on link "View External Url" at bounding box center [475, 223] width 49 height 24
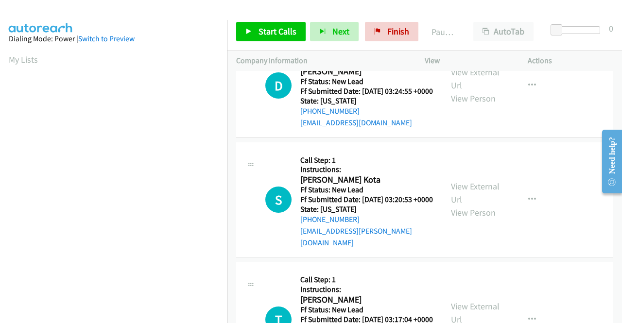
scroll to position [388, 0]
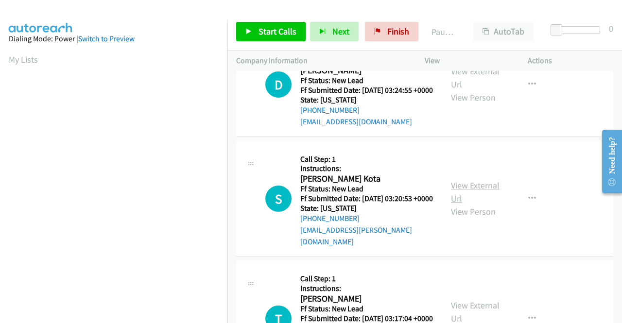
click at [466, 199] on link "View External Url" at bounding box center [475, 192] width 49 height 24
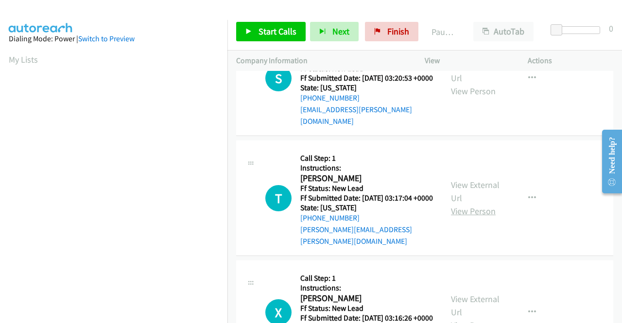
scroll to position [534, 0]
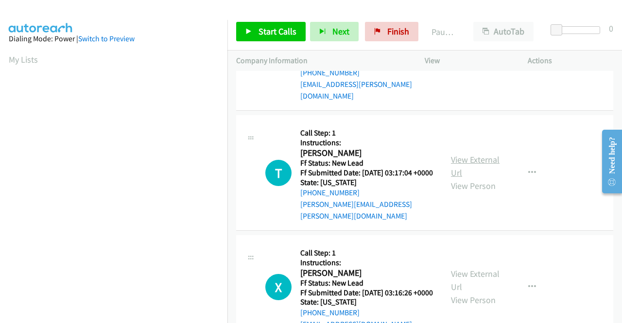
click at [468, 173] on link "View External Url" at bounding box center [475, 166] width 49 height 24
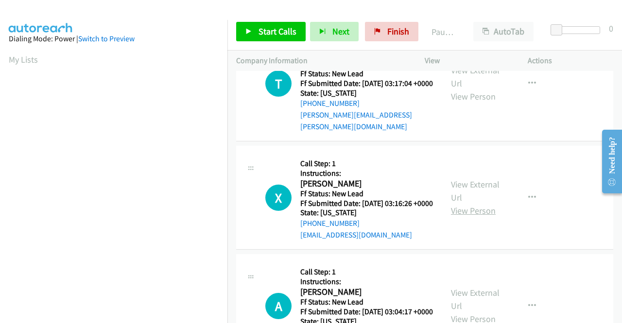
scroll to position [631, 0]
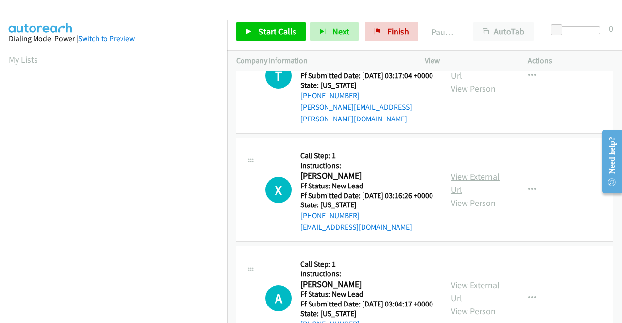
click at [471, 190] on link "View External Url" at bounding box center [475, 183] width 49 height 24
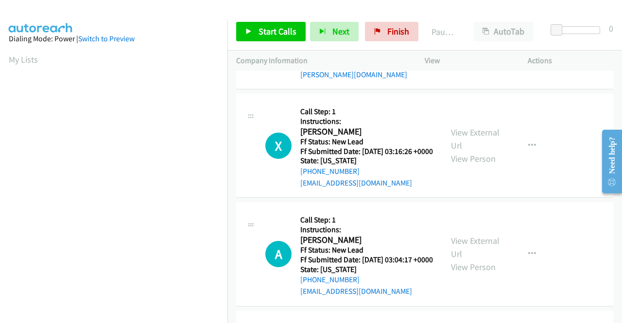
scroll to position [728, 0]
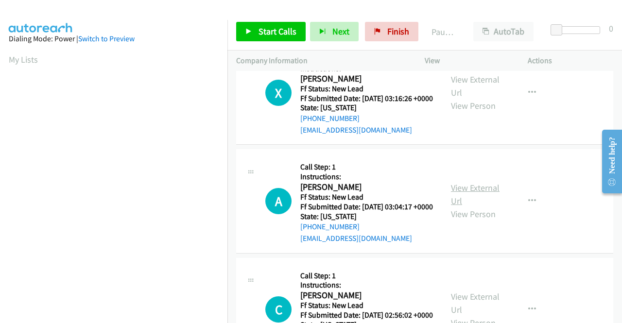
click at [467, 206] on link "View External Url" at bounding box center [475, 194] width 49 height 24
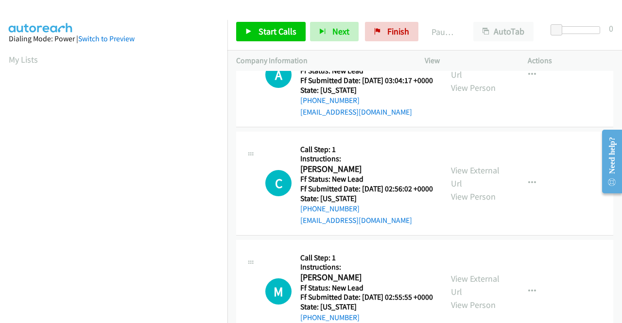
scroll to position [874, 0]
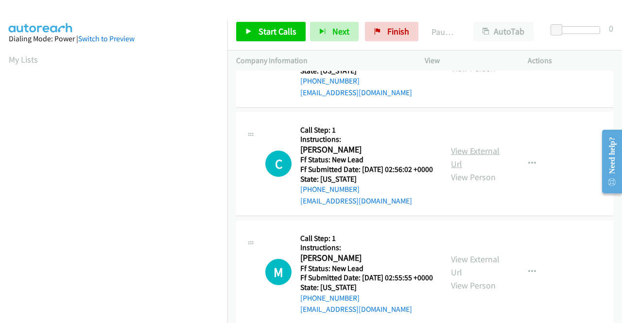
click at [463, 169] on link "View External Url" at bounding box center [475, 157] width 49 height 24
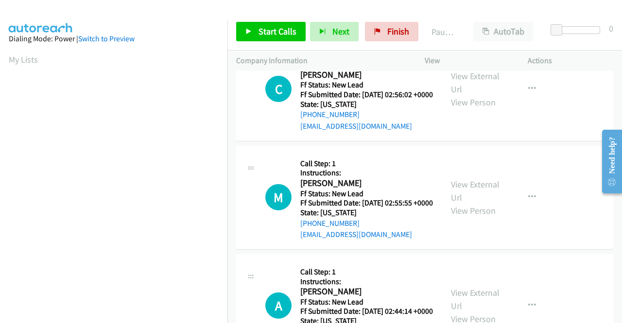
scroll to position [971, 0]
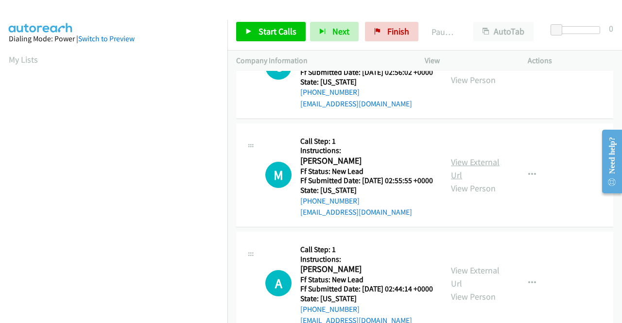
click at [455, 181] on link "View External Url" at bounding box center [475, 168] width 49 height 24
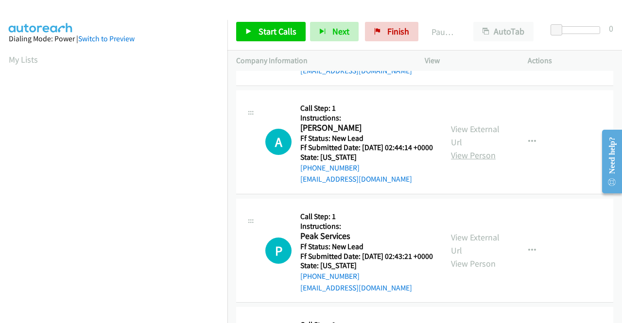
scroll to position [1117, 0]
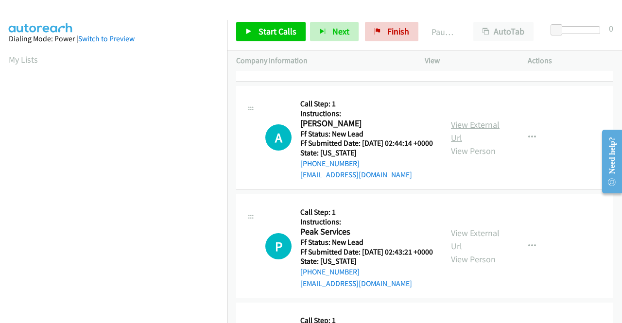
click at [475, 143] on link "View External Url" at bounding box center [475, 131] width 49 height 24
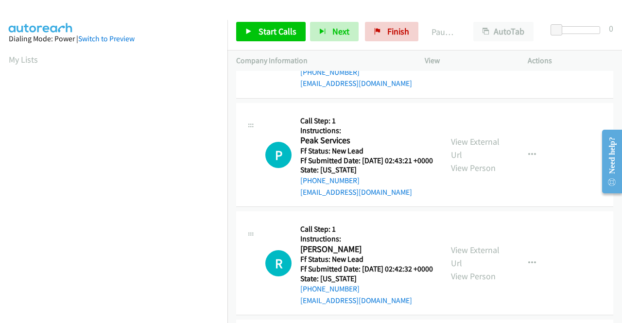
scroll to position [1214, 0]
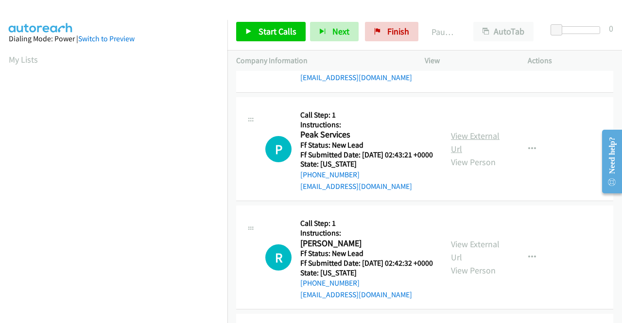
click at [458, 154] on link "View External Url" at bounding box center [475, 142] width 49 height 24
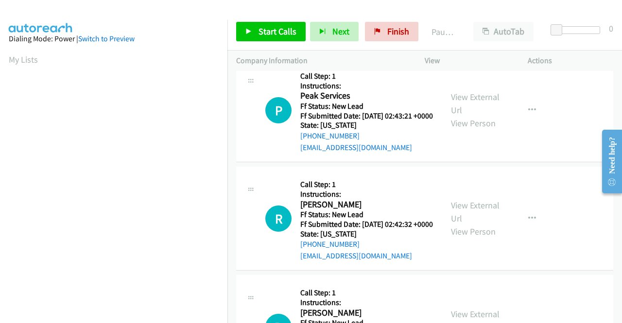
scroll to position [1311, 0]
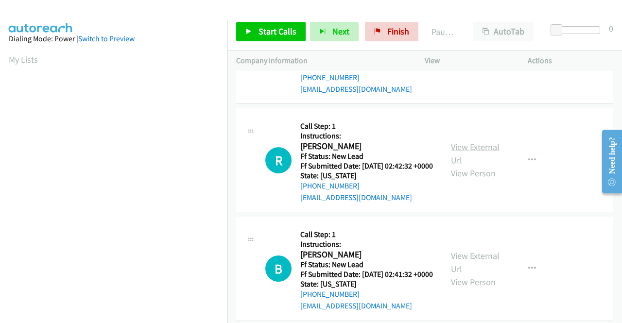
click at [468, 166] on link "View External Url" at bounding box center [475, 153] width 49 height 24
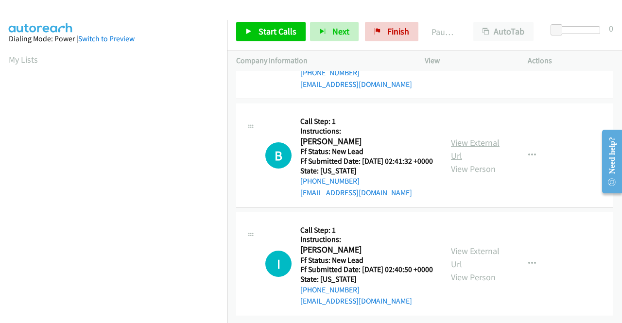
scroll to position [1457, 0]
click at [473, 161] on link "View External Url" at bounding box center [475, 149] width 49 height 24
click at [477, 245] on link "View External Url" at bounding box center [475, 257] width 49 height 24
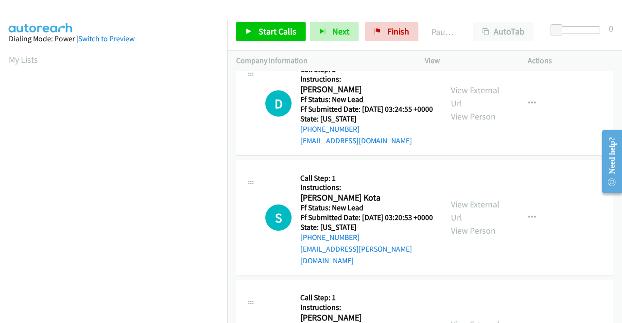
scroll to position [0, 0]
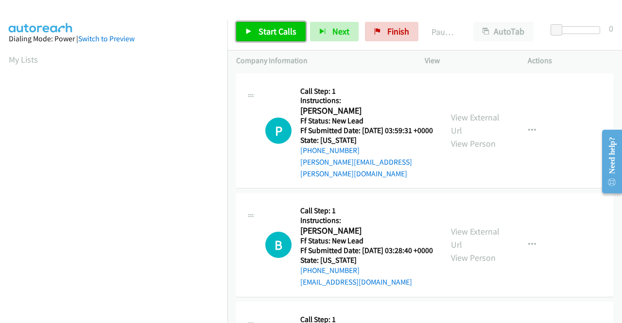
click at [286, 34] on span "Start Calls" at bounding box center [277, 31] width 38 height 11
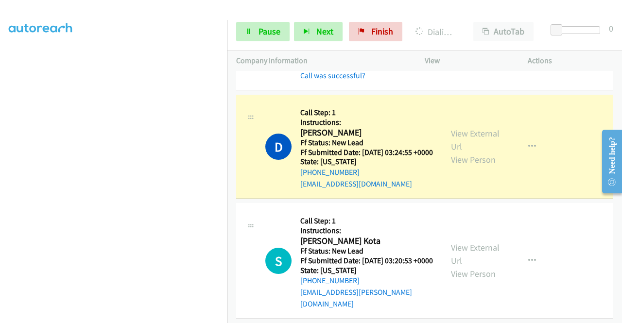
scroll to position [221, 0]
click at [268, 32] on span "Pause" at bounding box center [269, 31] width 22 height 11
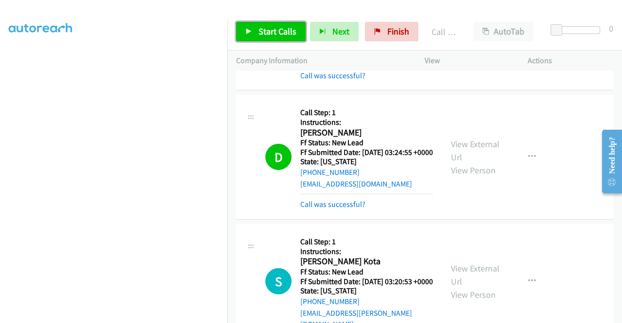
click at [274, 34] on span "Start Calls" at bounding box center [277, 31] width 38 height 11
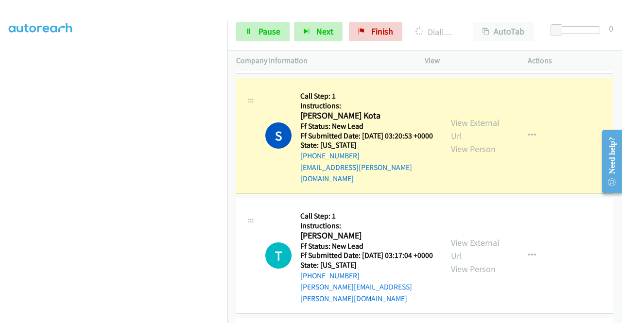
scroll to position [583, 0]
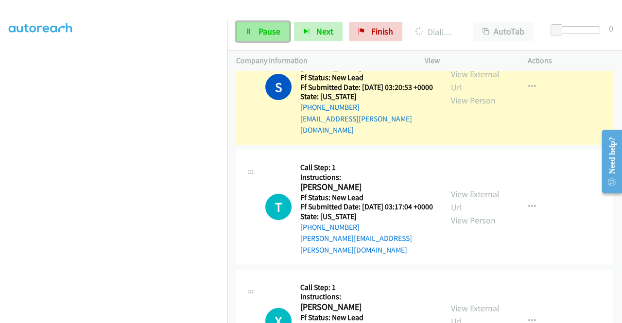
click at [255, 34] on link "Pause" at bounding box center [262, 31] width 53 height 19
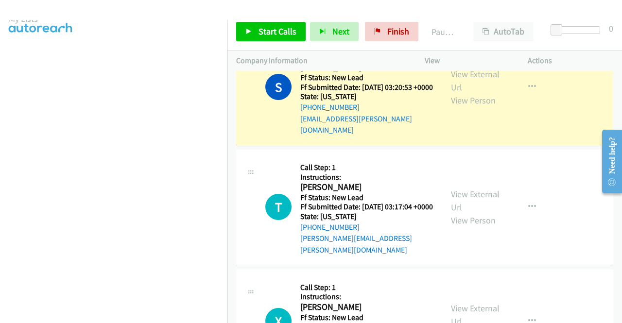
scroll to position [27, 0]
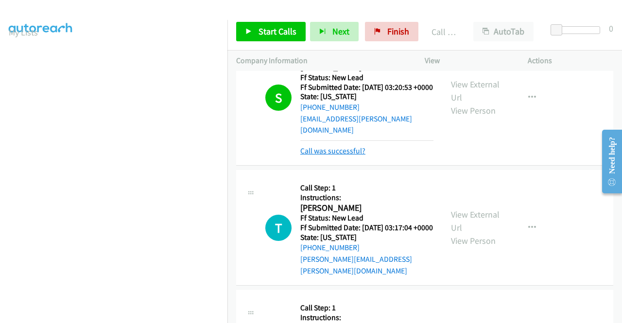
click at [355, 155] on link "Call was successful?" at bounding box center [332, 150] width 65 height 9
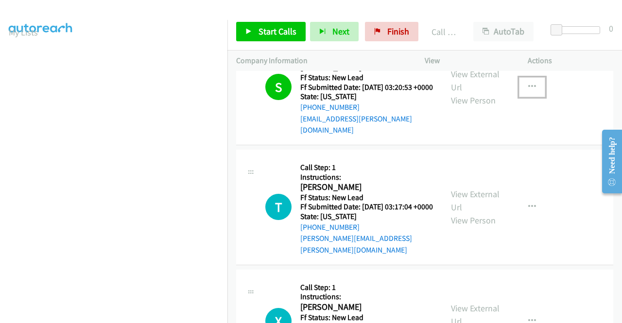
click at [532, 97] on button "button" at bounding box center [532, 86] width 26 height 19
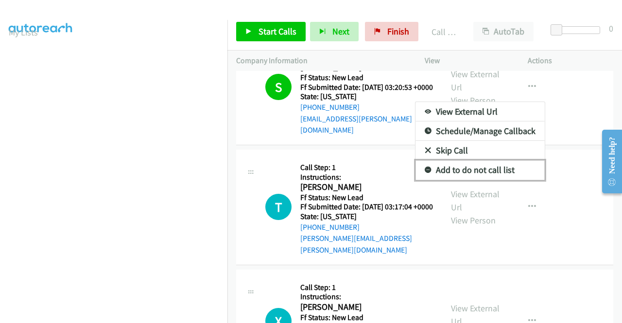
click at [491, 180] on link "Add to do not call list" at bounding box center [479, 169] width 129 height 19
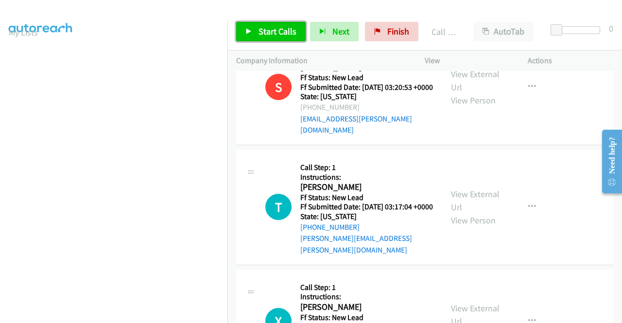
click at [283, 30] on span "Start Calls" at bounding box center [277, 31] width 38 height 11
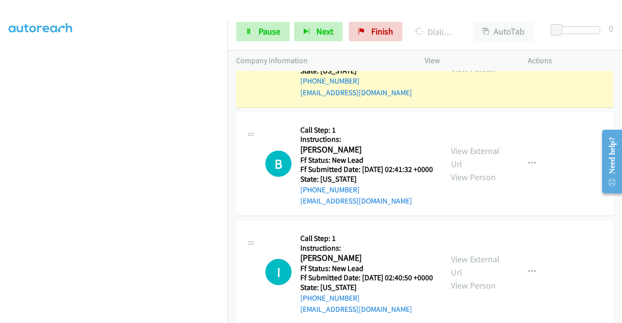
scroll to position [221, 0]
click at [272, 27] on span "Pause" at bounding box center [269, 31] width 22 height 11
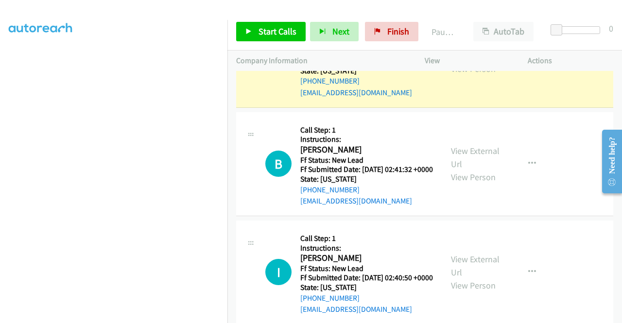
scroll to position [0, 0]
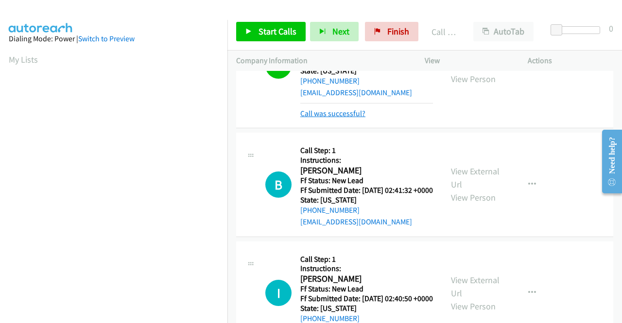
click at [353, 118] on link "Call was successful?" at bounding box center [332, 113] width 65 height 9
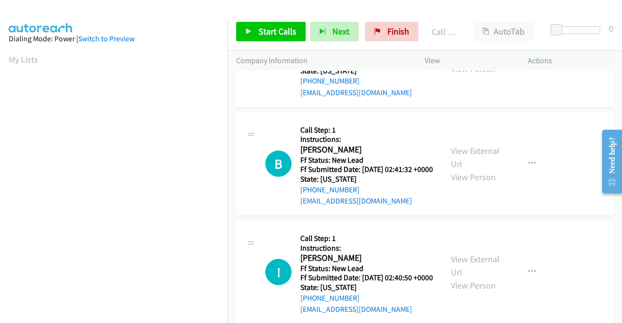
click at [521, 99] on div "View External Url View Person View External Url Email Schedule/Manage Callback …" at bounding box center [498, 56] width 112 height 86
click at [528, 59] on icon "button" at bounding box center [532, 55] width 8 height 8
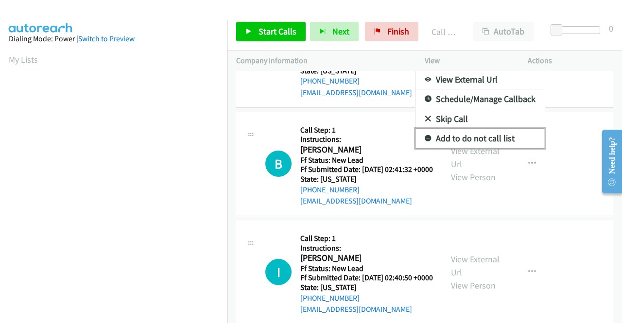
click at [502, 148] on link "Add to do not call list" at bounding box center [479, 138] width 129 height 19
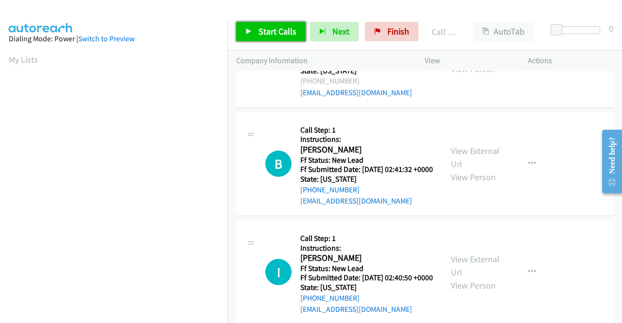
click at [271, 33] on span "Start Calls" at bounding box center [277, 31] width 38 height 11
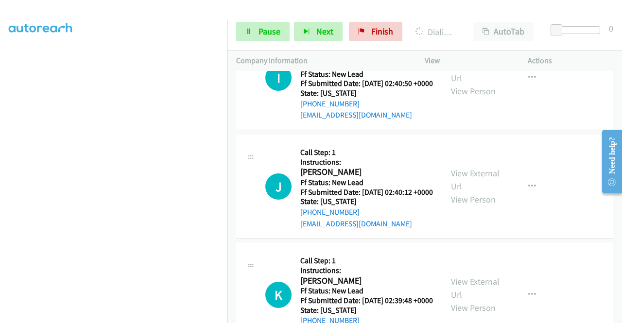
scroll to position [221, 0]
click at [265, 26] on span "Pause" at bounding box center [269, 31] width 22 height 11
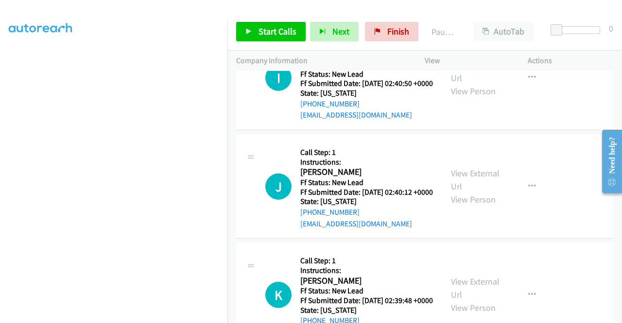
scroll to position [0, 0]
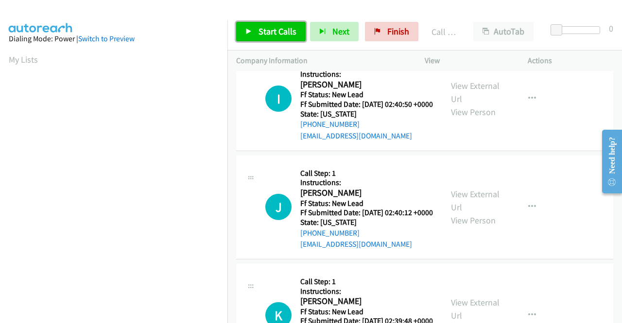
click at [287, 26] on span "Start Calls" at bounding box center [277, 31] width 38 height 11
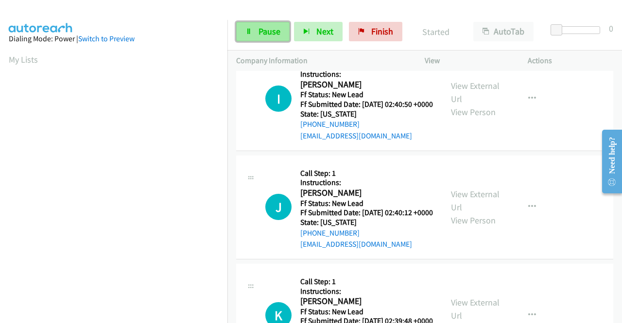
click at [273, 28] on span "Pause" at bounding box center [269, 31] width 22 height 11
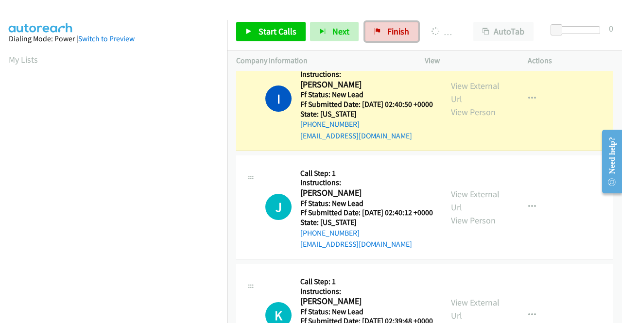
drag, startPoint x: 393, startPoint y: 33, endPoint x: 349, endPoint y: 48, distance: 47.3
click at [393, 33] on span "Finish" at bounding box center [398, 31] width 22 height 11
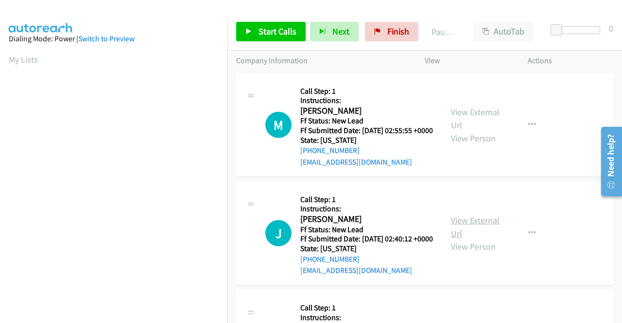
click at [485, 235] on link "View External Url" at bounding box center [475, 227] width 49 height 24
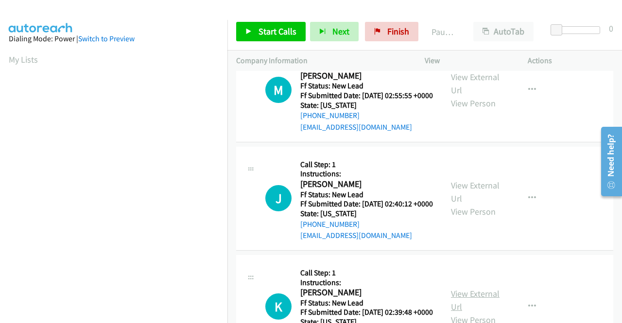
scroll to position [97, 0]
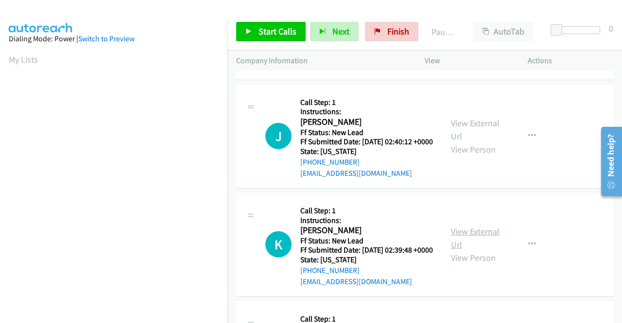
click at [479, 250] on link "View External Url" at bounding box center [475, 238] width 49 height 24
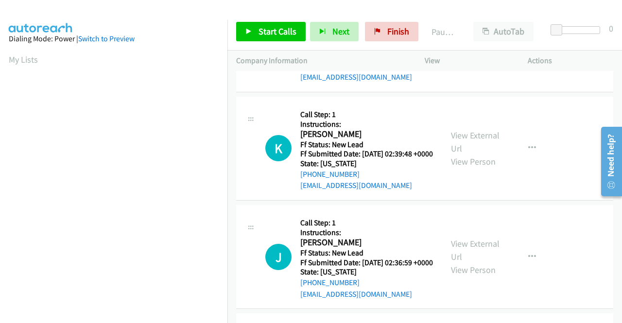
scroll to position [194, 0]
click at [482, 261] on link "View External Url" at bounding box center [475, 249] width 49 height 24
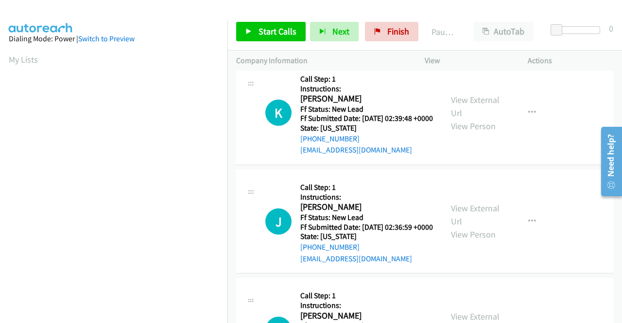
scroll to position [291, 0]
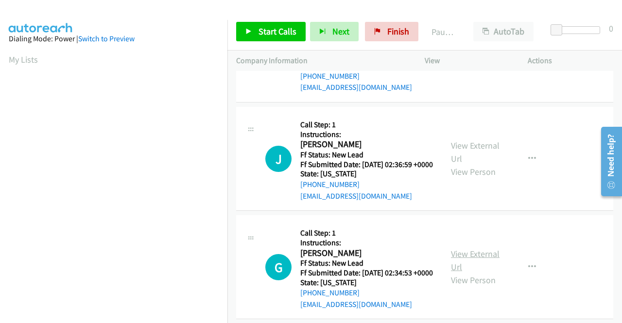
click at [473, 272] on link "View External Url" at bounding box center [475, 260] width 49 height 24
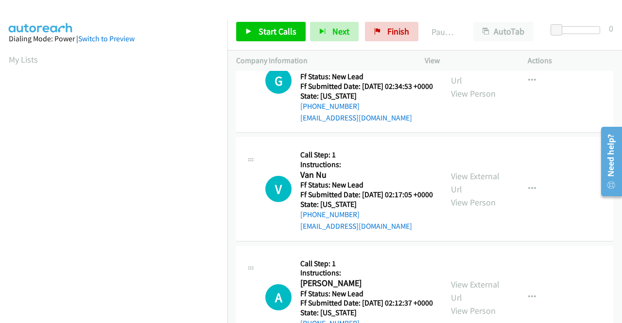
scroll to position [486, 0]
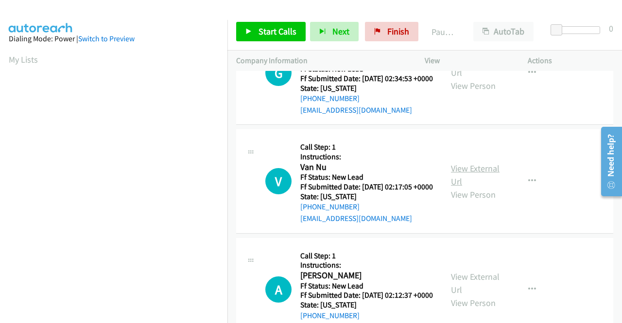
click at [485, 187] on link "View External Url" at bounding box center [475, 175] width 49 height 24
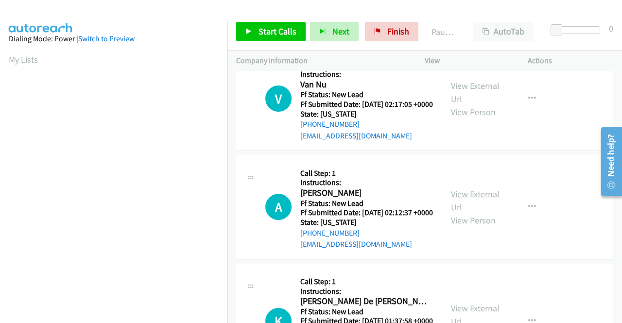
scroll to position [583, 0]
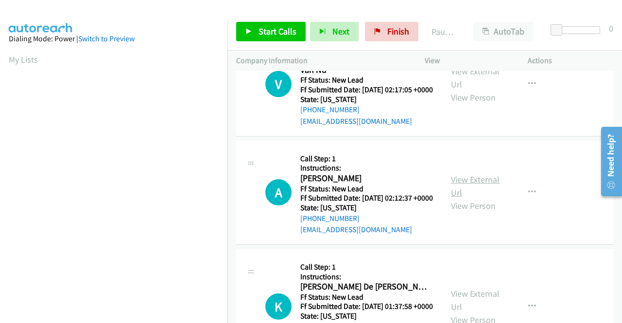
click at [465, 198] on link "View External Url" at bounding box center [475, 186] width 49 height 24
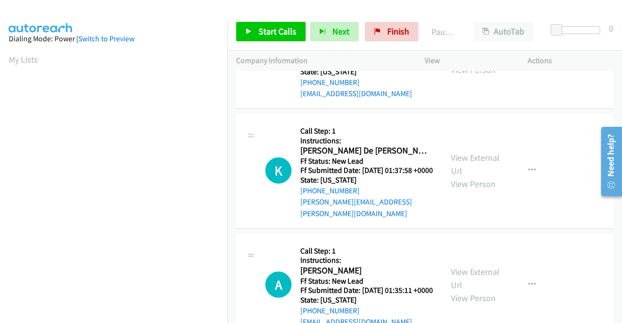
scroll to position [728, 0]
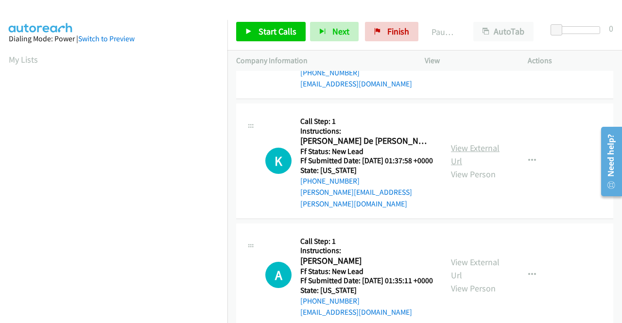
click at [458, 167] on link "View External Url" at bounding box center [475, 154] width 49 height 24
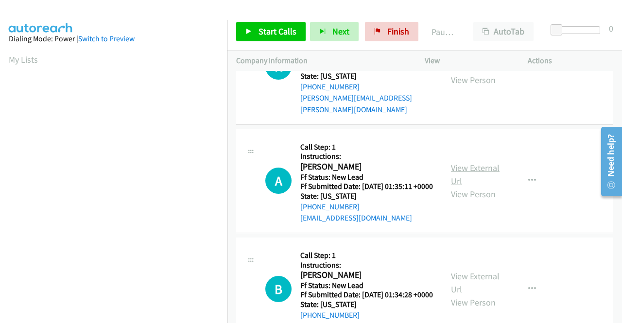
scroll to position [825, 0]
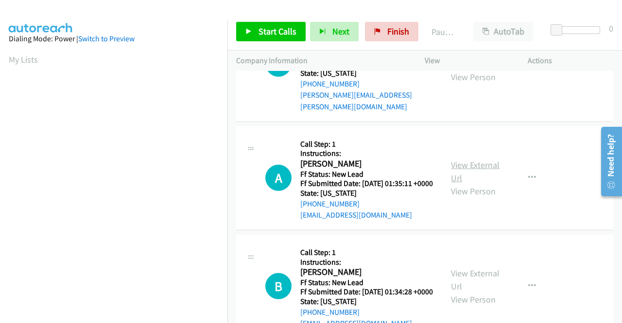
click at [451, 184] on link "View External Url" at bounding box center [475, 171] width 49 height 24
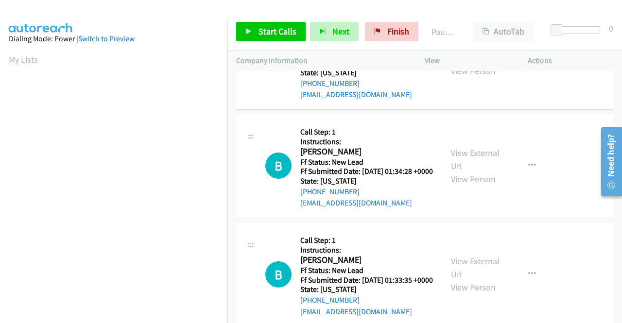
scroll to position [971, 0]
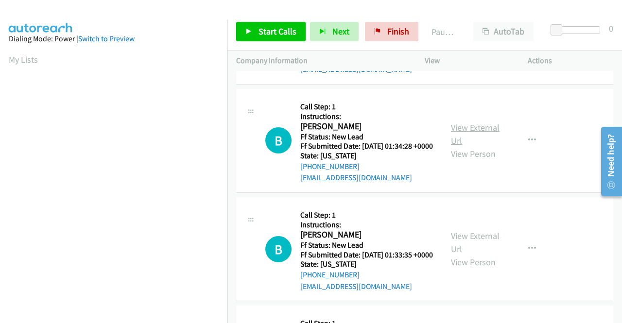
click at [458, 146] on link "View External Url" at bounding box center [475, 134] width 49 height 24
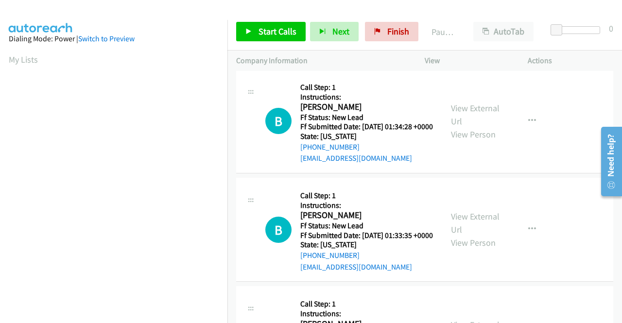
scroll to position [1020, 0]
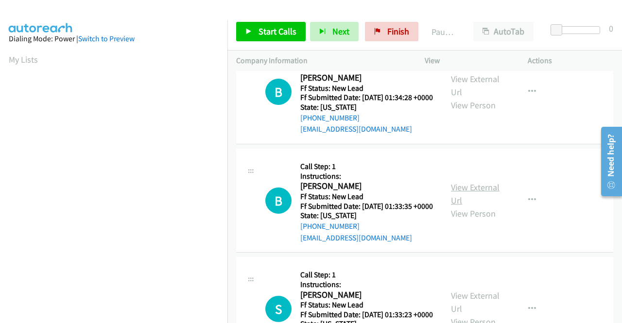
click at [468, 206] on link "View External Url" at bounding box center [475, 194] width 49 height 24
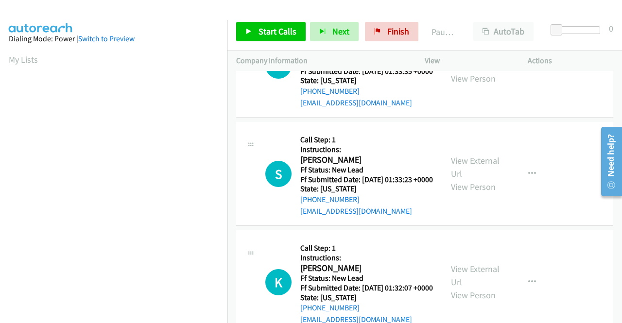
scroll to position [1165, 0]
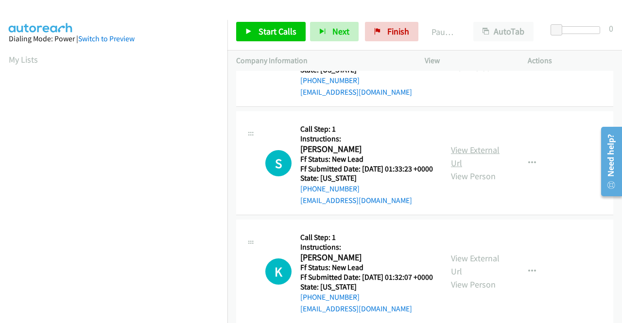
click at [471, 168] on link "View External Url" at bounding box center [475, 156] width 49 height 24
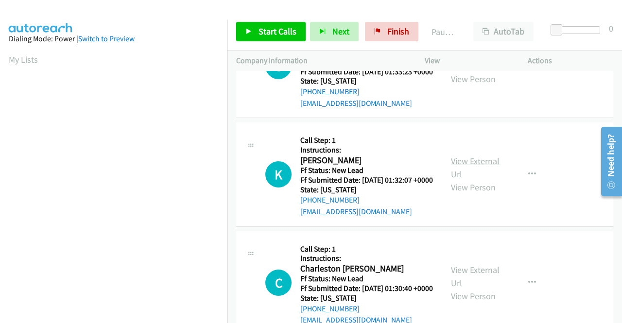
click at [468, 180] on link "View External Url" at bounding box center [475, 167] width 49 height 24
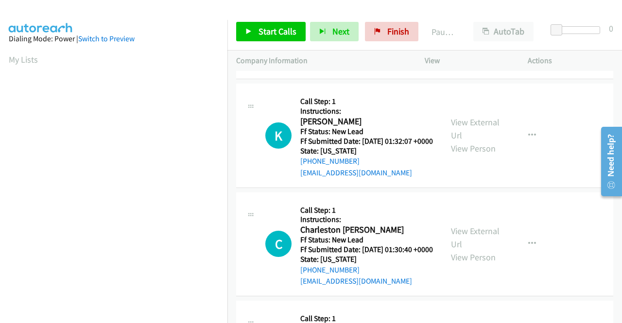
scroll to position [1408, 0]
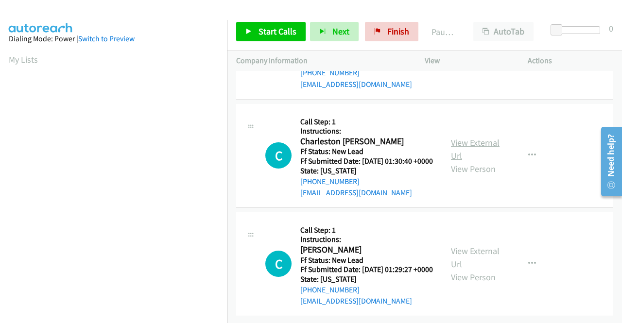
click at [464, 161] on link "View External Url" at bounding box center [475, 149] width 49 height 24
click at [481, 262] on link "View External Url" at bounding box center [475, 257] width 49 height 24
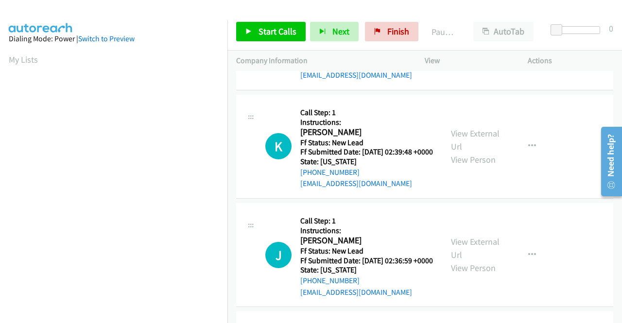
scroll to position [0, 0]
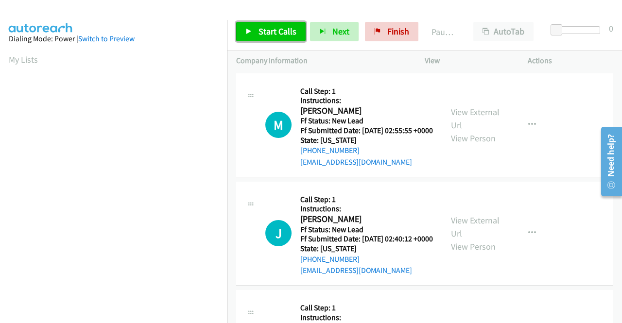
click at [257, 30] on link "Start Calls" at bounding box center [270, 31] width 69 height 19
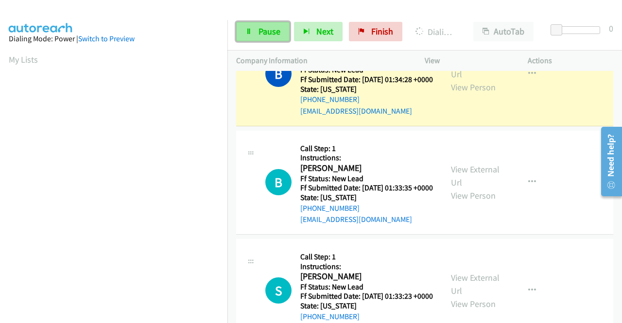
click at [255, 32] on link "Pause" at bounding box center [262, 31] width 53 height 19
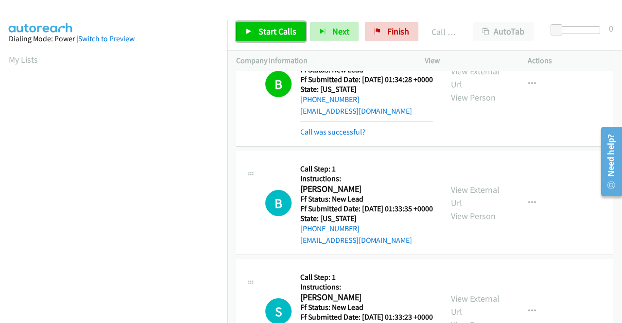
click at [266, 26] on span "Start Calls" at bounding box center [277, 31] width 38 height 11
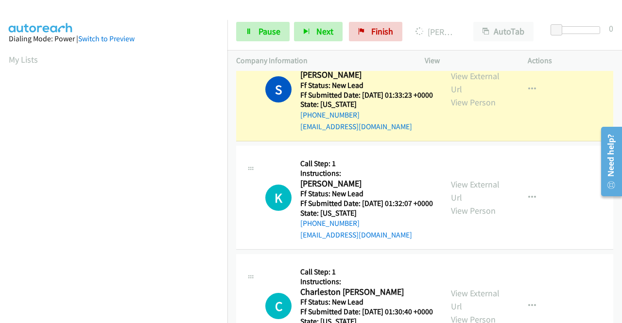
scroll to position [221, 0]
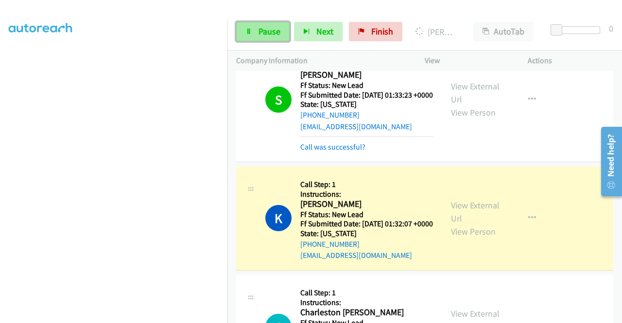
click at [260, 27] on span "Pause" at bounding box center [269, 31] width 22 height 11
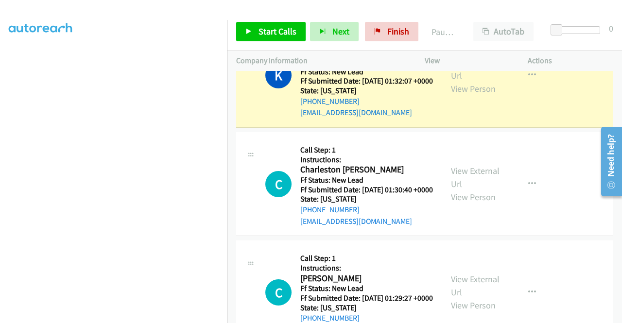
scroll to position [1613, 0]
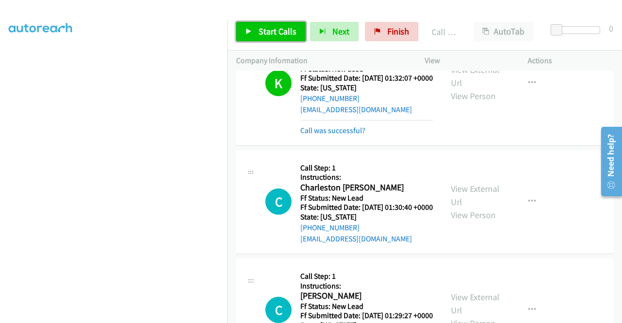
click at [271, 23] on link "Start Calls" at bounding box center [270, 31] width 69 height 19
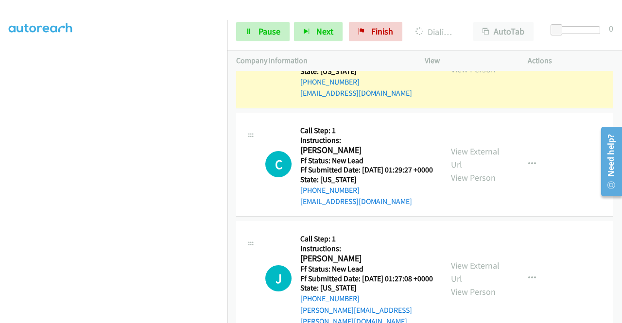
scroll to position [1807, 0]
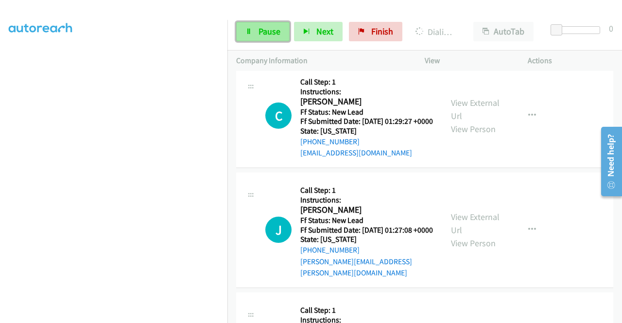
click at [270, 29] on span "Pause" at bounding box center [269, 31] width 22 height 11
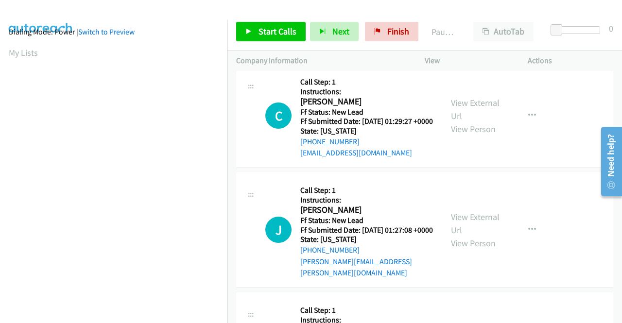
scroll to position [0, 0]
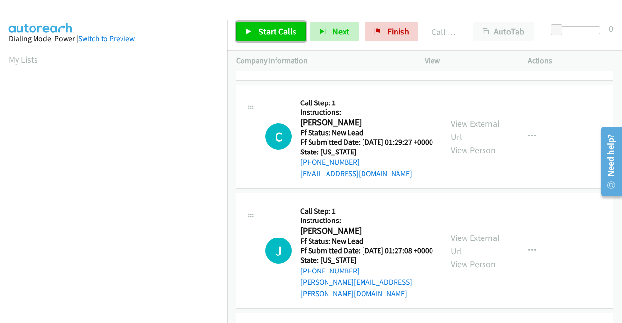
click at [272, 31] on span "Start Calls" at bounding box center [277, 31] width 38 height 11
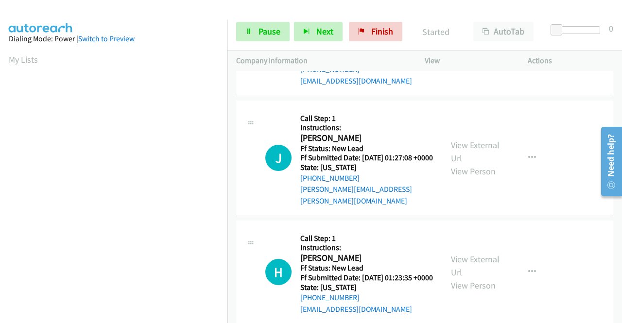
scroll to position [1904, 0]
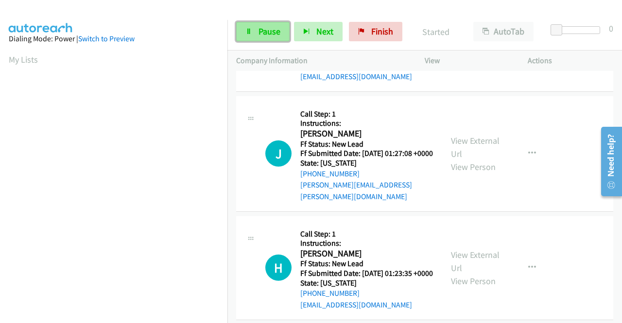
click at [277, 25] on link "Pause" at bounding box center [262, 31] width 53 height 19
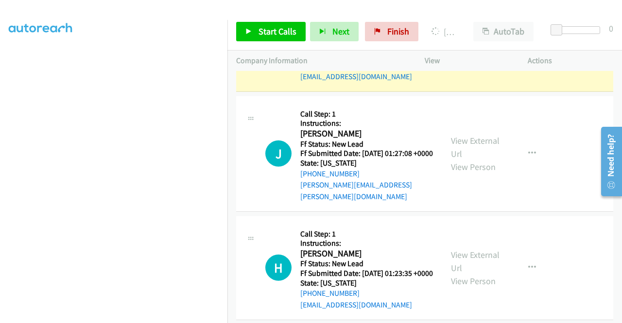
scroll to position [0, 0]
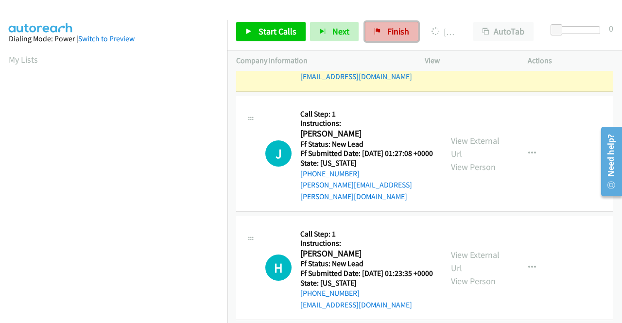
click at [402, 29] on span "Finish" at bounding box center [398, 31] width 22 height 11
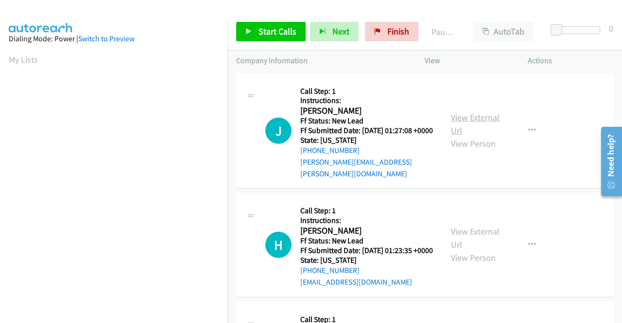
click at [484, 121] on link "View External Url" at bounding box center [475, 124] width 49 height 24
click at [468, 232] on link "View External Url" at bounding box center [475, 238] width 49 height 24
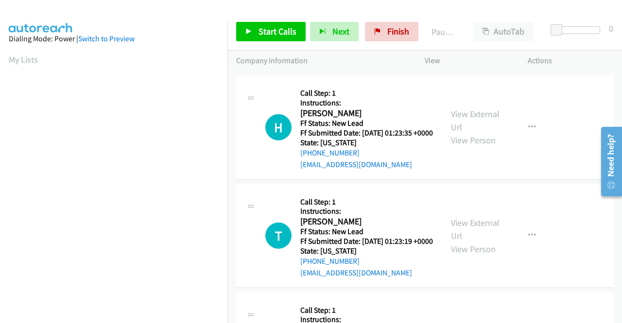
scroll to position [146, 0]
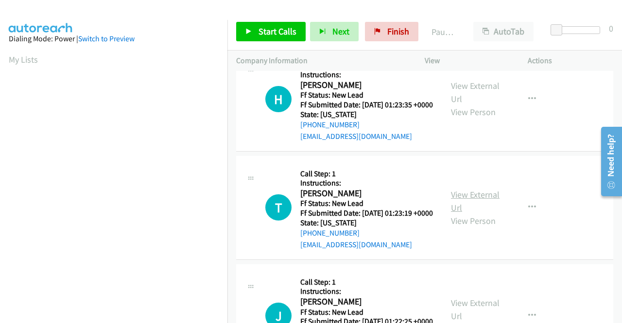
click at [461, 206] on link "View External Url" at bounding box center [475, 201] width 49 height 24
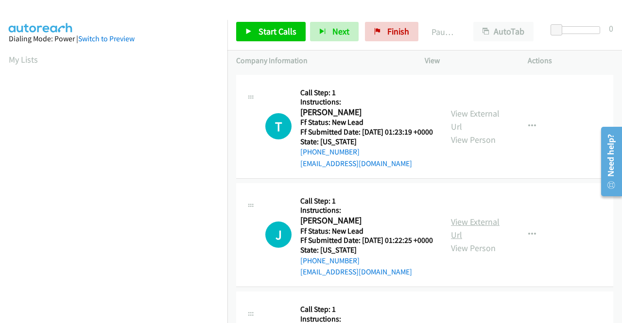
scroll to position [243, 0]
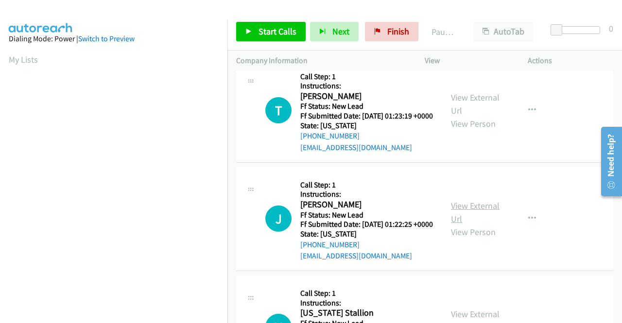
click at [466, 224] on link "View External Url" at bounding box center [475, 212] width 49 height 24
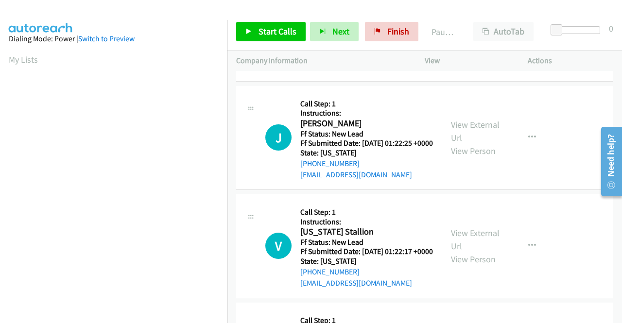
scroll to position [340, 0]
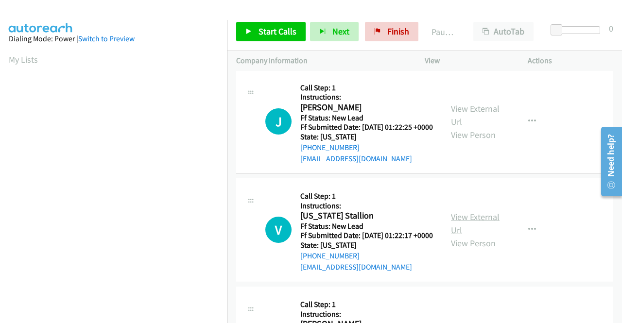
click at [483, 235] on link "View External Url" at bounding box center [475, 223] width 49 height 24
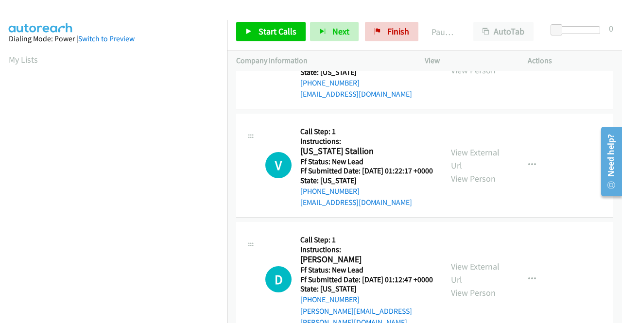
scroll to position [486, 0]
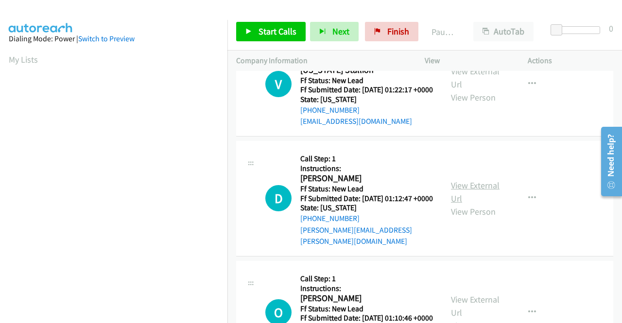
click at [471, 204] on link "View External Url" at bounding box center [475, 192] width 49 height 24
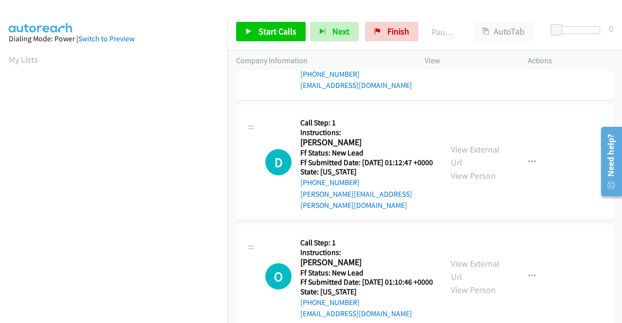
scroll to position [583, 0]
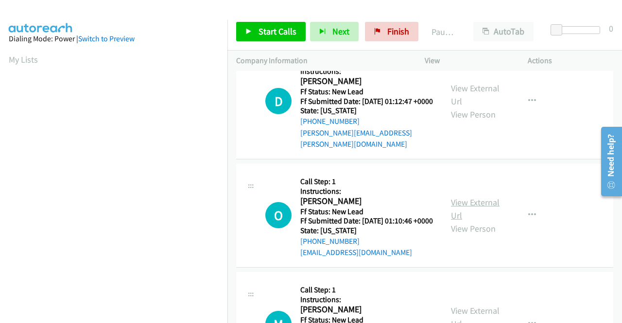
click at [465, 221] on link "View External Url" at bounding box center [475, 209] width 49 height 24
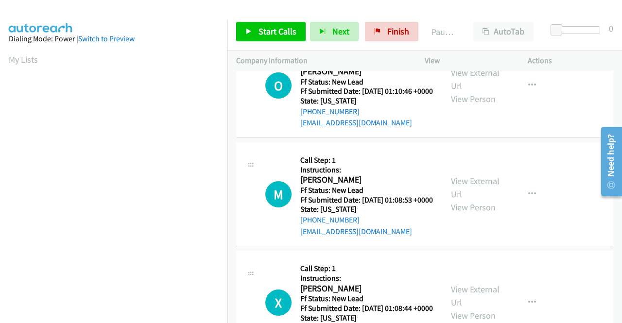
scroll to position [728, 0]
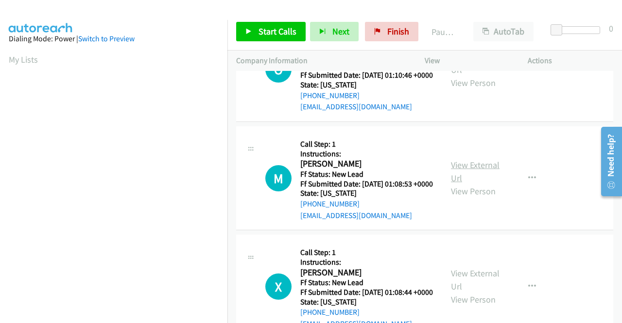
click at [465, 184] on link "View External Url" at bounding box center [475, 171] width 49 height 24
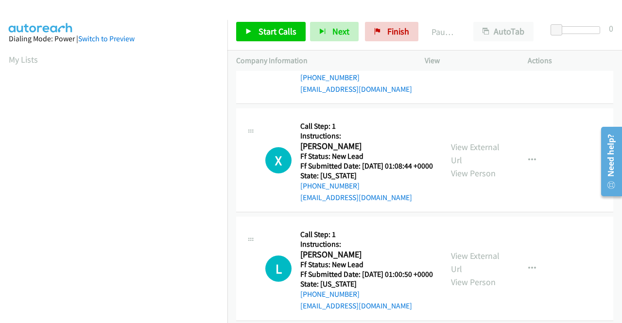
scroll to position [874, 0]
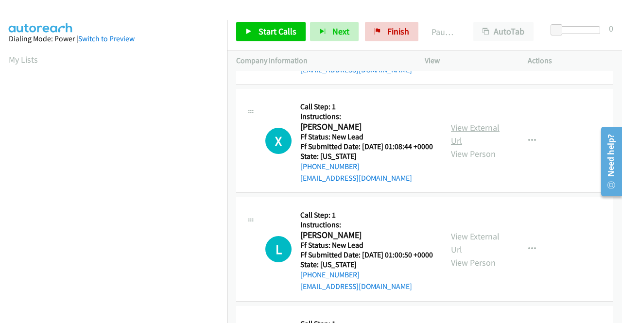
click at [456, 146] on link "View External Url" at bounding box center [475, 134] width 49 height 24
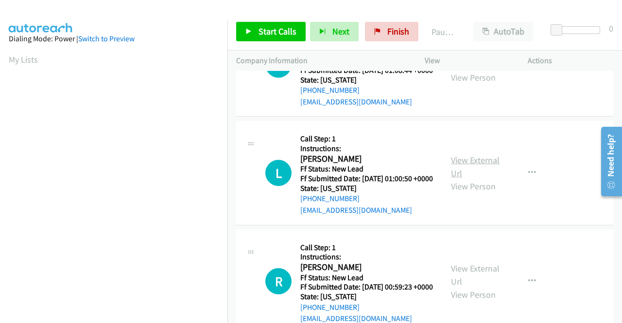
scroll to position [971, 0]
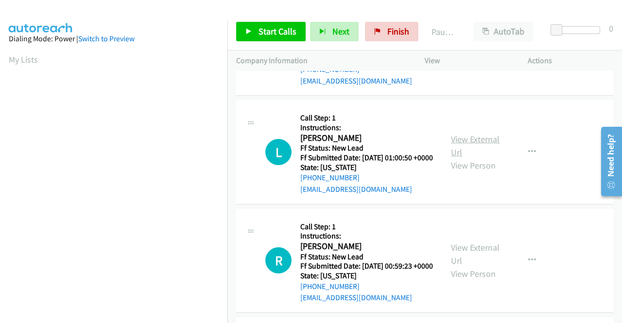
click at [472, 158] on link "View External Url" at bounding box center [475, 146] width 49 height 24
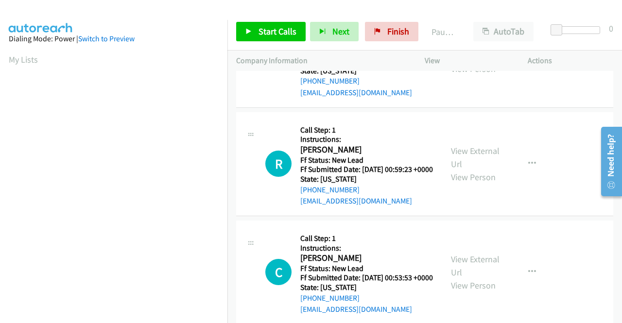
scroll to position [1068, 0]
click at [473, 169] on link "View External Url" at bounding box center [475, 157] width 49 height 24
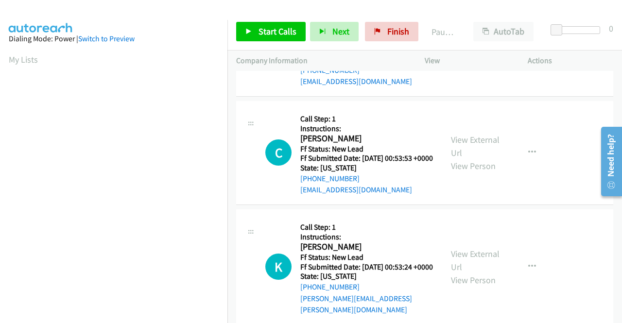
scroll to position [1214, 0]
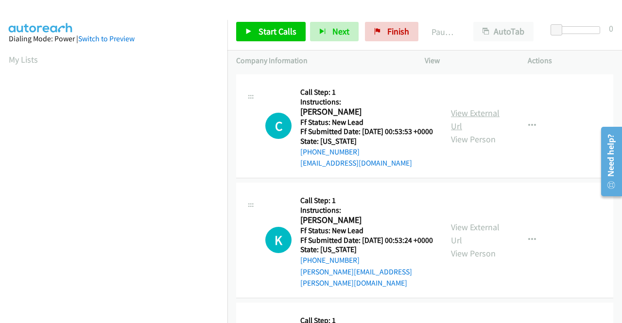
click at [469, 132] on link "View External Url" at bounding box center [475, 119] width 49 height 24
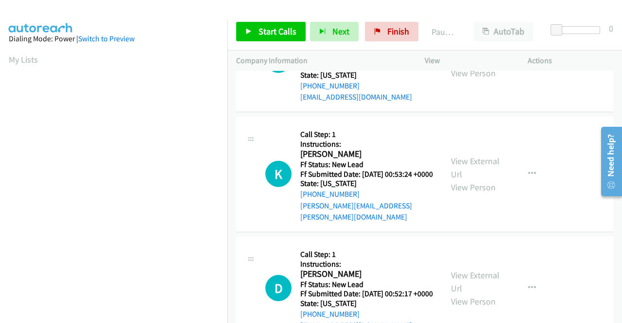
scroll to position [1311, 0]
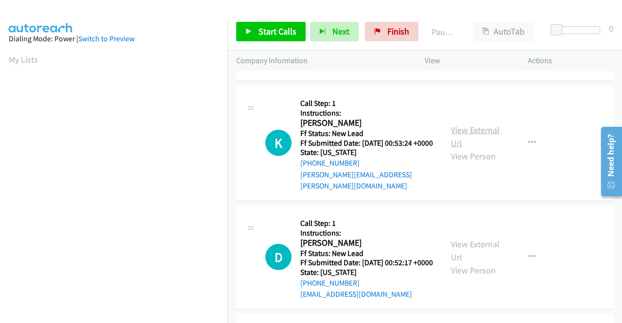
click at [472, 149] on link "View External Url" at bounding box center [475, 136] width 49 height 24
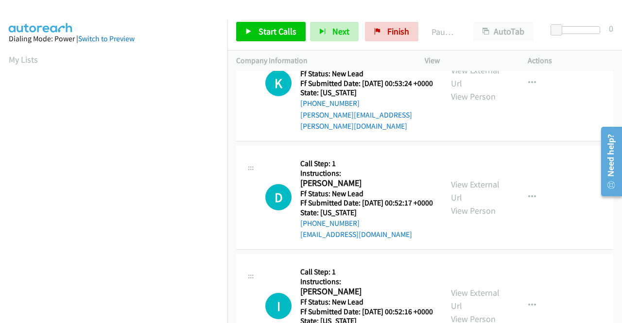
scroll to position [1408, 0]
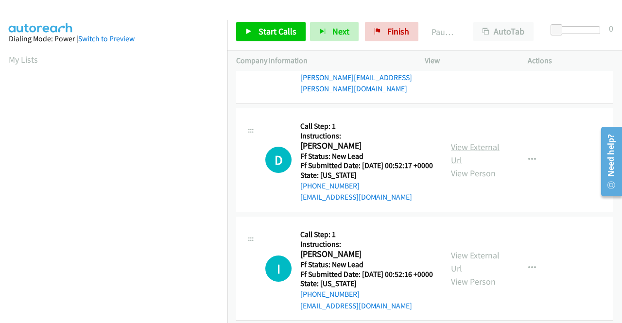
click at [460, 166] on link "View External Url" at bounding box center [475, 153] width 49 height 24
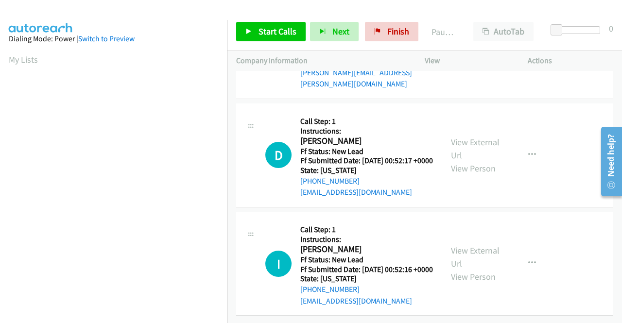
scroll to position [1527, 0]
click at [470, 245] on link "View External Url" at bounding box center [475, 257] width 49 height 24
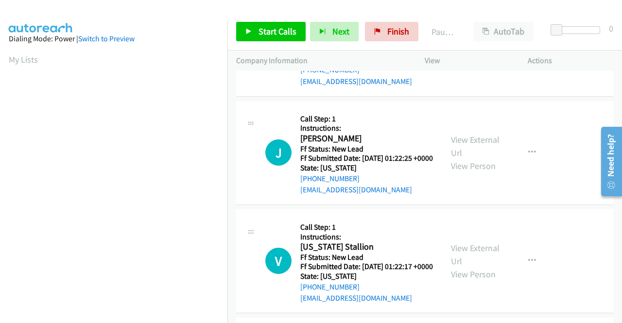
scroll to position [0, 0]
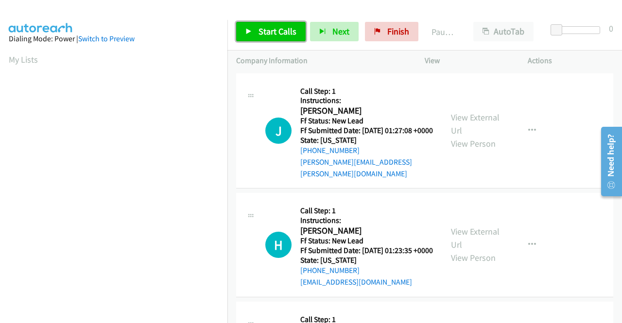
click at [280, 36] on span "Start Calls" at bounding box center [277, 31] width 38 height 11
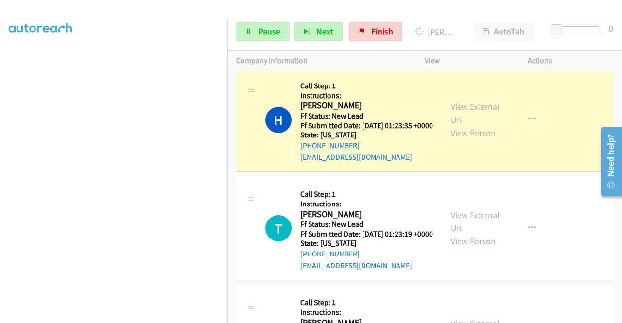
scroll to position [194, 0]
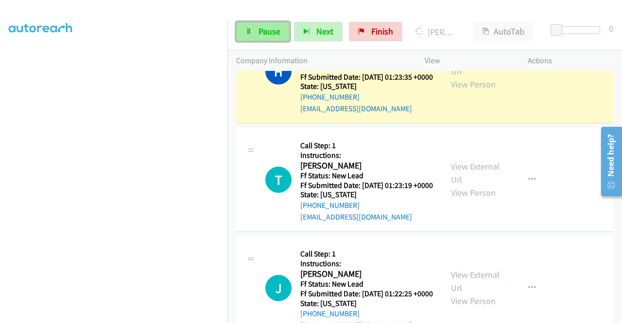
click at [269, 25] on link "Pause" at bounding box center [262, 31] width 53 height 19
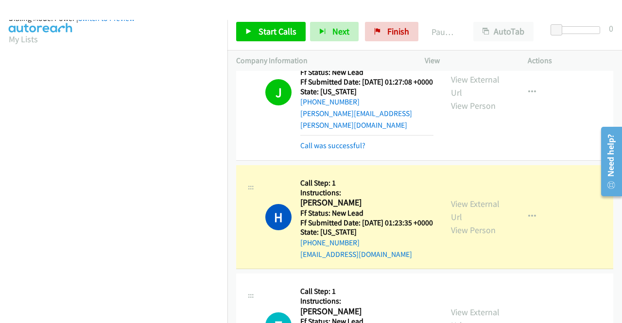
scroll to position [0, 0]
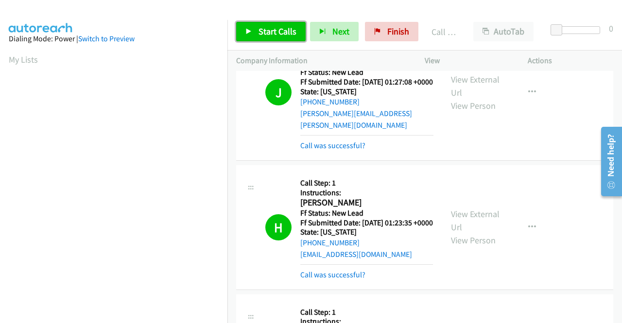
click at [269, 30] on span "Start Calls" at bounding box center [277, 31] width 38 height 11
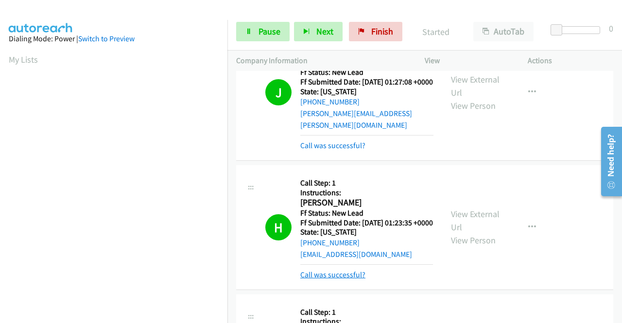
click at [309, 278] on link "Call was successful?" at bounding box center [332, 274] width 65 height 9
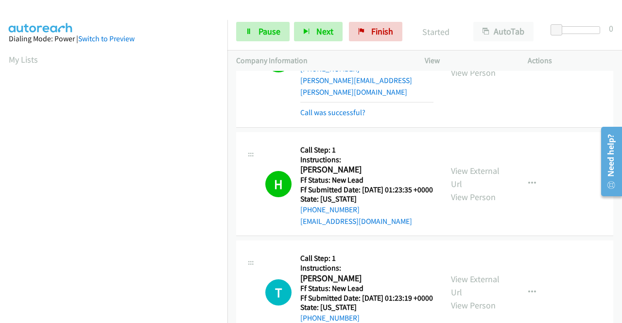
scroll to position [97, 0]
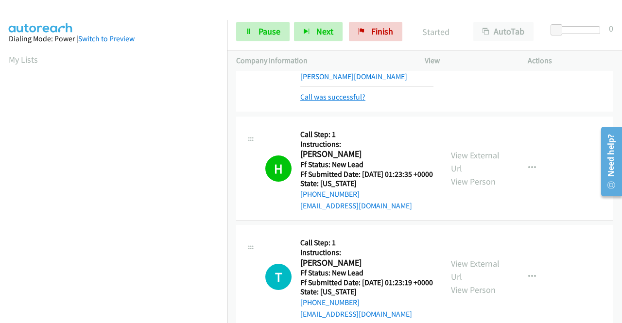
click at [345, 94] on link "Call was successful?" at bounding box center [332, 96] width 65 height 9
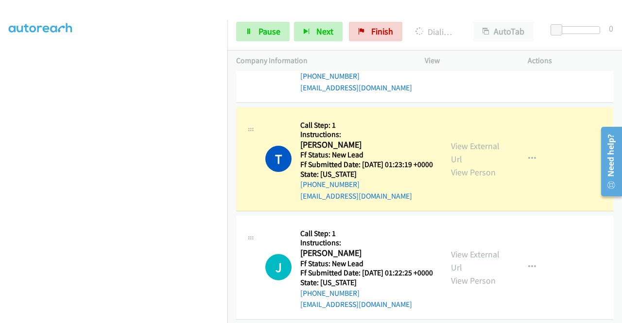
scroll to position [221, 0]
click at [261, 32] on span "Pause" at bounding box center [269, 31] width 22 height 11
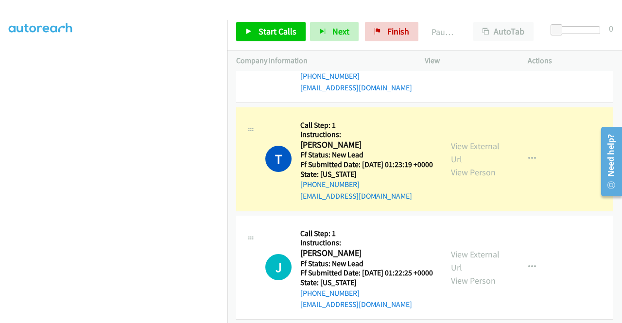
scroll to position [0, 0]
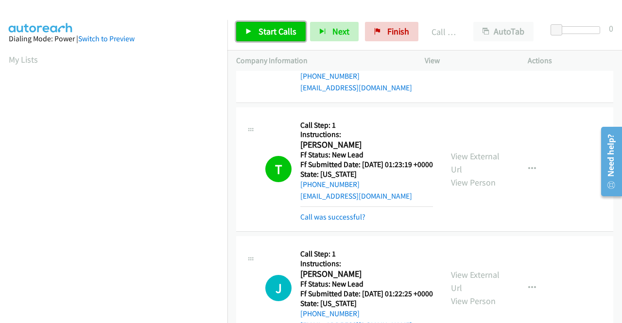
click at [273, 22] on link "Start Calls" at bounding box center [270, 31] width 69 height 19
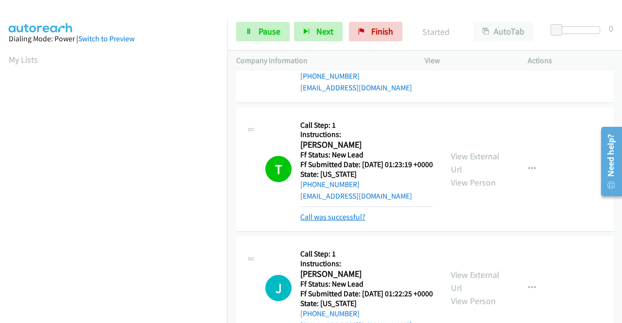
click at [340, 221] on link "Call was successful?" at bounding box center [332, 216] width 65 height 9
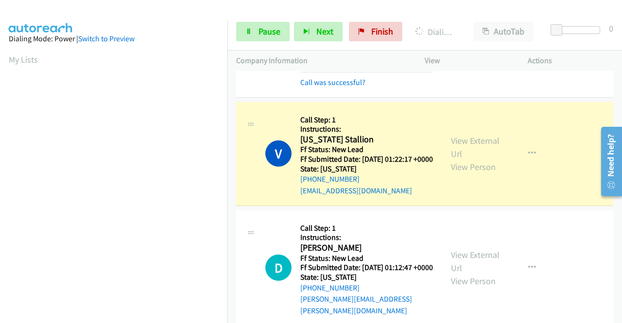
scroll to position [221, 0]
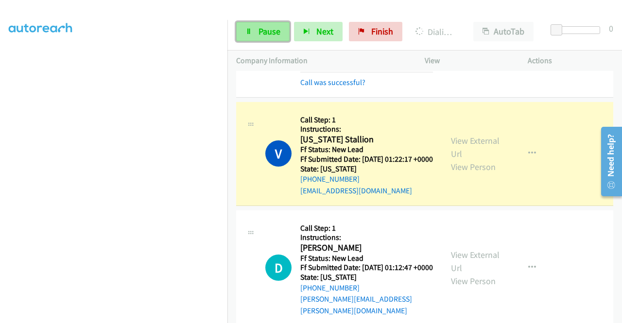
click at [262, 27] on span "Pause" at bounding box center [269, 31] width 22 height 11
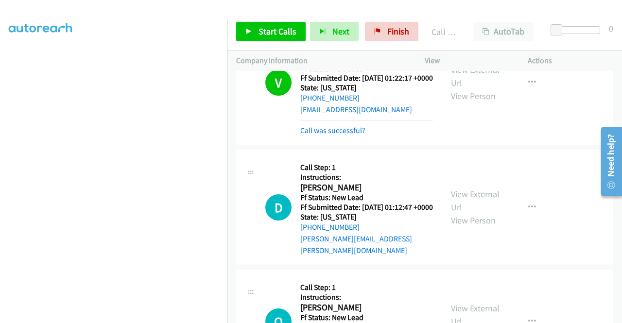
scroll to position [534, 0]
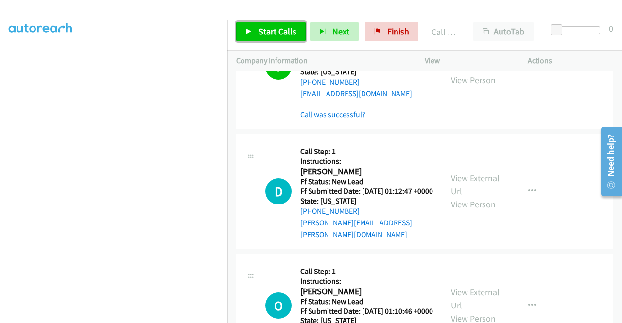
click at [270, 29] on span "Start Calls" at bounding box center [277, 31] width 38 height 11
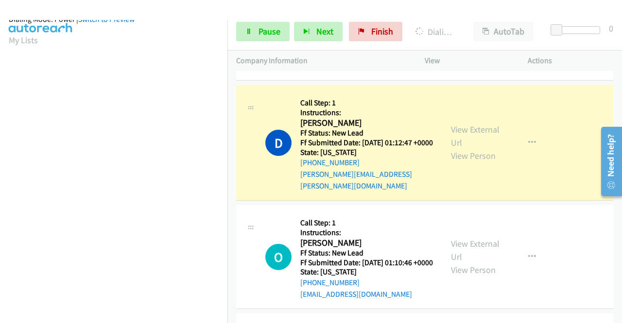
scroll to position [221, 0]
click at [276, 33] on span "Pause" at bounding box center [269, 31] width 22 height 11
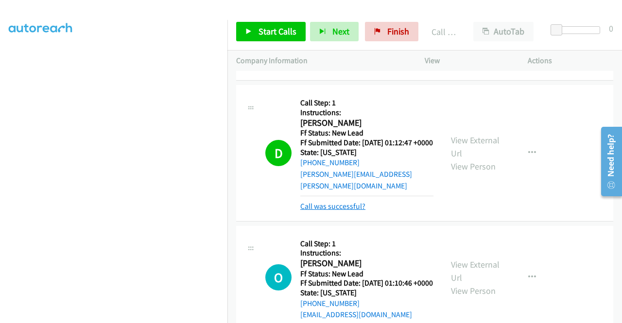
click at [332, 211] on link "Call was successful?" at bounding box center [332, 206] width 65 height 9
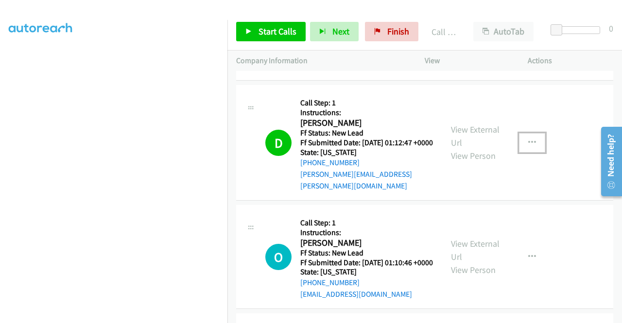
click at [519, 152] on button "button" at bounding box center [532, 142] width 26 height 19
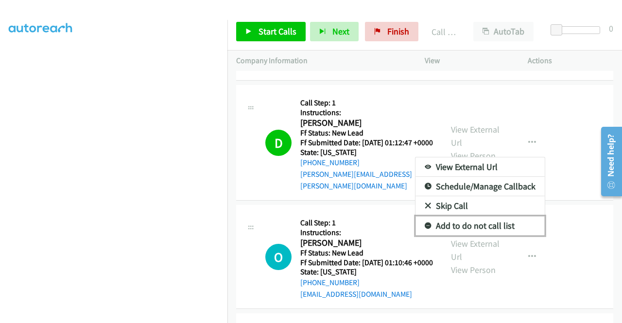
click at [494, 235] on link "Add to do not call list" at bounding box center [479, 225] width 129 height 19
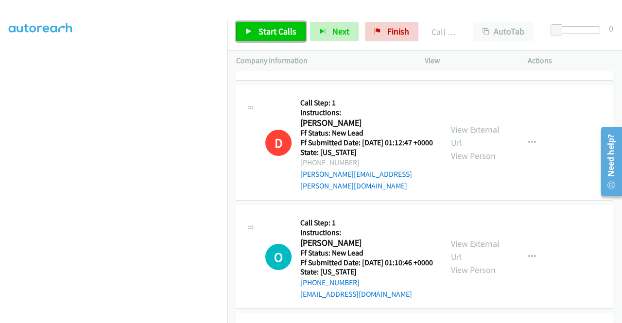
click at [287, 26] on span "Start Calls" at bounding box center [277, 31] width 38 height 11
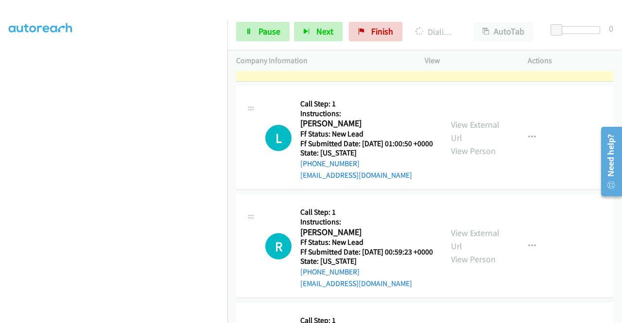
scroll to position [0, 0]
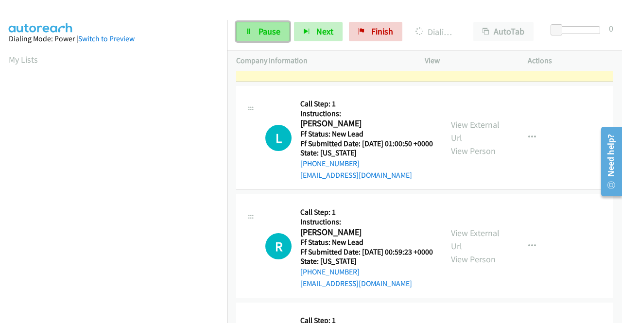
click at [269, 26] on span "Pause" at bounding box center [269, 31] width 22 height 11
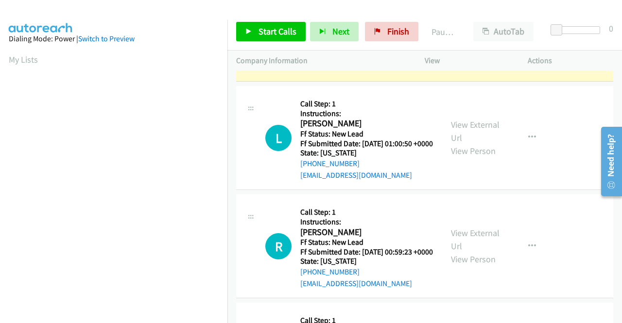
scroll to position [1078, 0]
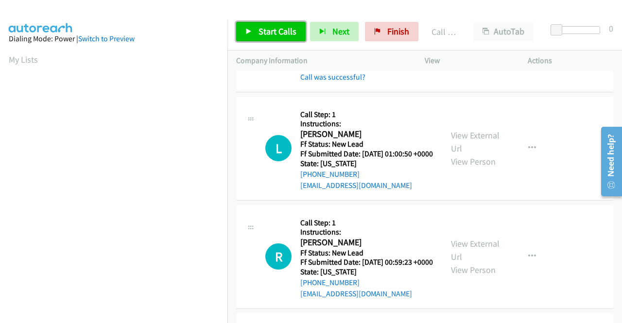
click at [284, 31] on span "Start Calls" at bounding box center [277, 31] width 38 height 11
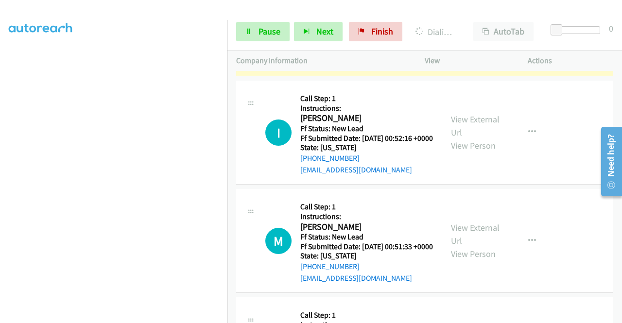
scroll to position [0, 0]
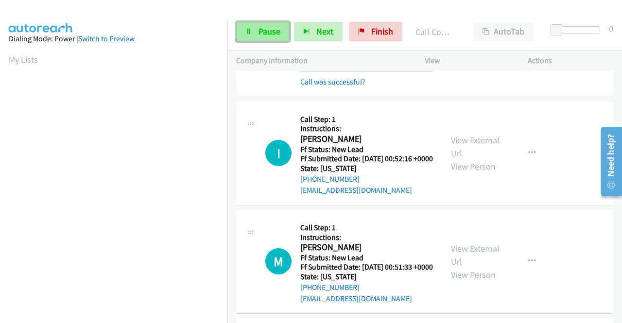
click at [266, 33] on span "Pause" at bounding box center [269, 31] width 22 height 11
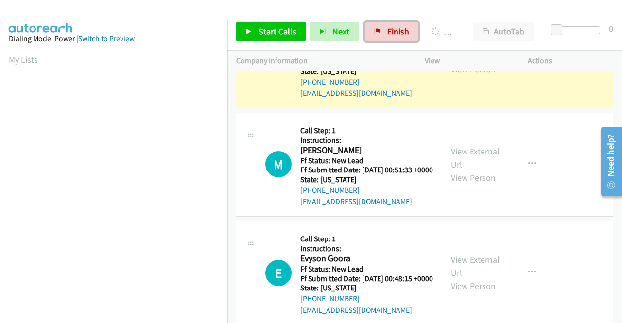
drag, startPoint x: 392, startPoint y: 32, endPoint x: 468, endPoint y: 15, distance: 77.6
click at [392, 32] on span "Finish" at bounding box center [398, 31] width 22 height 11
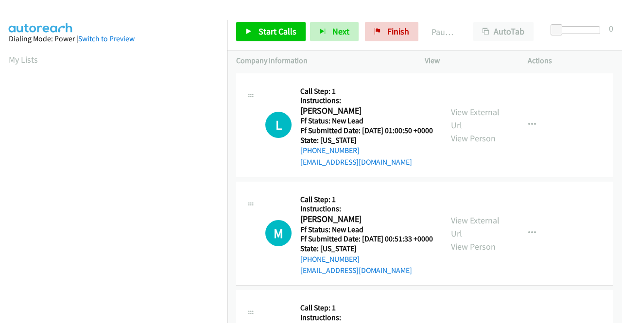
click at [467, 124] on div "View External Url View Person" at bounding box center [476, 124] width 50 height 39
click at [470, 105] on div "View External Url View Person View External Url Email Schedule/Manage Callback …" at bounding box center [498, 125] width 112 height 86
click at [469, 118] on link "View External Url" at bounding box center [475, 118] width 49 height 24
click at [489, 233] on link "View External Url" at bounding box center [475, 227] width 49 height 24
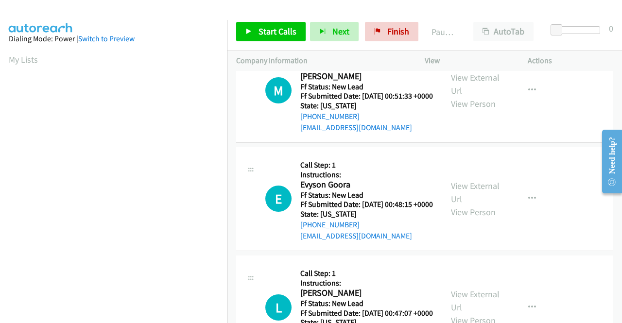
scroll to position [146, 0]
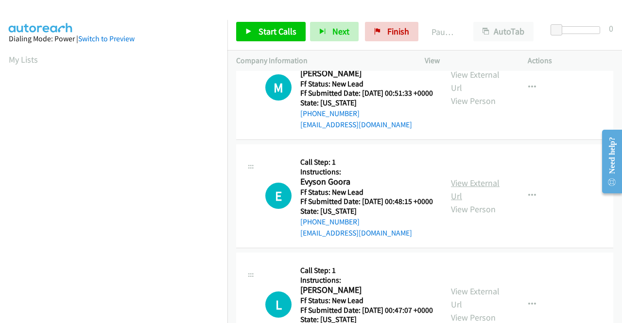
click at [486, 202] on link "View External Url" at bounding box center [475, 189] width 49 height 24
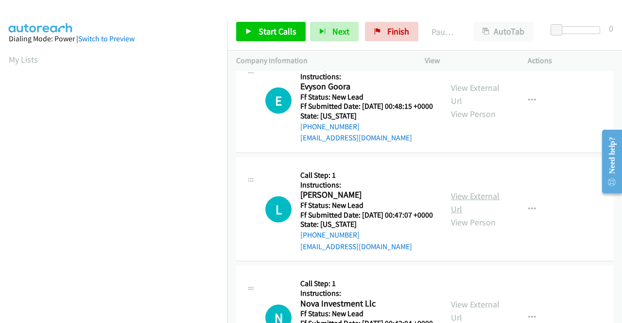
scroll to position [243, 0]
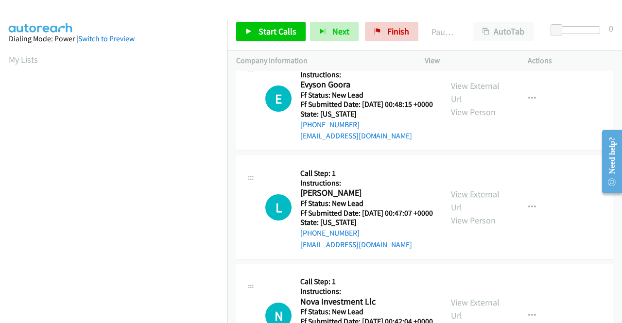
click at [472, 213] on link "View External Url" at bounding box center [475, 200] width 49 height 24
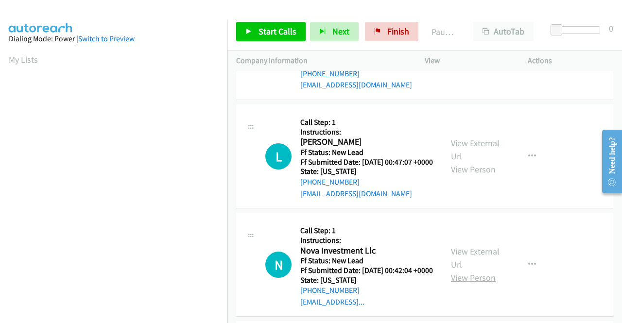
scroll to position [388, 0]
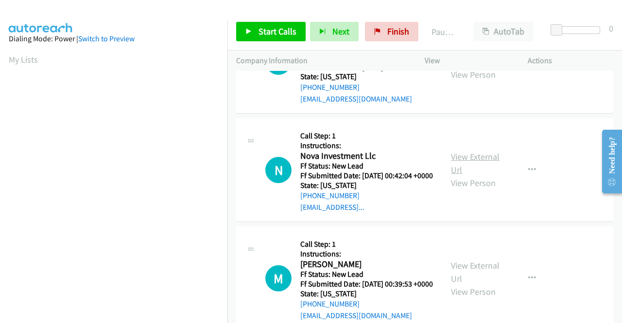
click at [486, 175] on link "View External Url" at bounding box center [475, 163] width 49 height 24
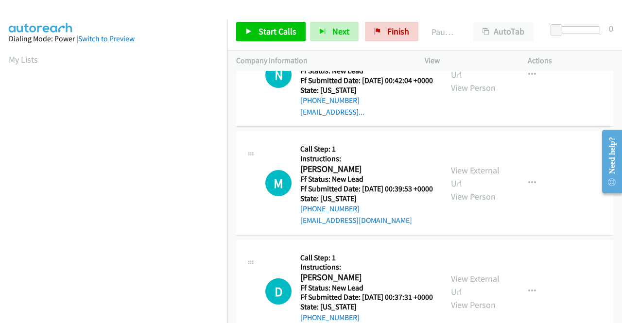
scroll to position [486, 0]
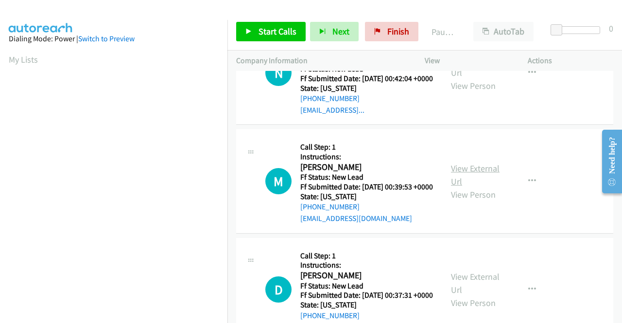
click at [475, 187] on link "View External Url" at bounding box center [475, 175] width 49 height 24
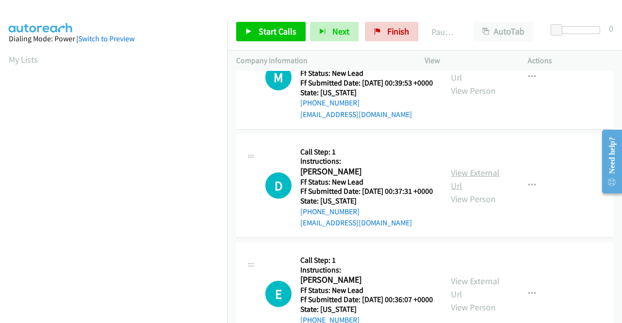
scroll to position [631, 0]
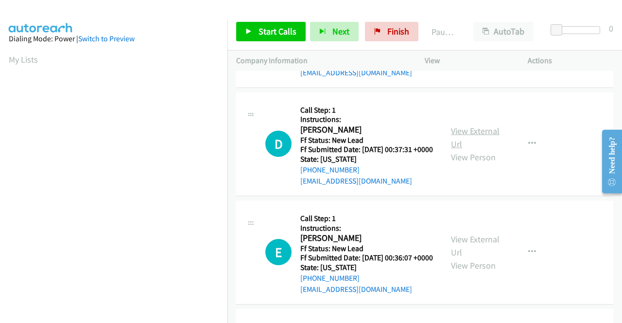
click at [470, 150] on link "View External Url" at bounding box center [475, 137] width 49 height 24
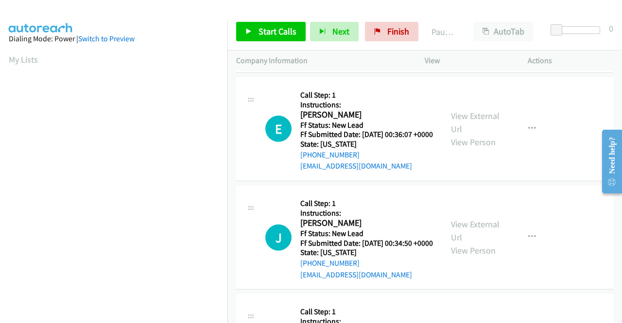
scroll to position [777, 0]
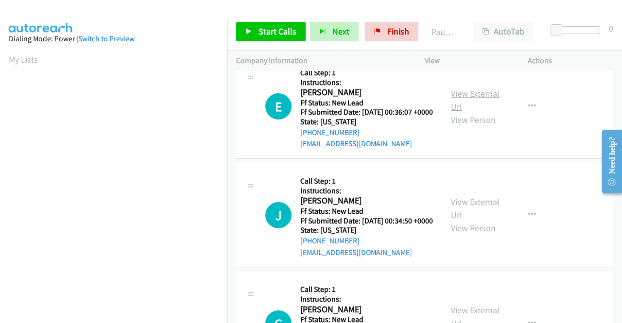
click at [481, 112] on link "View External Url" at bounding box center [475, 100] width 49 height 24
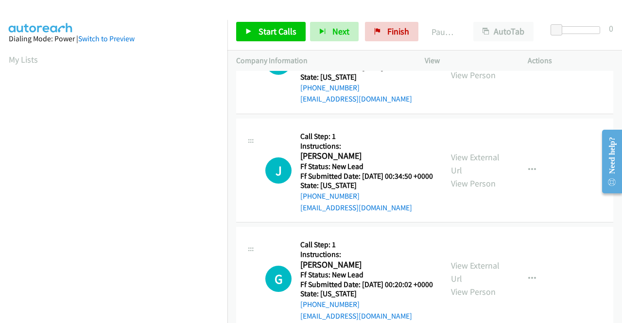
scroll to position [874, 0]
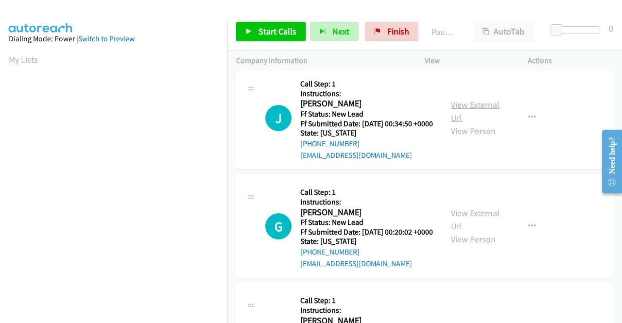
click at [474, 123] on link "View External Url" at bounding box center [475, 111] width 49 height 24
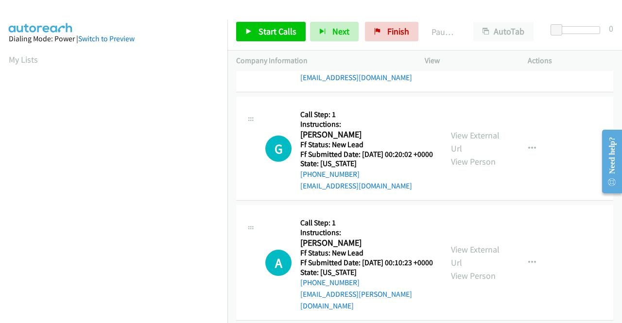
scroll to position [971, 0]
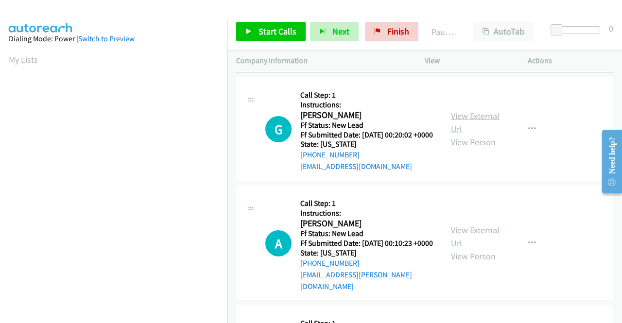
click at [492, 134] on link "View External Url" at bounding box center [475, 122] width 49 height 24
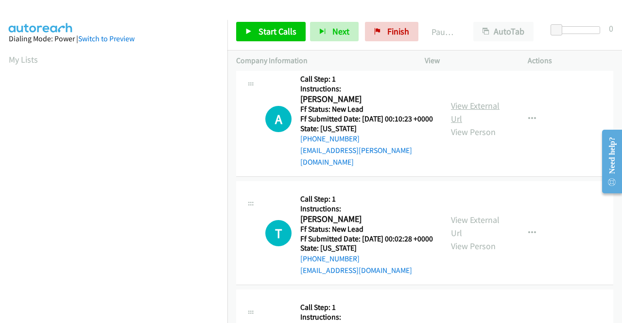
scroll to position [1117, 0]
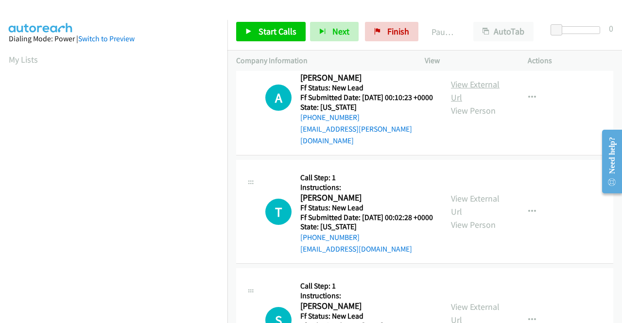
click at [474, 103] on link "View External Url" at bounding box center [475, 91] width 49 height 24
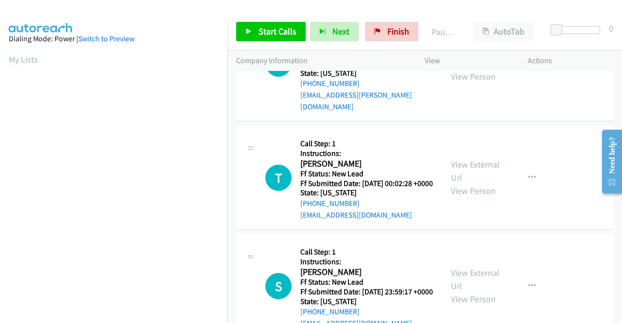
scroll to position [1214, 0]
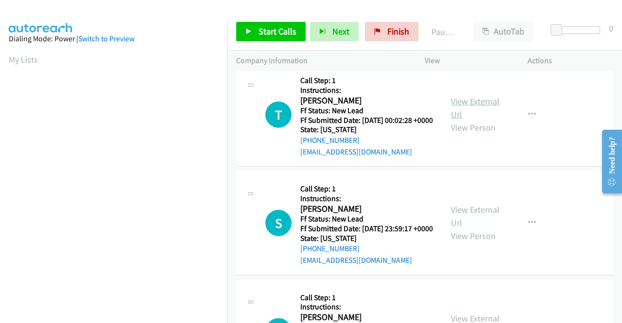
click at [457, 120] on link "View External Url" at bounding box center [475, 108] width 49 height 24
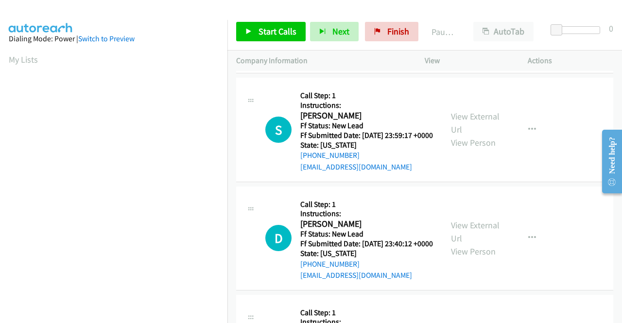
scroll to position [1360, 0]
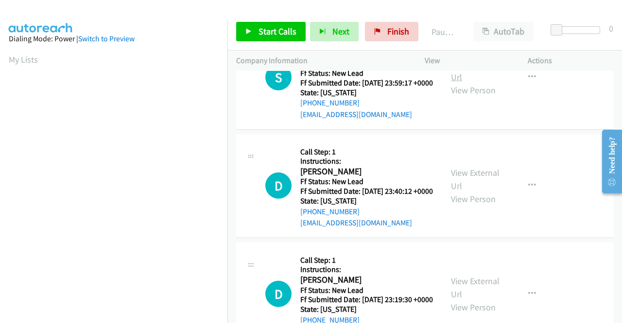
click at [466, 83] on link "View External Url" at bounding box center [475, 70] width 49 height 24
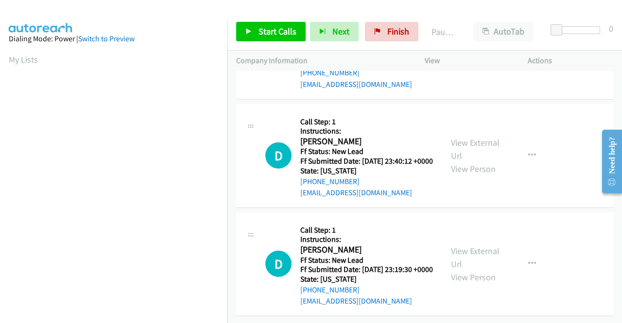
scroll to position [1457, 0]
click at [465, 161] on link "View External Url" at bounding box center [475, 149] width 49 height 24
click at [489, 245] on link "View External Url" at bounding box center [475, 257] width 49 height 24
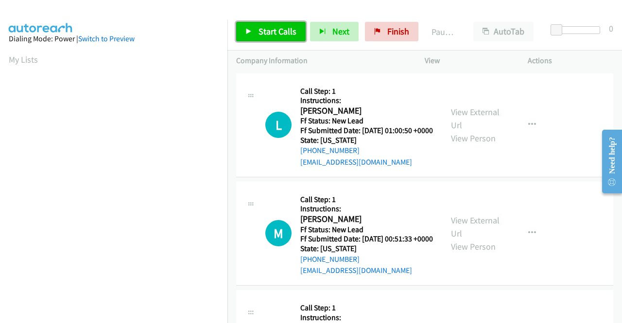
click at [282, 28] on span "Start Calls" at bounding box center [277, 31] width 38 height 11
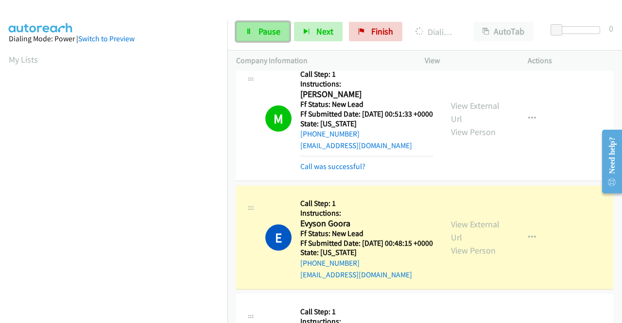
click at [262, 37] on link "Pause" at bounding box center [262, 31] width 53 height 19
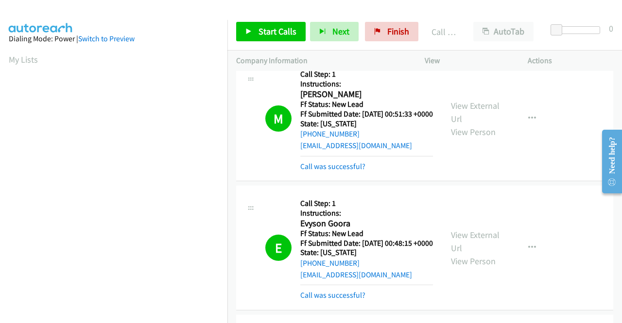
scroll to position [221, 0]
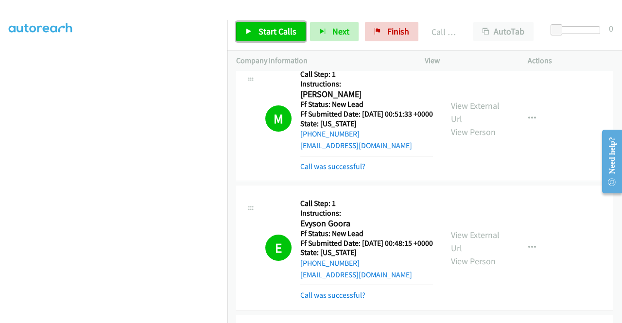
click at [270, 34] on span "Start Calls" at bounding box center [277, 31] width 38 height 11
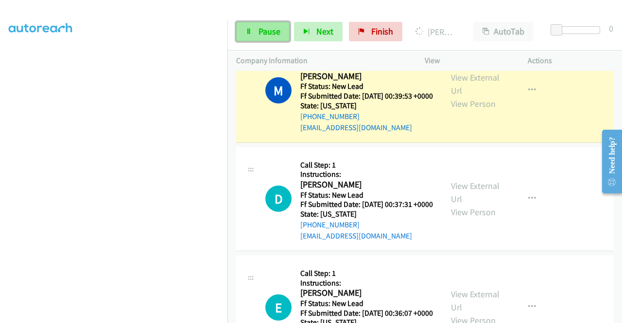
click at [274, 32] on span "Pause" at bounding box center [269, 31] width 22 height 11
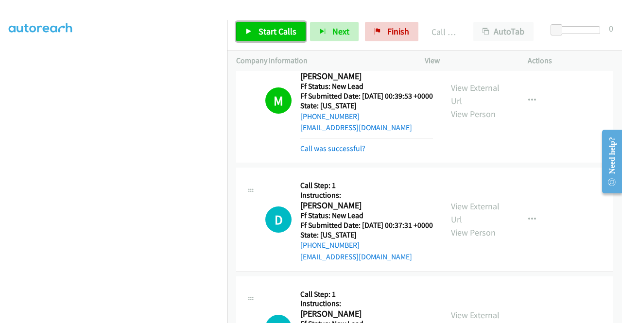
click at [269, 35] on span "Start Calls" at bounding box center [277, 31] width 38 height 11
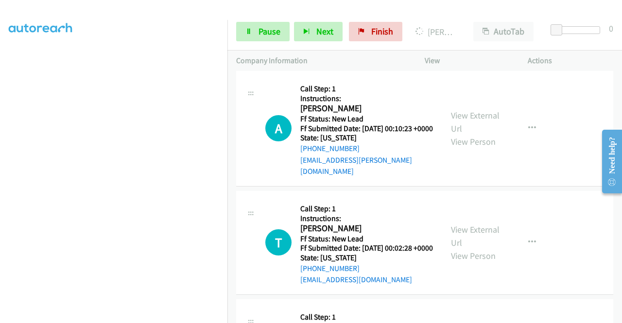
scroll to position [194, 0]
click at [252, 33] on link "Pause" at bounding box center [262, 31] width 53 height 19
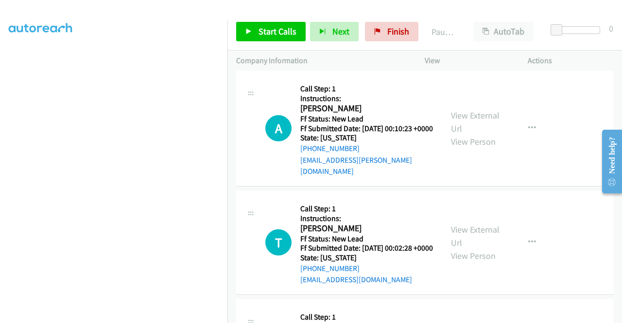
scroll to position [76, 0]
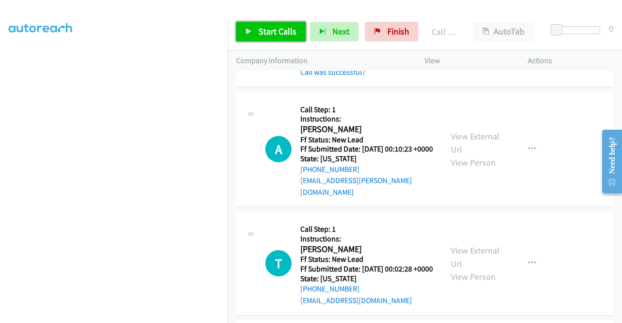
click at [269, 24] on link "Start Calls" at bounding box center [270, 31] width 69 height 19
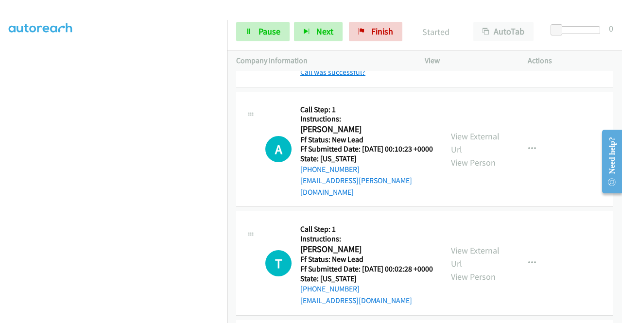
click at [350, 77] on link "Call was successful?" at bounding box center [332, 71] width 65 height 9
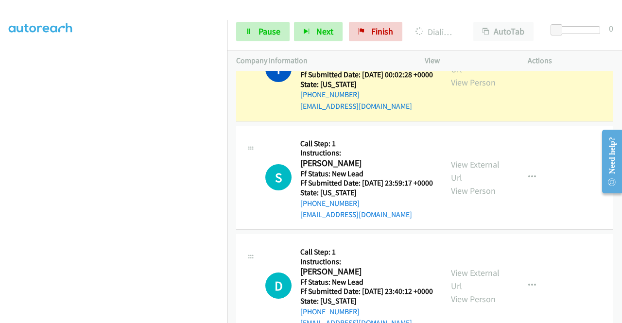
scroll to position [1515, 0]
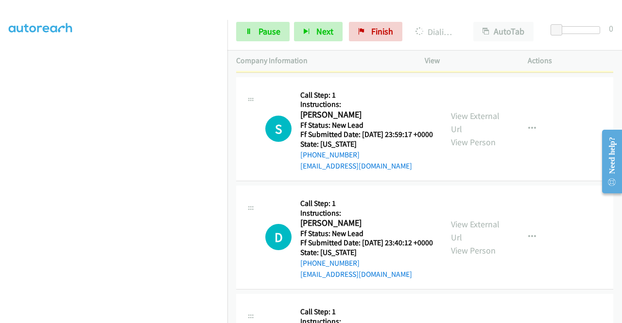
click at [263, 47] on div "Start Calls Pause Next Finish Dialing [PERSON_NAME] AutoTab AutoTab 0" at bounding box center [424, 31] width 394 height 37
click at [266, 34] on span "Pause" at bounding box center [269, 31] width 22 height 11
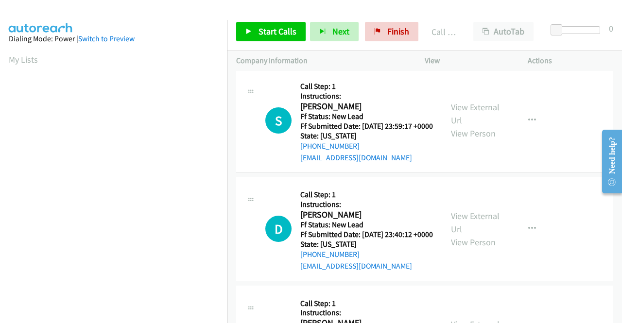
scroll to position [1563, 0]
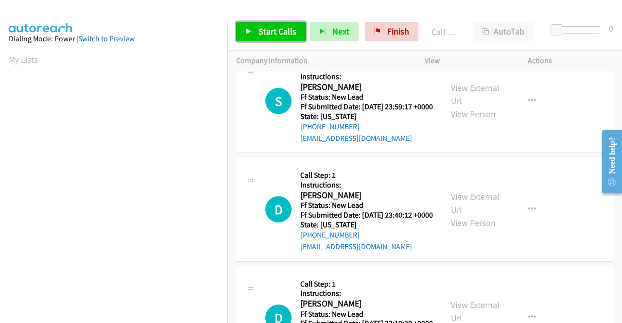
click at [283, 32] on span "Start Calls" at bounding box center [277, 31] width 38 height 11
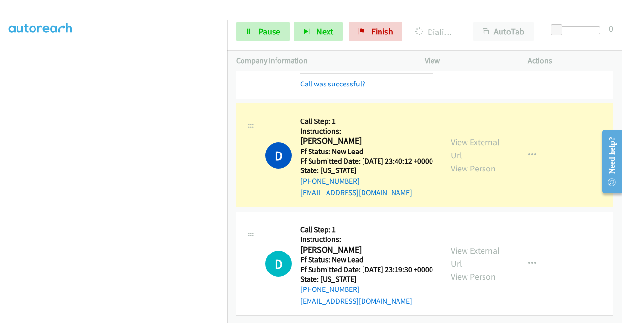
scroll to position [221, 0]
click at [260, 35] on span "Pause" at bounding box center [269, 31] width 22 height 11
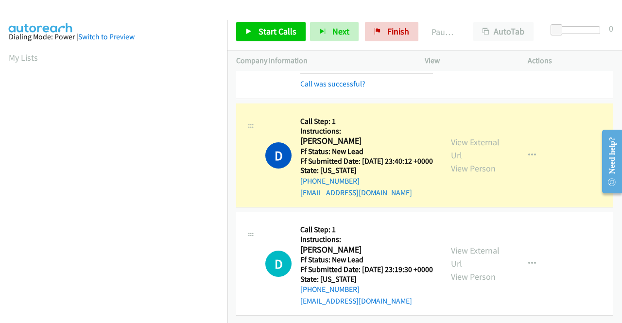
scroll to position [0, 0]
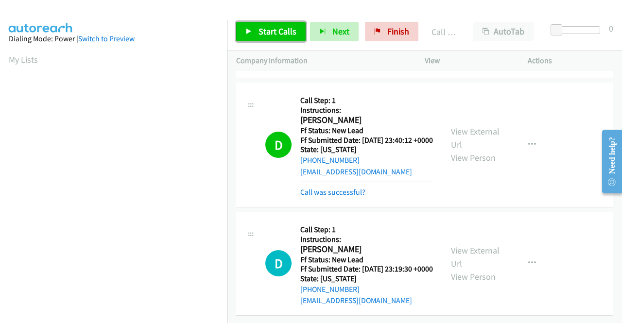
click at [277, 32] on span "Start Calls" at bounding box center [277, 31] width 38 height 11
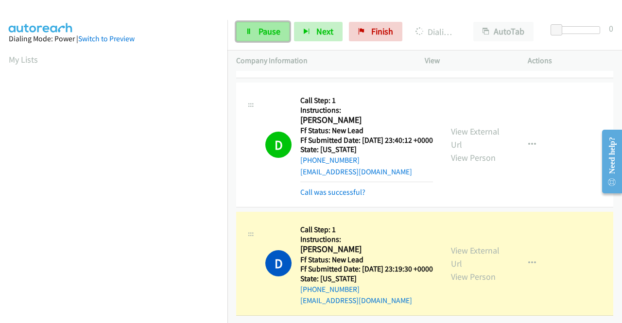
click at [276, 29] on span "Pause" at bounding box center [269, 31] width 22 height 11
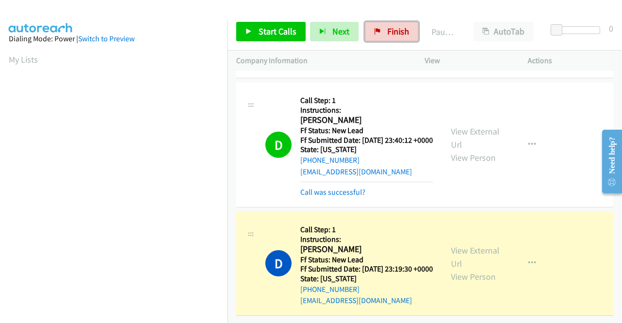
click at [388, 29] on span "Finish" at bounding box center [398, 31] width 22 height 11
